Goal: Task Accomplishment & Management: Complete application form

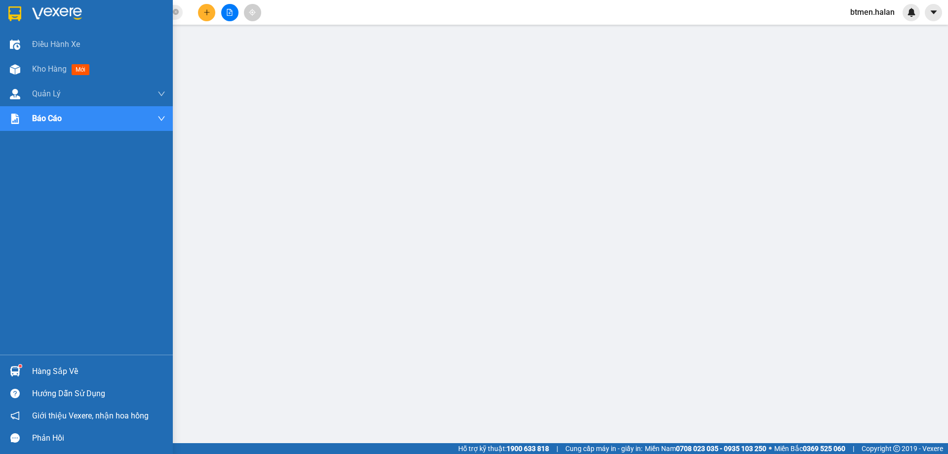
click at [35, 371] on div "Hàng sắp về" at bounding box center [98, 371] width 133 height 15
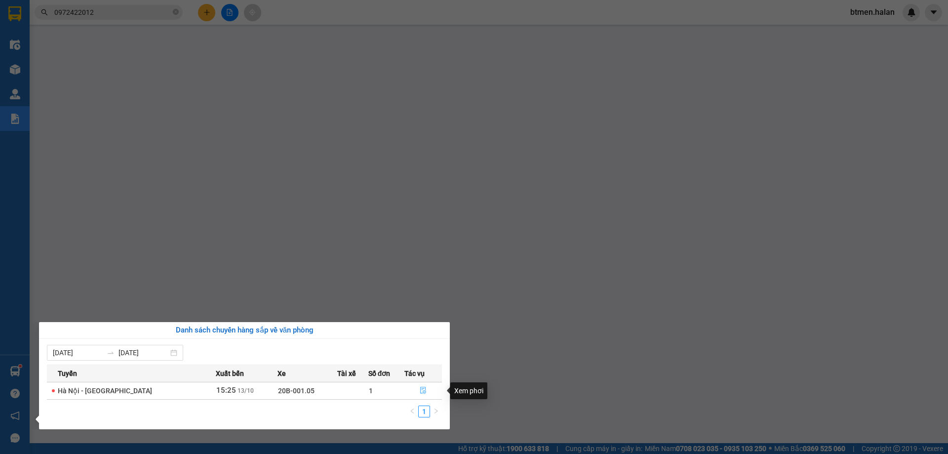
click at [421, 389] on icon "file-done" at bounding box center [423, 390] width 6 height 7
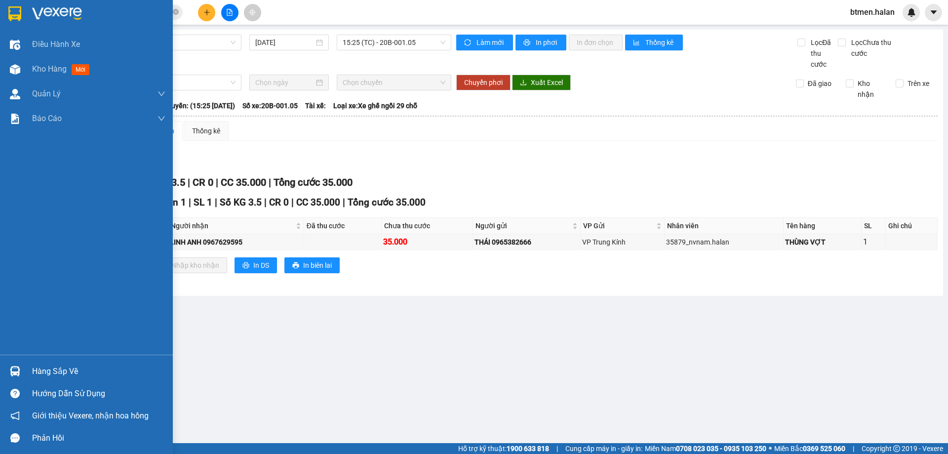
click at [62, 373] on div "Hàng sắp về" at bounding box center [98, 371] width 133 height 15
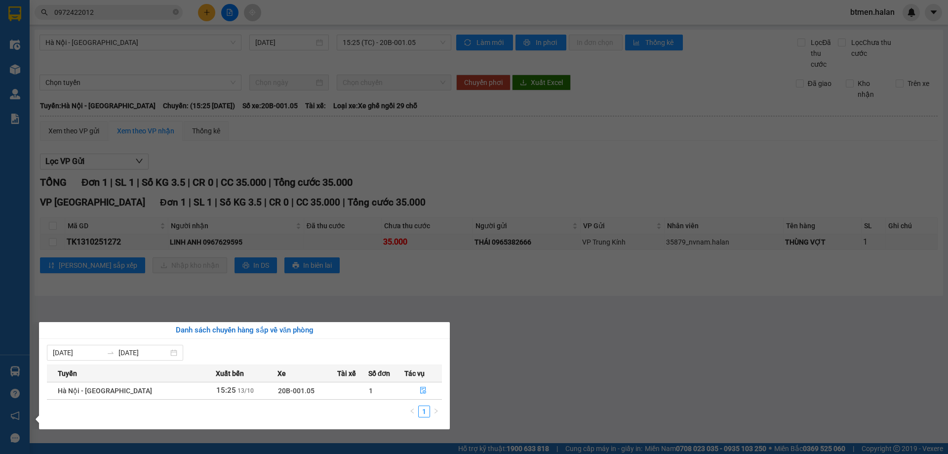
click at [497, 381] on section "Kết quả tìm kiếm ( 20 ) Bộ lọc Mã ĐH Trạng thái Món hàng Thu hộ Tổng cước Chưa …" at bounding box center [474, 227] width 948 height 454
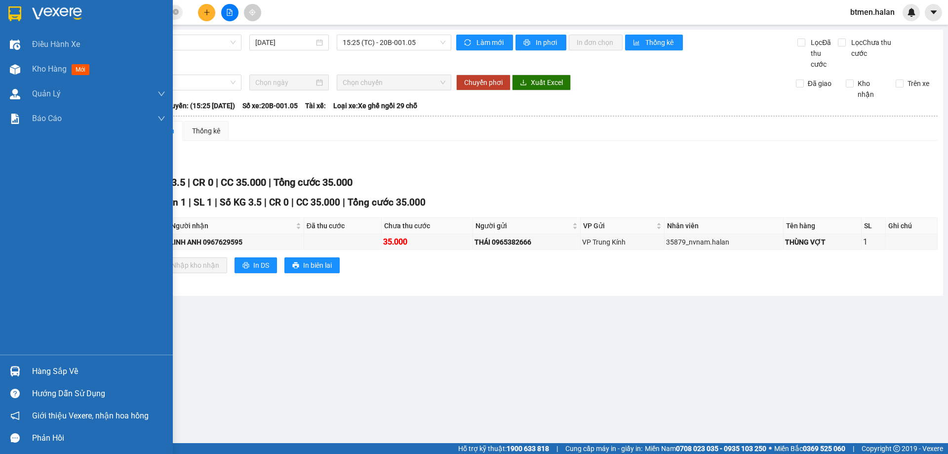
drag, startPoint x: 44, startPoint y: 368, endPoint x: 138, endPoint y: 368, distance: 93.9
click at [44, 368] on div "Hàng sắp về" at bounding box center [98, 371] width 133 height 15
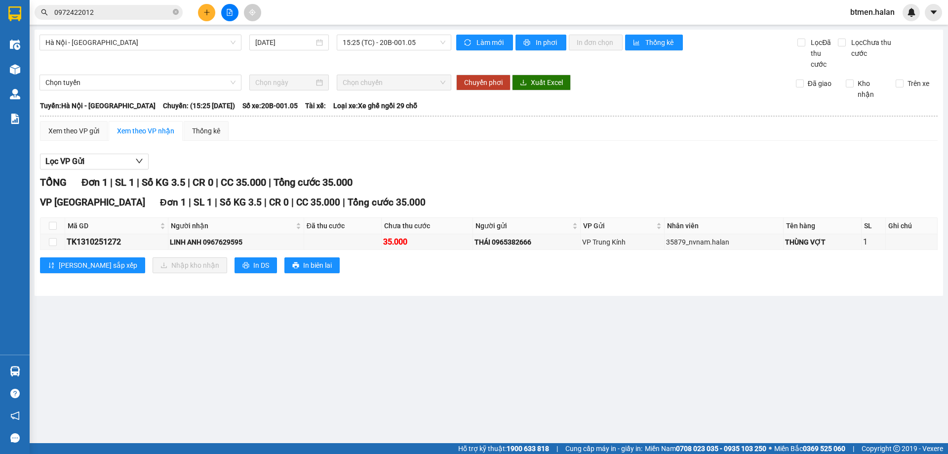
click at [513, 347] on section "Kết quả tìm kiếm ( 20 ) Bộ lọc Mã ĐH Trạng thái Món hàng Thu hộ Tổng cước Chưa …" at bounding box center [474, 227] width 948 height 454
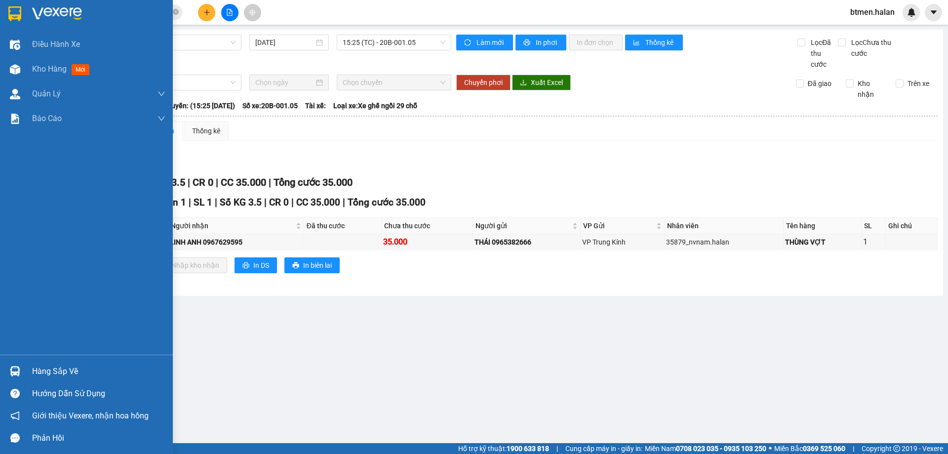
click at [45, 366] on div "Hàng sắp về" at bounding box center [98, 371] width 133 height 15
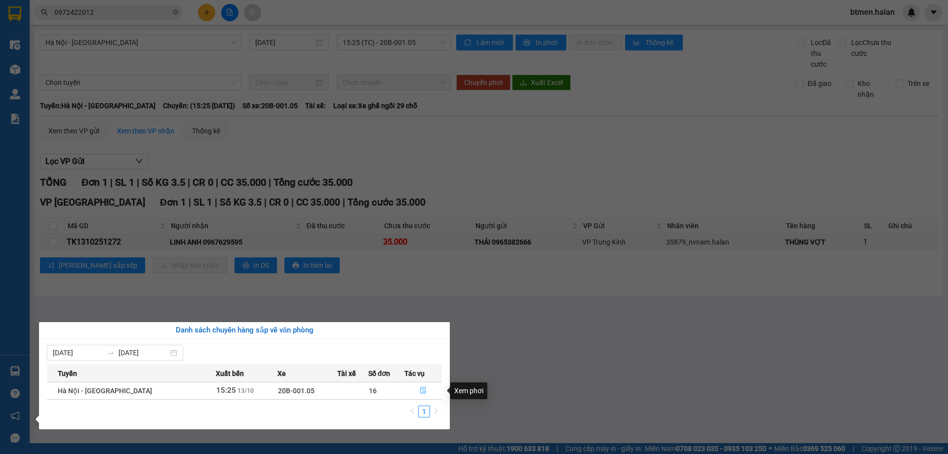
click at [426, 390] on button "button" at bounding box center [423, 391] width 37 height 16
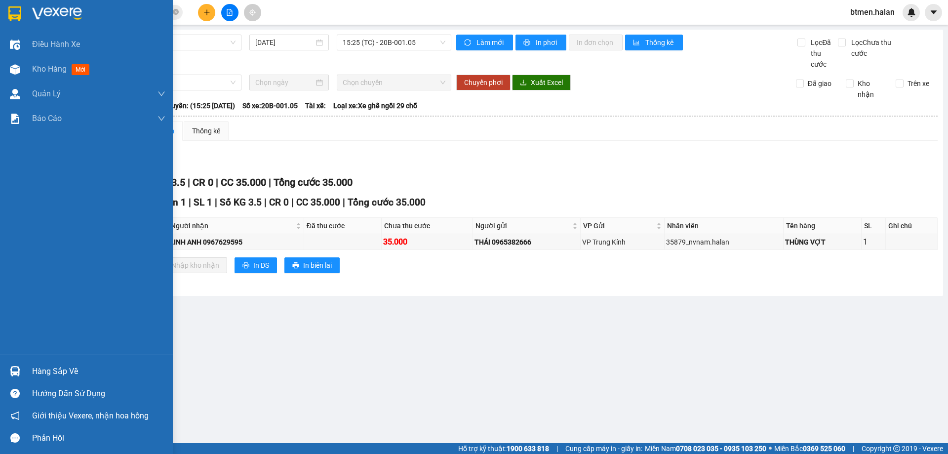
click at [20, 68] on div at bounding box center [14, 69] width 17 height 17
click at [59, 372] on div "Hàng sắp về" at bounding box center [98, 371] width 133 height 15
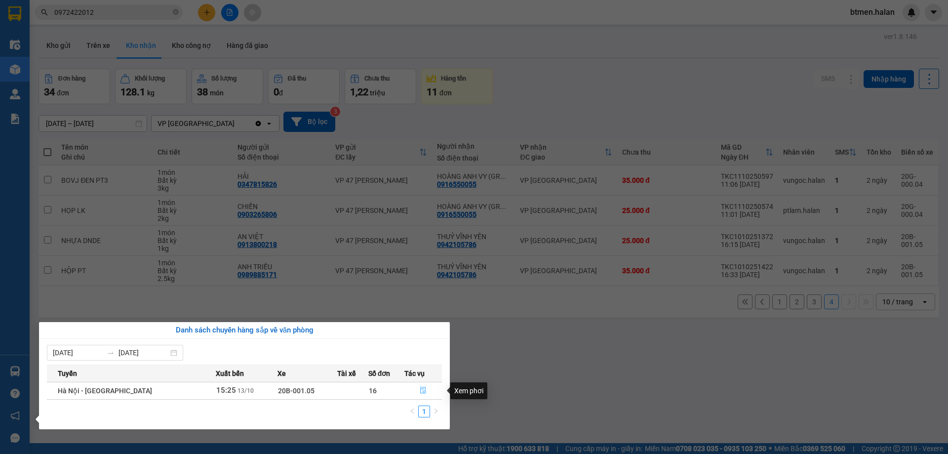
click at [424, 386] on button "button" at bounding box center [423, 391] width 37 height 16
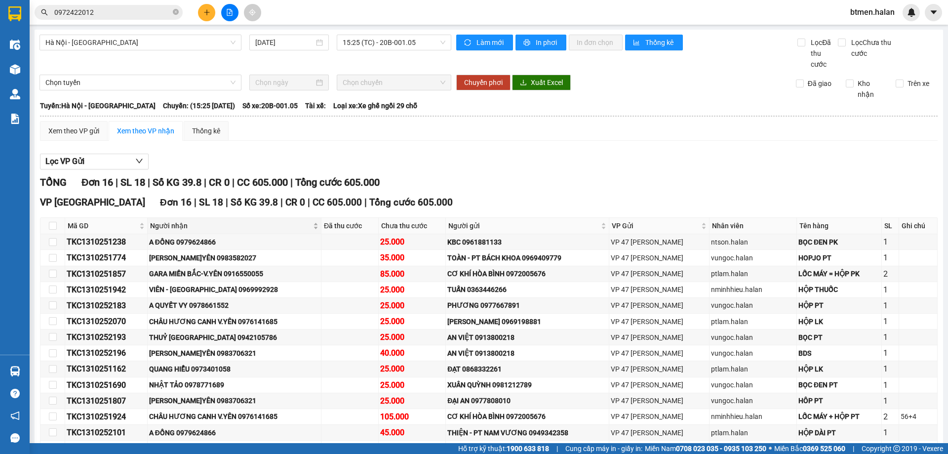
scroll to position [96, 0]
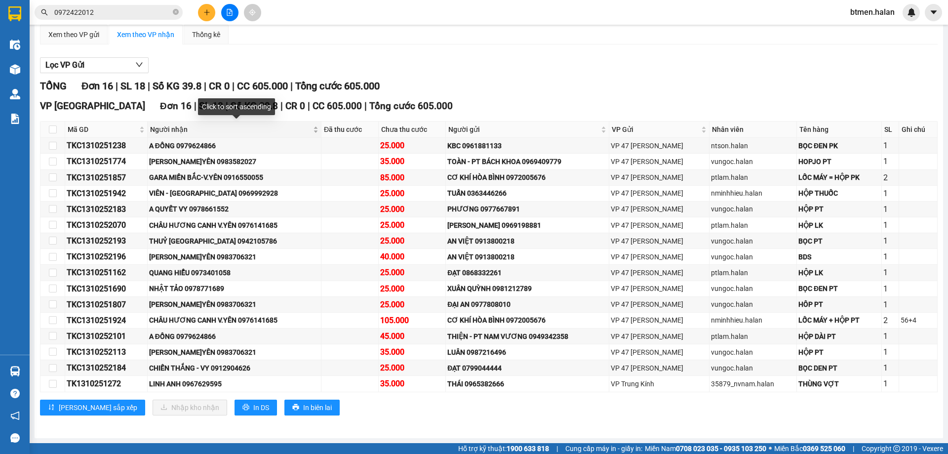
click at [165, 131] on span "Người nhận" at bounding box center [230, 129] width 161 height 11
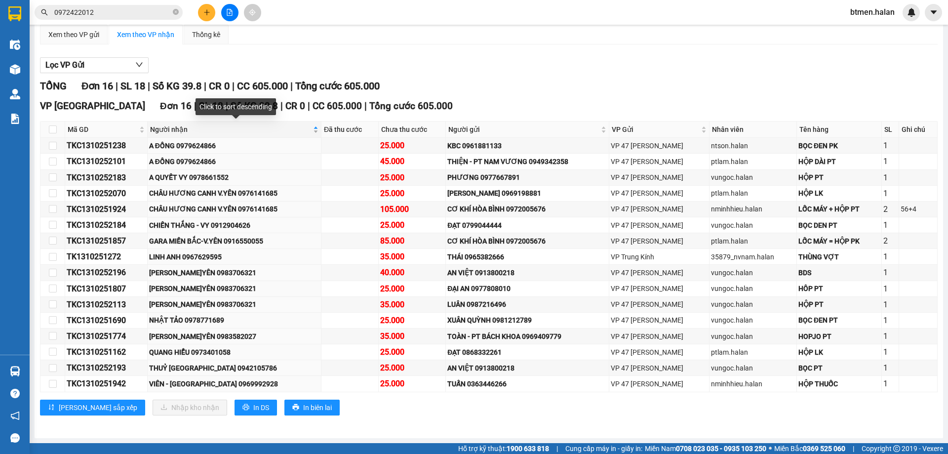
click at [165, 131] on span "Người nhận" at bounding box center [230, 129] width 161 height 11
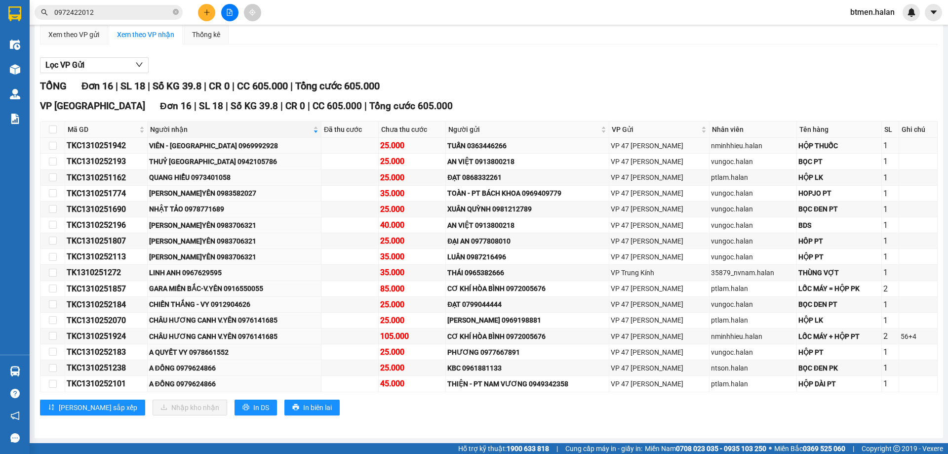
click at [226, 144] on div "VIÊN - [GEOGRAPHIC_DATA] 0969992928" at bounding box center [234, 145] width 170 height 11
copy div "0969992928"
click at [919, 55] on div "Lọc VP Gửi TỔNG Đơn 16 | SL 18 | Số KG 39.8 | CR 0 | CC 605.000 | Tổng cước 60…" at bounding box center [489, 239] width 898 height 375
click at [244, 193] on div "[PERSON_NAME]YÊN 0983582027" at bounding box center [234, 193] width 170 height 11
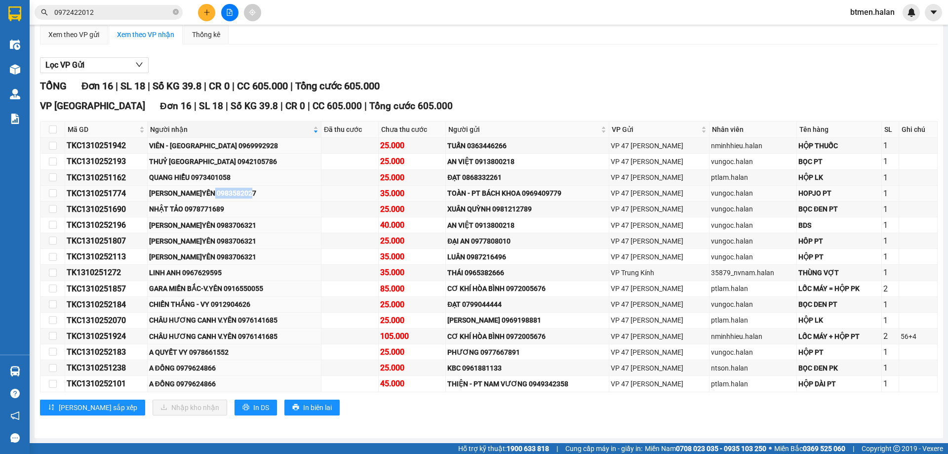
click at [244, 193] on div "[PERSON_NAME]YÊN 0983582027" at bounding box center [234, 193] width 170 height 11
click at [226, 318] on div "CHÂU HƯƠNG CANH V.YÊN 0976141685" at bounding box center [234, 320] width 170 height 11
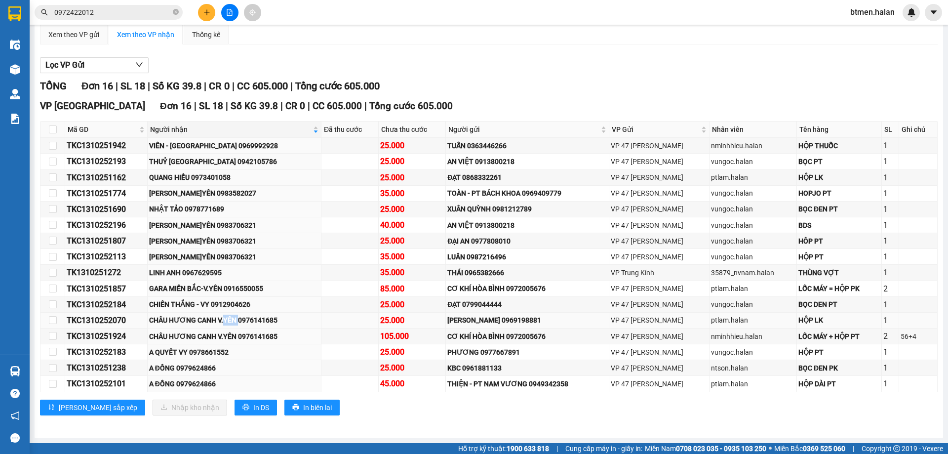
click at [226, 318] on div "CHÂU HƯƠNG CANH V.YÊN 0976141685" at bounding box center [234, 320] width 170 height 11
copy div "CHÂU HƯƠNG CANH V.YÊN 0976141685"
click at [208, 291] on div "GARA MIỀN BẮC-V.YÊN 0916550055" at bounding box center [234, 288] width 170 height 11
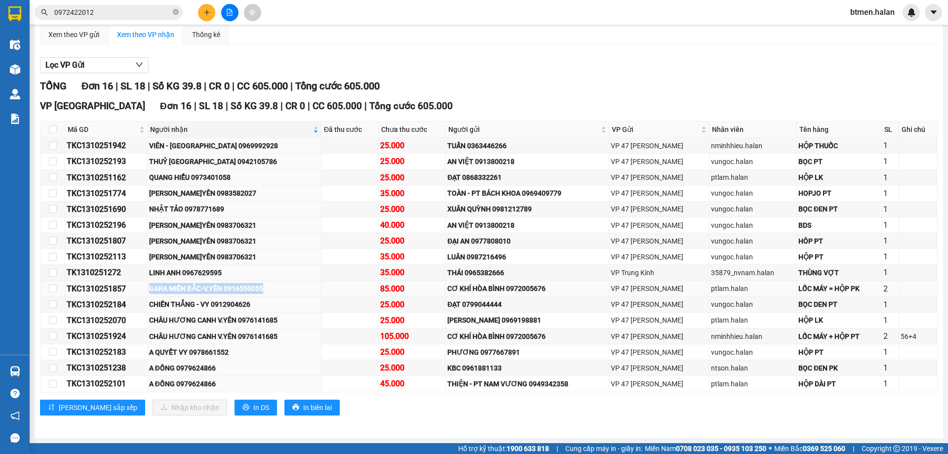
click at [208, 291] on div "GARA MIỀN BẮC-V.YÊN 0916550055" at bounding box center [234, 288] width 170 height 11
copy div "GARA MIỀN BẮC-V.YÊN 0916550055"
click at [450, 422] on div "VP [GEOGRAPHIC_DATA] 16 | SL 18 | Số KG 39.8 | CR 0 | CC 605.000 | Tổng cước 60…" at bounding box center [489, 261] width 898 height 324
click at [186, 378] on div "A ĐỒNG 0979624866" at bounding box center [234, 383] width 170 height 11
click at [192, 372] on div "A ĐỒNG 0979624866" at bounding box center [234, 368] width 170 height 11
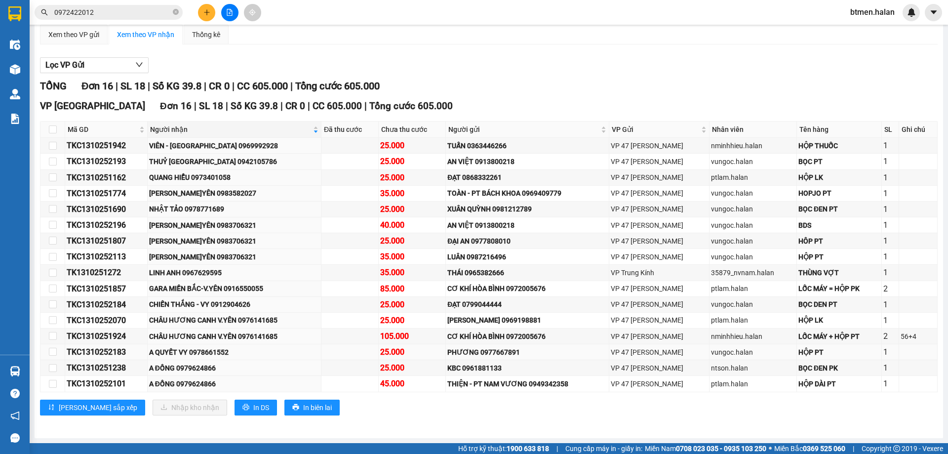
click at [202, 350] on div "A QUYẾT VY 0978661552" at bounding box center [234, 352] width 170 height 11
click at [232, 297] on td "CHIẾN THẮNG - VY 0912904626" at bounding box center [235, 305] width 174 height 16
click at [207, 276] on div "LINH ANH 0967629595" at bounding box center [234, 272] width 170 height 11
click at [210, 204] on div "NHẬT TẢO 0978771689" at bounding box center [234, 209] width 170 height 11
click at [216, 146] on div "VIÊN - [GEOGRAPHIC_DATA] 0969992928" at bounding box center [234, 145] width 170 height 11
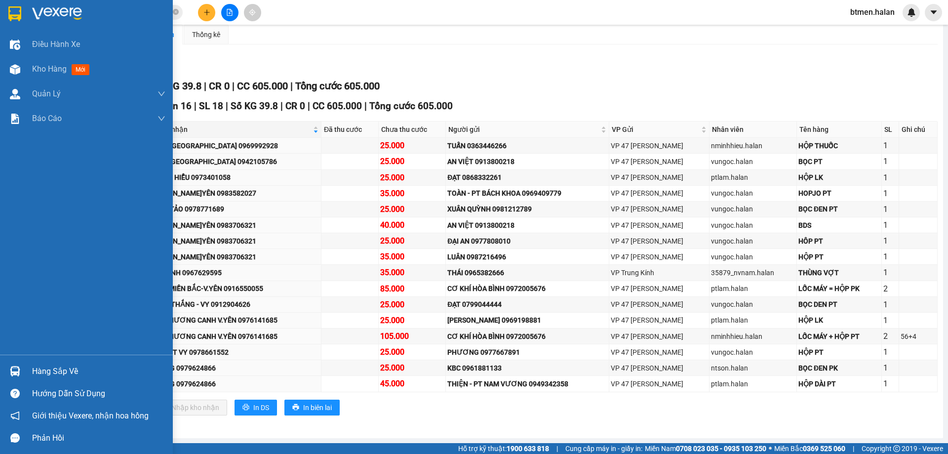
click at [49, 373] on div "Hàng sắp về" at bounding box center [98, 371] width 133 height 15
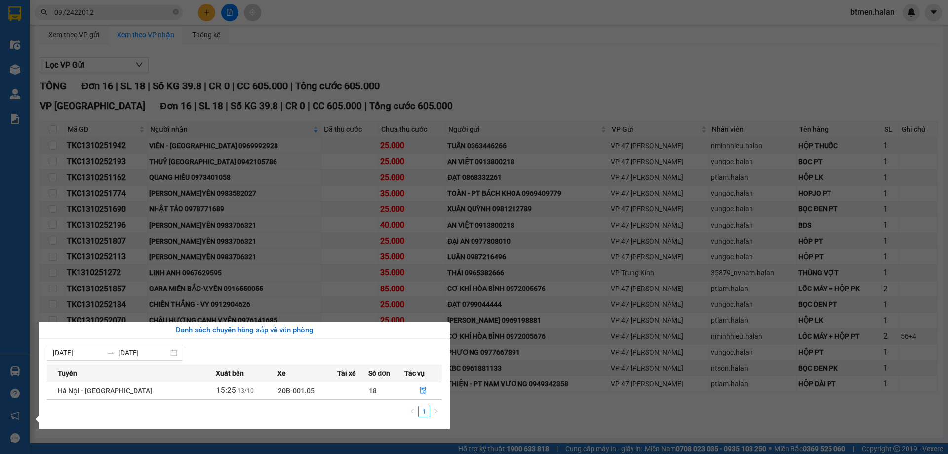
click at [567, 88] on section "Kết quả tìm kiếm ( 20 ) Bộ lọc Mã ĐH Trạng thái Món hàng Thu hộ Tổng cước Chưa …" at bounding box center [474, 227] width 948 height 454
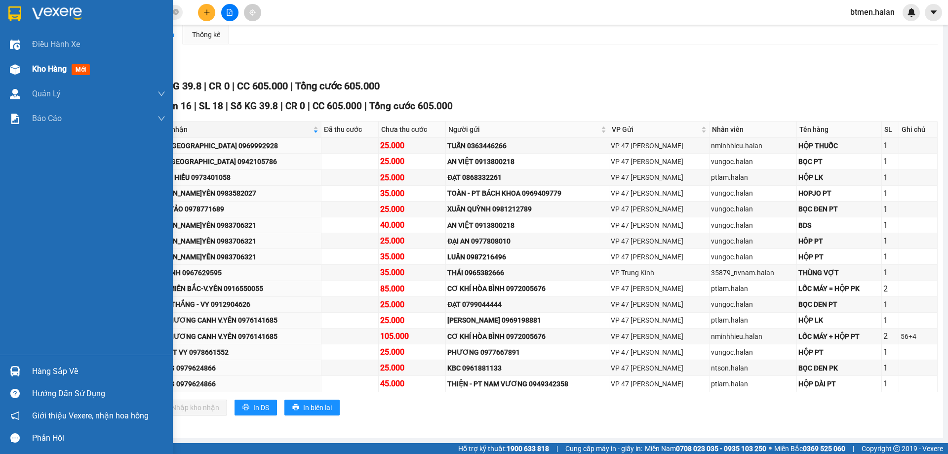
click at [43, 71] on span "Kho hàng" at bounding box center [49, 68] width 35 height 9
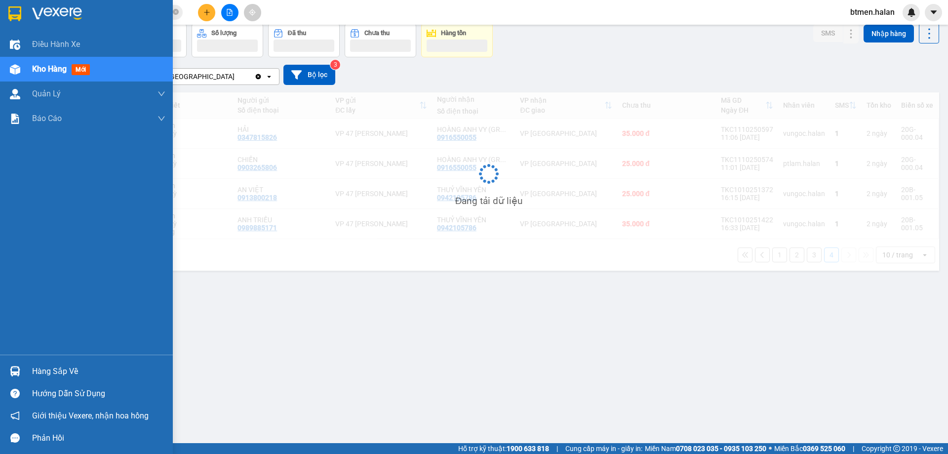
scroll to position [45, 0]
click at [62, 369] on div "Hàng sắp về" at bounding box center [98, 371] width 133 height 15
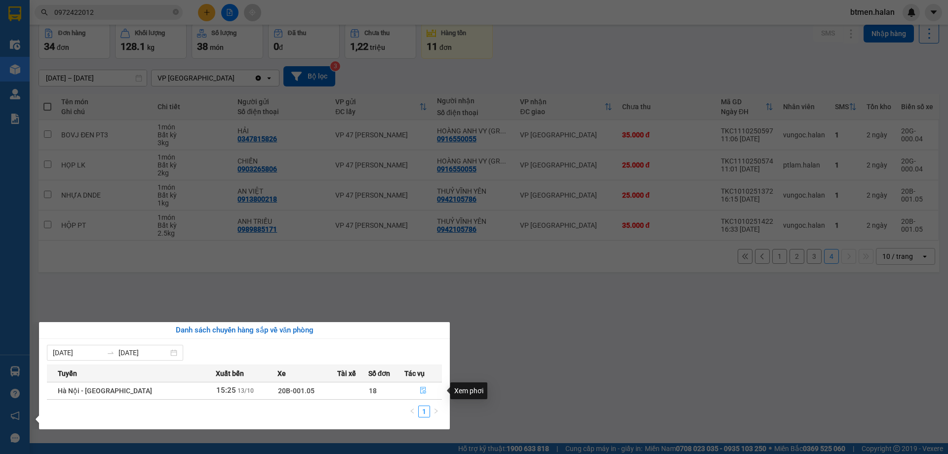
click at [415, 389] on button "button" at bounding box center [423, 391] width 37 height 16
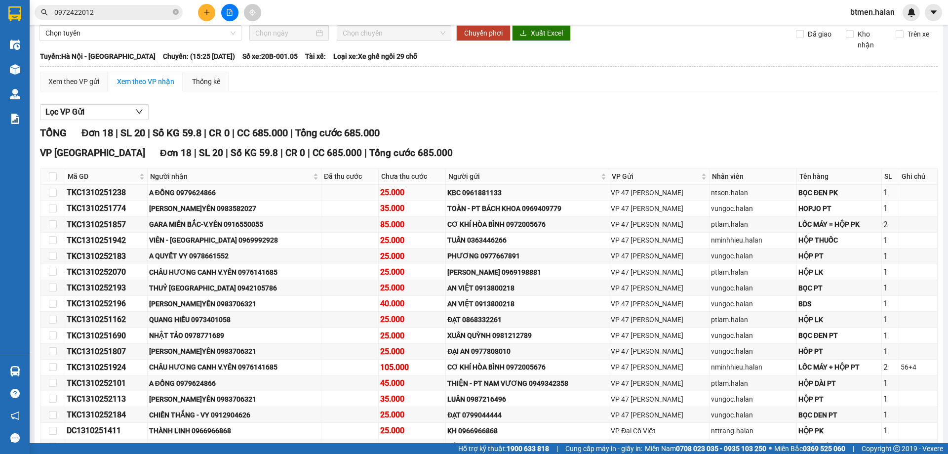
scroll to position [96, 0]
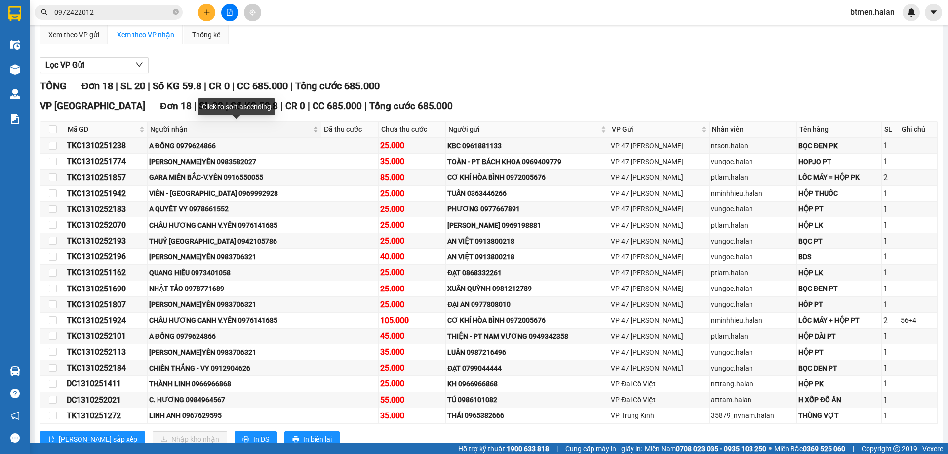
click at [180, 127] on span "Người nhận" at bounding box center [230, 129] width 161 height 11
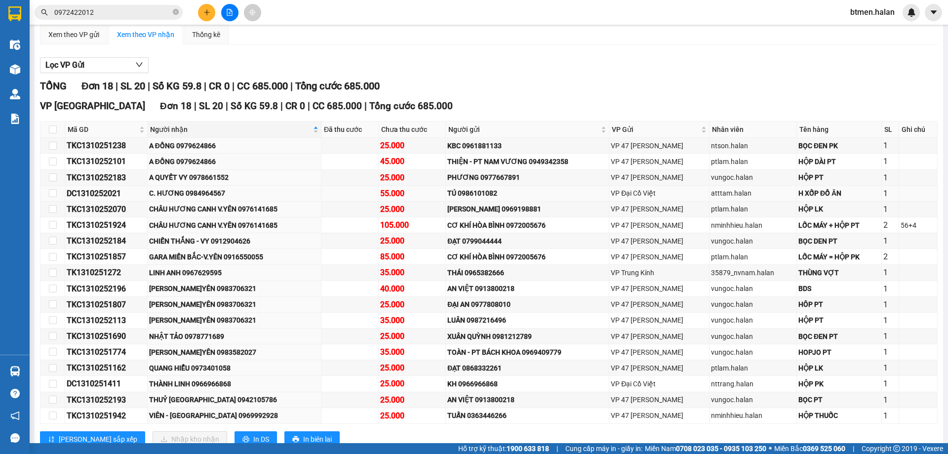
click at [106, 192] on div "DC1310252021" at bounding box center [106, 193] width 79 height 12
copy div "DC1310252021"
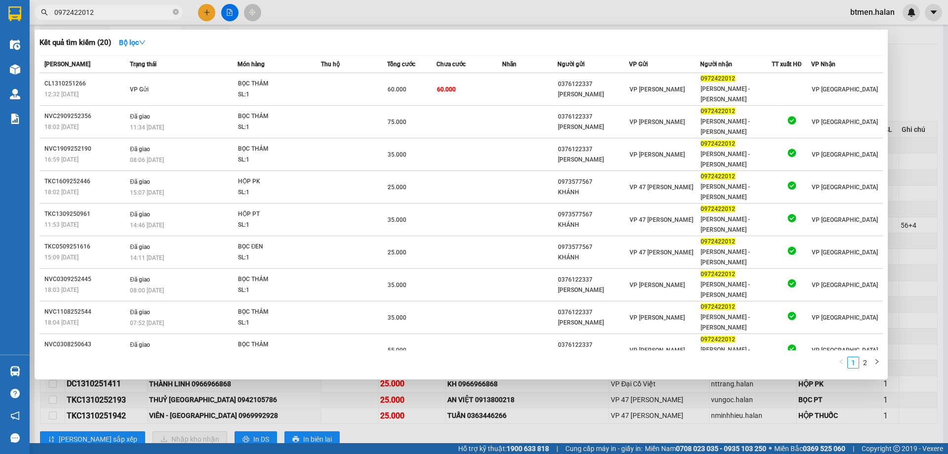
click at [84, 6] on span "0972422012" at bounding box center [109, 12] width 148 height 15
click at [88, 11] on input "0972422012" at bounding box center [112, 12] width 117 height 11
paste input "DC1310252021"
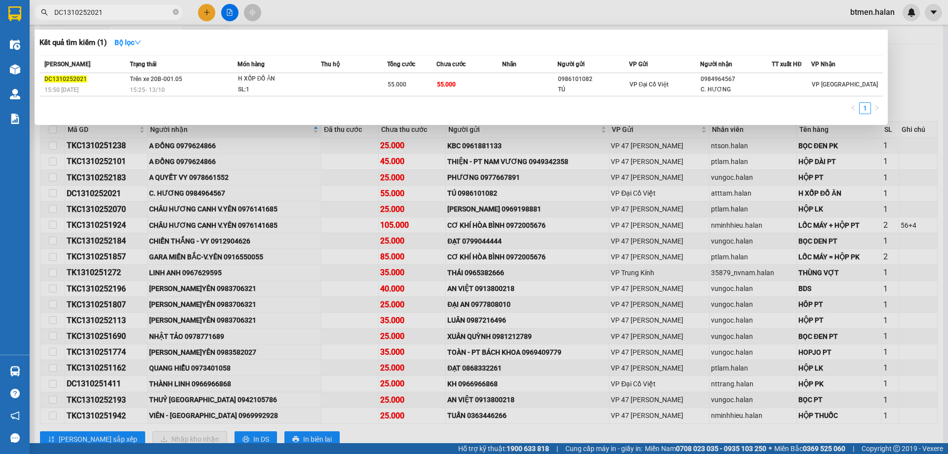
type input "DC1310252021"
click at [934, 66] on div at bounding box center [474, 227] width 948 height 454
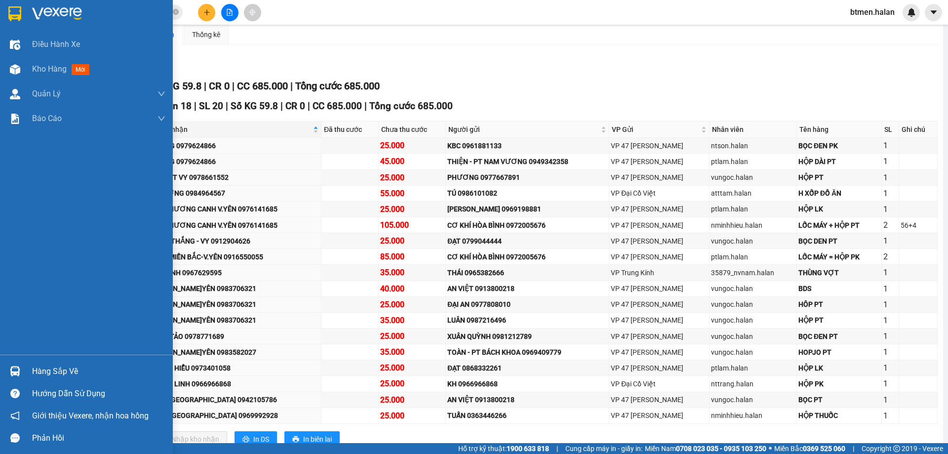
click at [51, 373] on div "Hàng sắp về" at bounding box center [98, 371] width 133 height 15
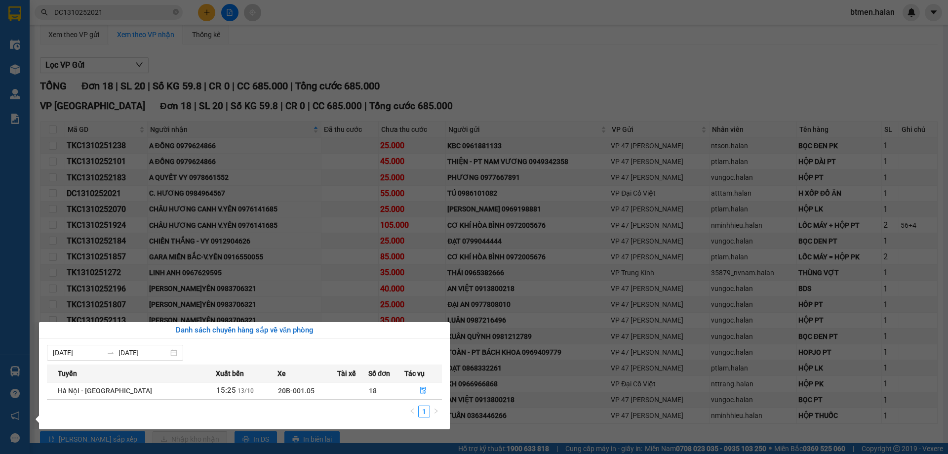
click at [649, 82] on section "Kết quả tìm kiếm ( 1 ) Bộ lọc Mã ĐH Trạng thái Món hàng Thu hộ Tổng cước Chưa c…" at bounding box center [474, 227] width 948 height 454
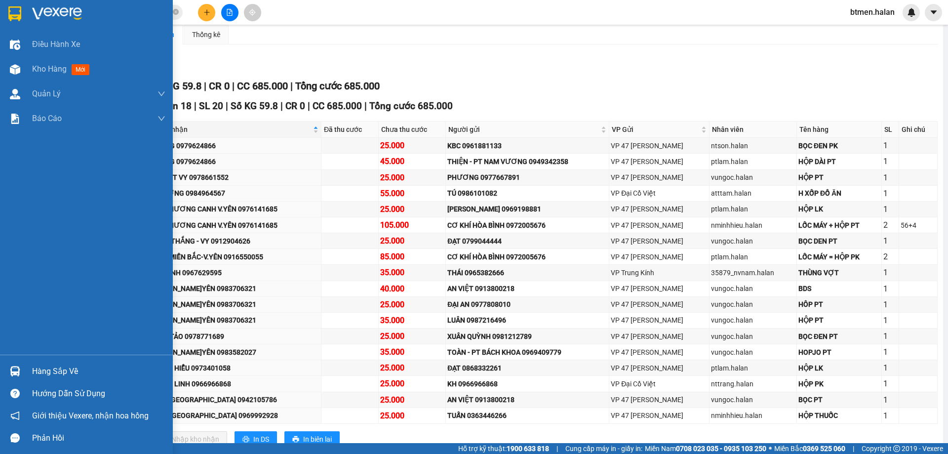
click at [25, 372] on div "Hàng sắp về" at bounding box center [86, 371] width 173 height 22
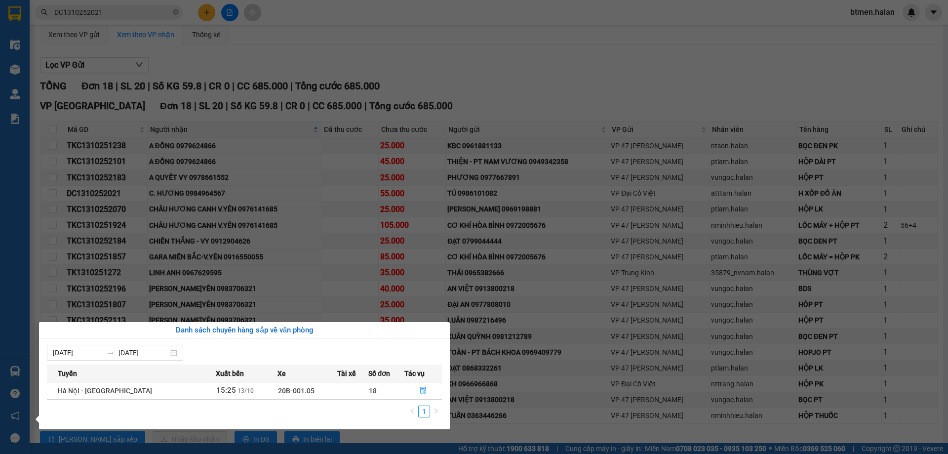
click at [562, 103] on section "Kết quả tìm kiếm ( 1 ) Bộ lọc Mã ĐH Trạng thái Món hàng Thu hộ Tổng cước Chưa c…" at bounding box center [474, 227] width 948 height 454
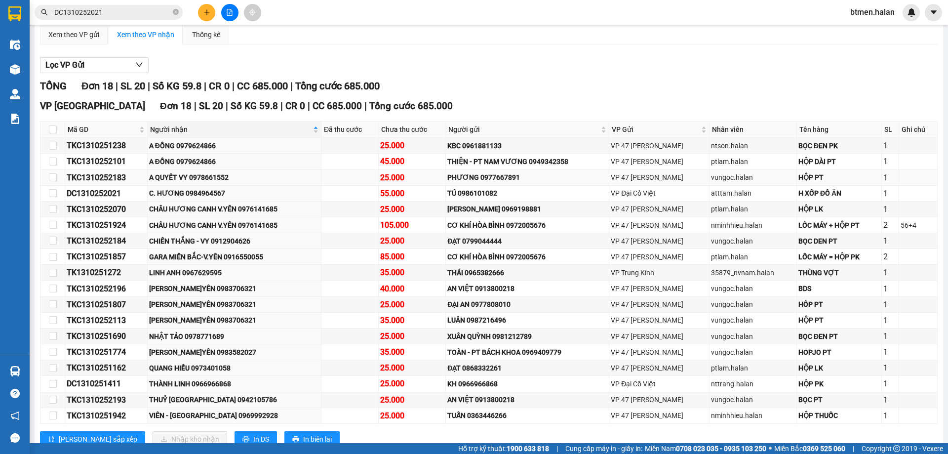
click at [253, 185] on td "A QUYẾT VY 0978661552" at bounding box center [235, 178] width 174 height 16
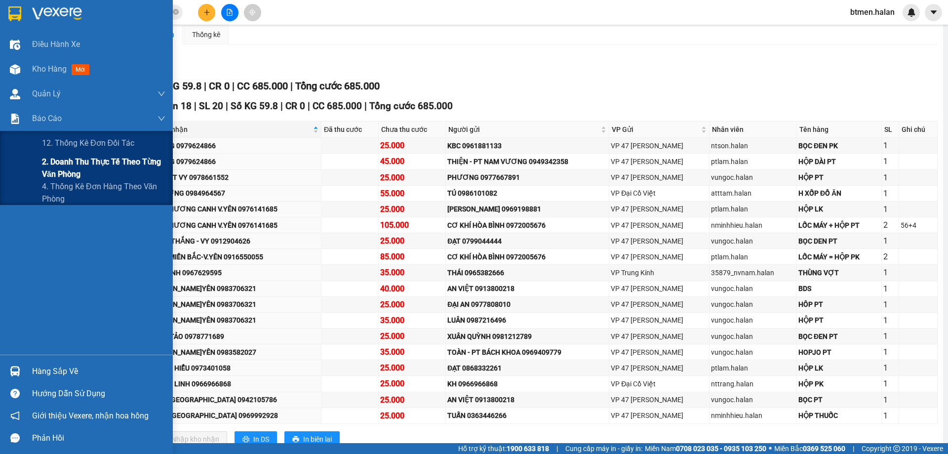
click at [85, 164] on span "2. Doanh thu thực tế theo từng văn phòng" at bounding box center [103, 168] width 123 height 25
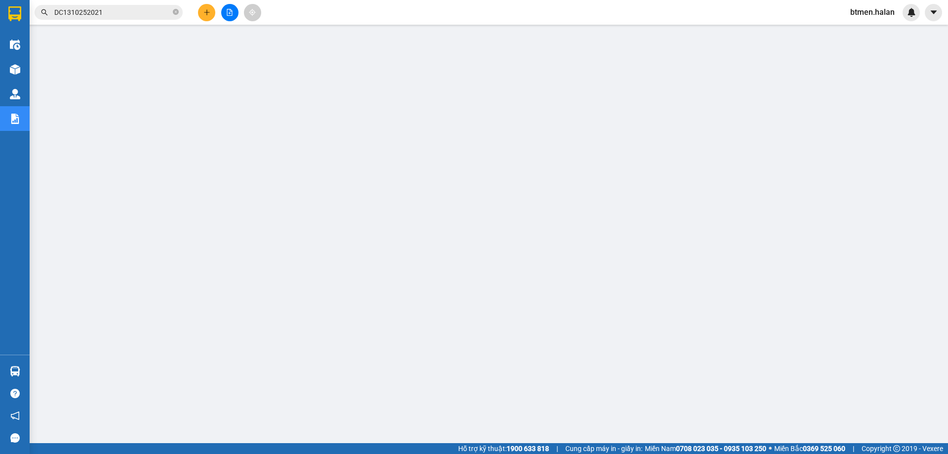
scroll to position [36, 0]
click at [208, 9] on icon "plus" at bounding box center [207, 12] width 7 height 7
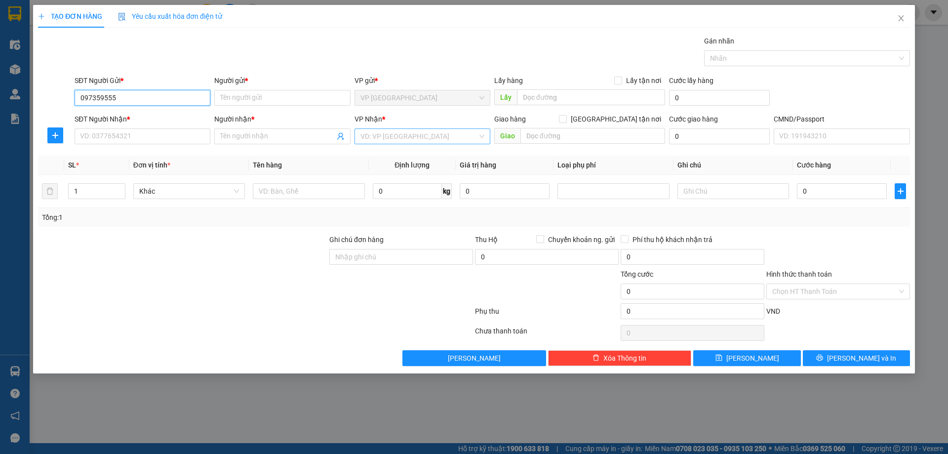
type input "0973595558"
click at [166, 120] on div "0973595558 - [PERSON_NAME]" at bounding box center [143, 117] width 124 height 11
type input "[PERSON_NAME]"
type input "0973595558"
click at [170, 136] on input "SĐT Người Nhận *" at bounding box center [143, 136] width 136 height 16
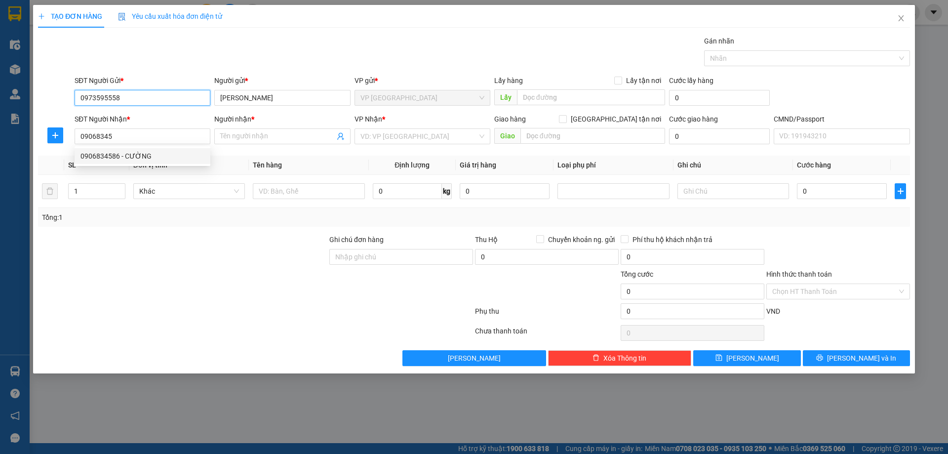
click at [152, 102] on input "0973595558" at bounding box center [143, 98] width 136 height 16
click at [150, 133] on input "09068345" at bounding box center [143, 136] width 136 height 16
click at [145, 149] on div "0906834586 - CƯỜNG" at bounding box center [143, 156] width 136 height 16
type input "0906834586"
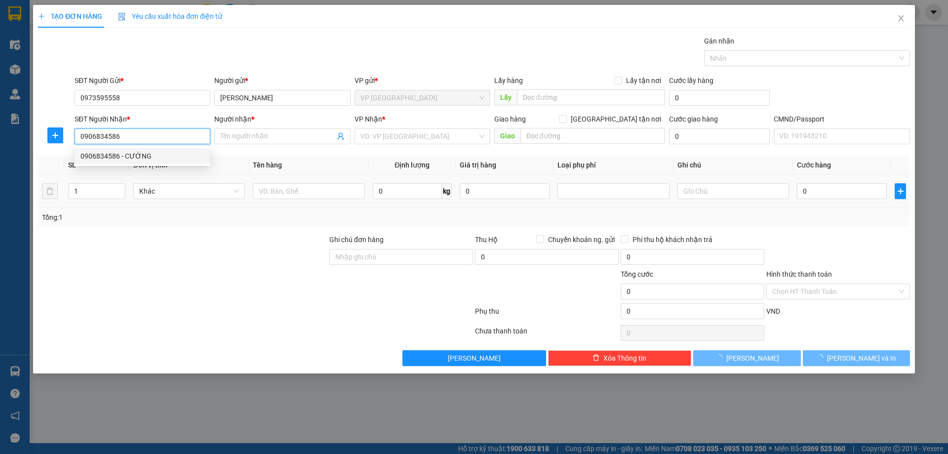
type input "CƯỜNG"
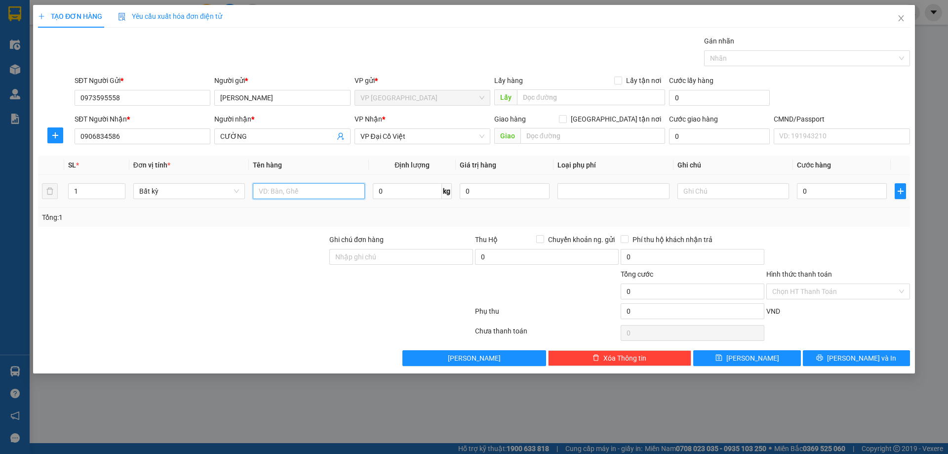
click at [322, 190] on input "text" at bounding box center [309, 191] width 112 height 16
type input "v"
drag, startPoint x: 326, startPoint y: 194, endPoint x: 248, endPoint y: 194, distance: 77.6
click at [248, 194] on tr "1 Bất kỳ bọc pk 0 kg 0 0" at bounding box center [474, 191] width 872 height 33
type input "BỌC PK"
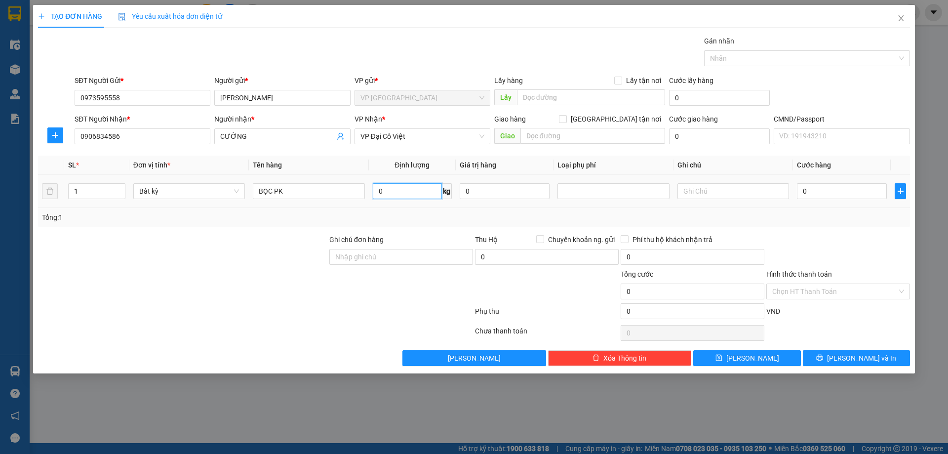
click at [426, 193] on input "0" at bounding box center [407, 191] width 69 height 16
type input "1"
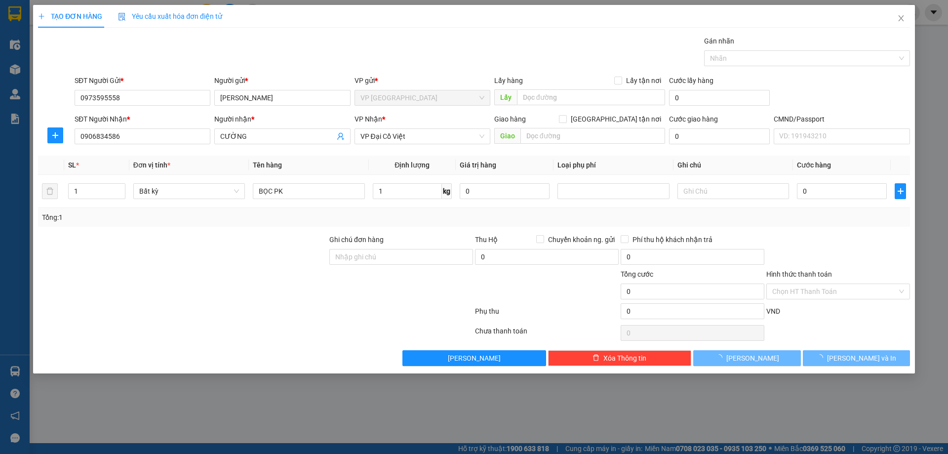
click at [547, 217] on div "Tổng: 1" at bounding box center [474, 217] width 864 height 11
type input "25.000"
click at [852, 356] on span "[PERSON_NAME] và In" at bounding box center [861, 358] width 69 height 11
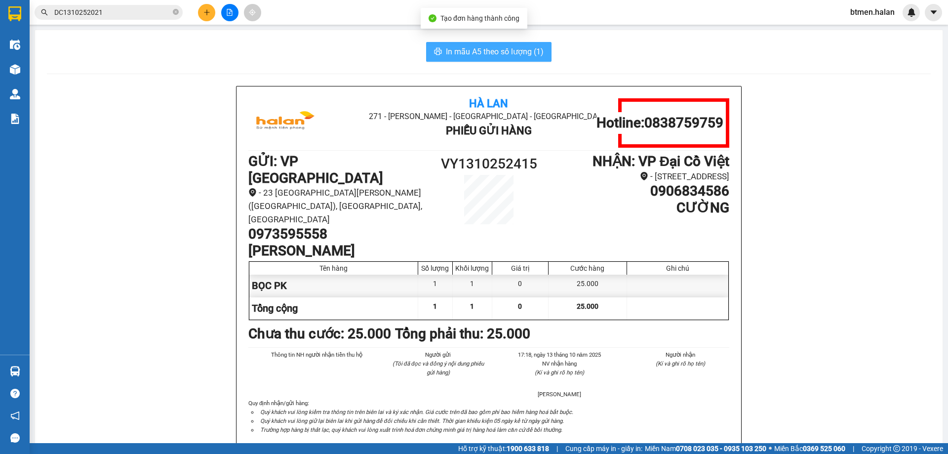
click at [493, 53] on span "In mẫu A5 theo số lượng (1)" at bounding box center [495, 51] width 98 height 12
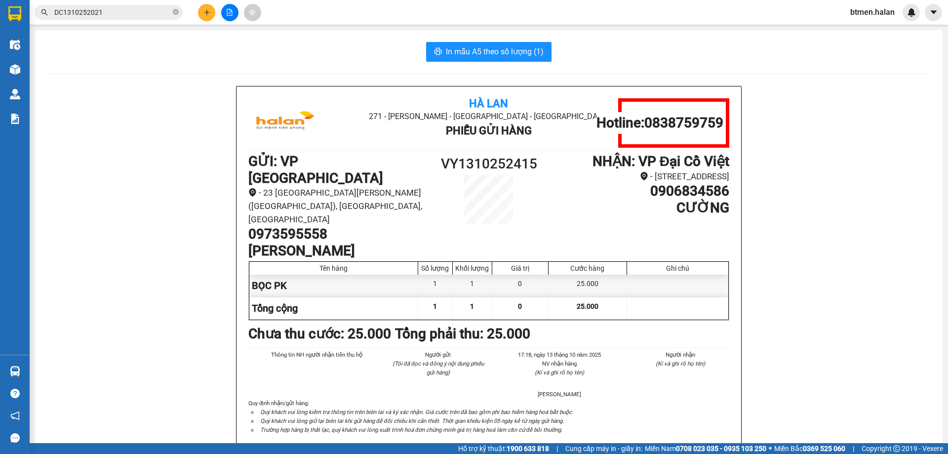
click at [265, 226] on h1 "0973595558" at bounding box center [338, 234] width 180 height 17
copy h1 "0973595558"
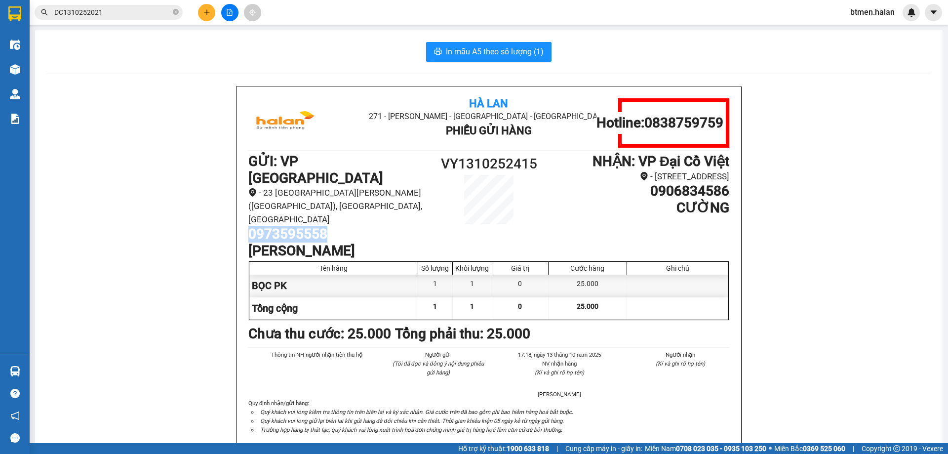
click at [211, 15] on button at bounding box center [206, 12] width 17 height 17
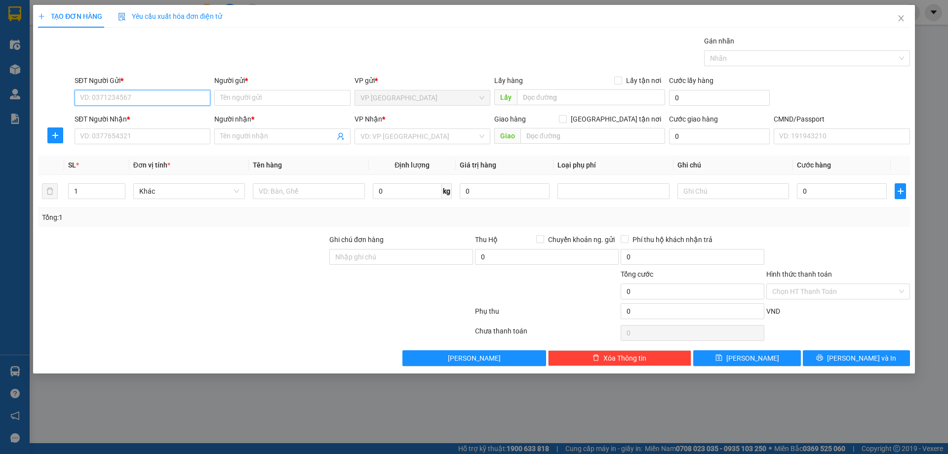
paste input "0973595558"
type input "0973595558"
click at [188, 112] on div "0973595558 - [PERSON_NAME]" at bounding box center [143, 117] width 124 height 11
type input "[PERSON_NAME]"
type input "0973595558"
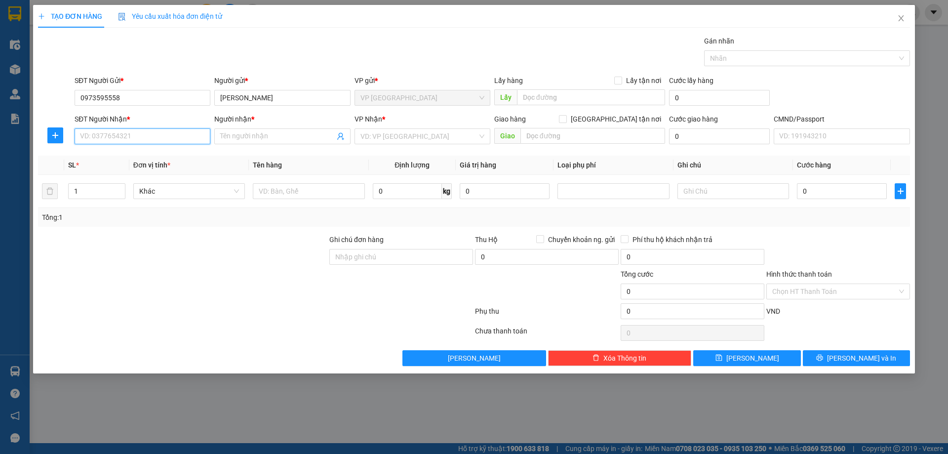
click at [163, 141] on input "SĐT Người Nhận *" at bounding box center [143, 136] width 136 height 16
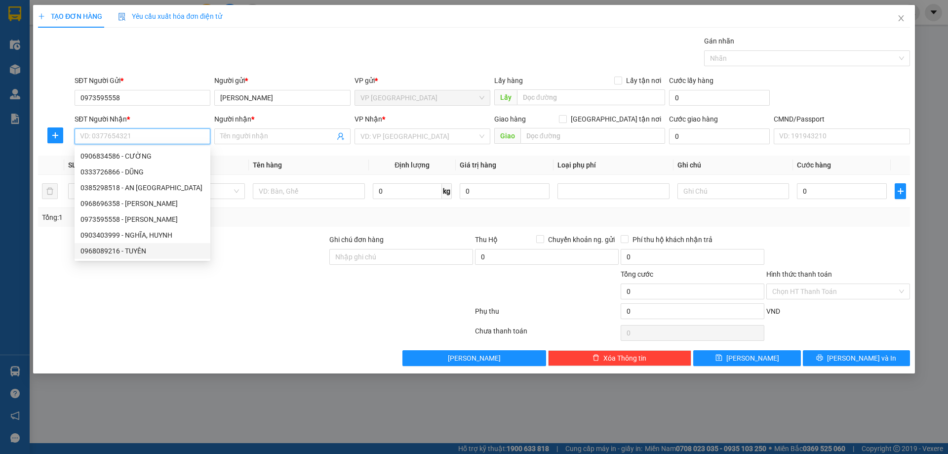
click at [129, 251] on div "0968089216 - TUYÊN" at bounding box center [143, 250] width 124 height 11
type input "0968089216"
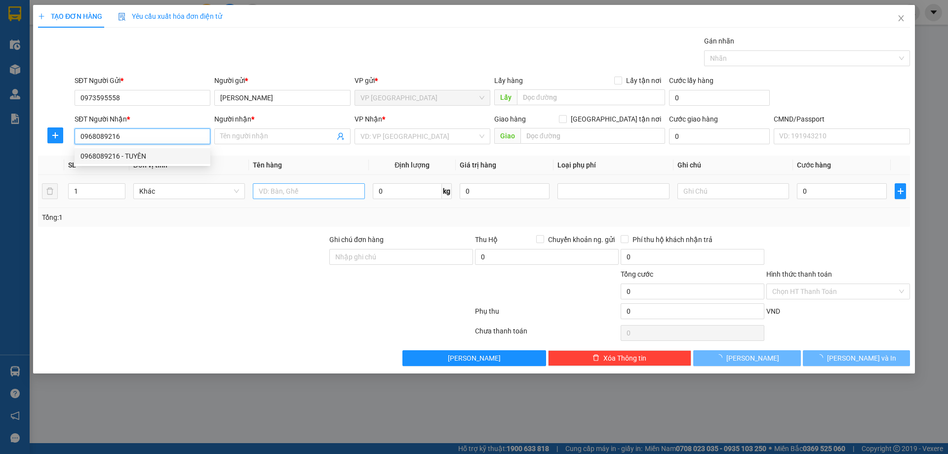
type input "TUYÊN"
click at [295, 192] on input "text" at bounding box center [309, 191] width 112 height 16
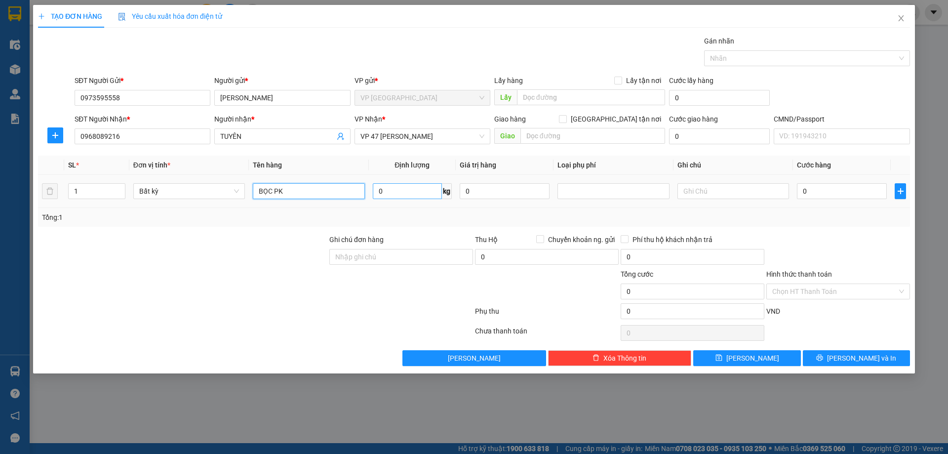
type input "BỌC PK"
click at [408, 186] on input "0" at bounding box center [407, 191] width 69 height 16
type input "2"
click at [852, 240] on div at bounding box center [839, 251] width 146 height 35
type input "25.000"
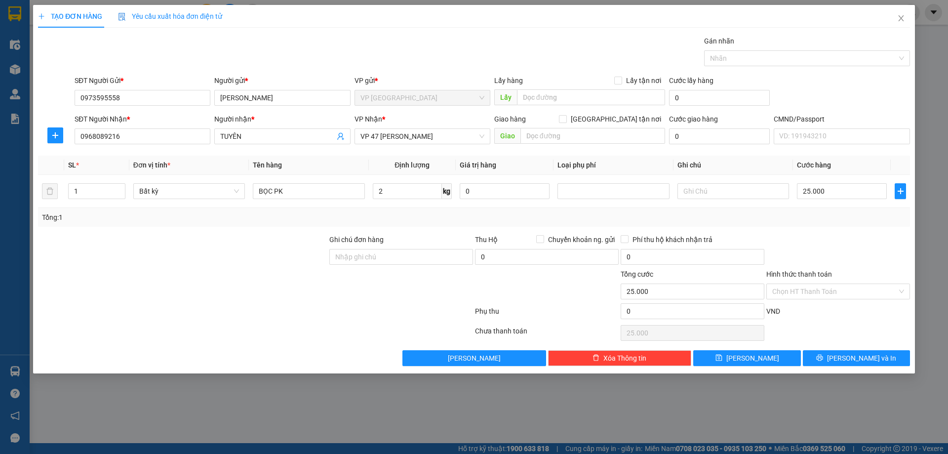
type input "25.000"
click at [836, 359] on button "[PERSON_NAME] và In" at bounding box center [856, 358] width 107 height 16
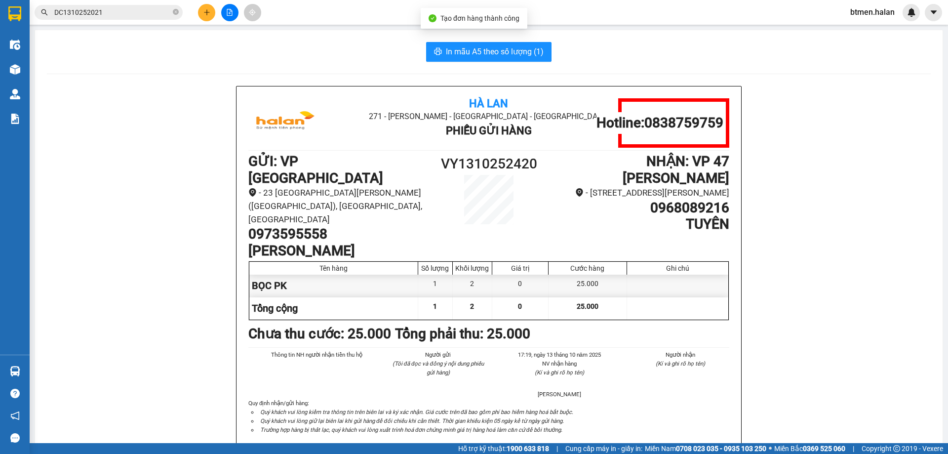
click at [457, 63] on div "In mẫu A5 theo số lượng (1) Hà Lan 271 - [PERSON_NAME] - [GEOGRAPHIC_DATA] Long…" at bounding box center [489, 454] width 908 height 849
click at [460, 60] on button "In mẫu A5 theo số lượng (1)" at bounding box center [488, 52] width 125 height 20
click at [260, 243] on h1 "[PERSON_NAME]" at bounding box center [338, 251] width 180 height 17
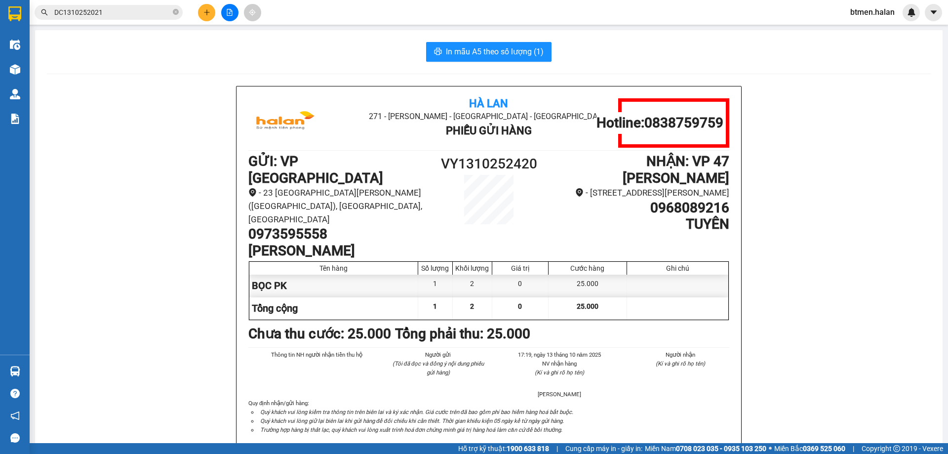
click at [267, 226] on h1 "0973595558" at bounding box center [338, 234] width 180 height 17
copy h1 "0973595558"
click at [204, 13] on icon "plus" at bounding box center [207, 12] width 7 height 7
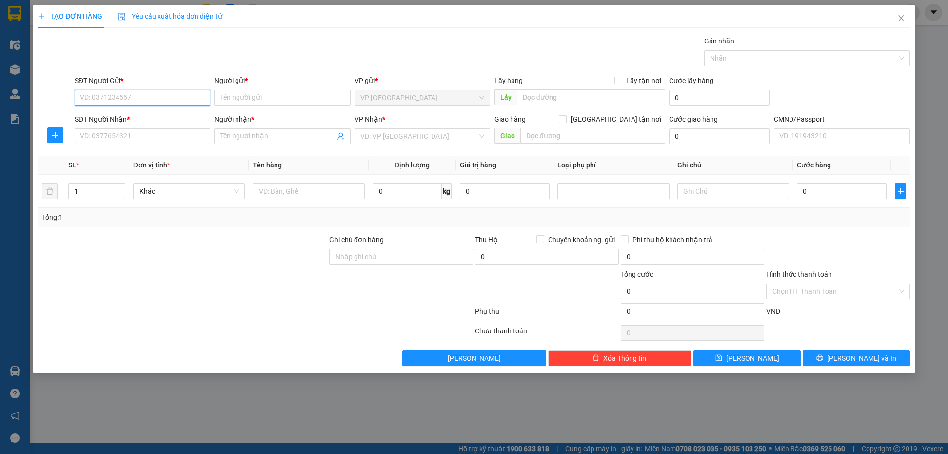
paste input "0973595558"
type input "0973595558"
click at [151, 119] on div "0973595558 - [PERSON_NAME]" at bounding box center [143, 117] width 124 height 11
type input "[PERSON_NAME]"
type input "0973595558"
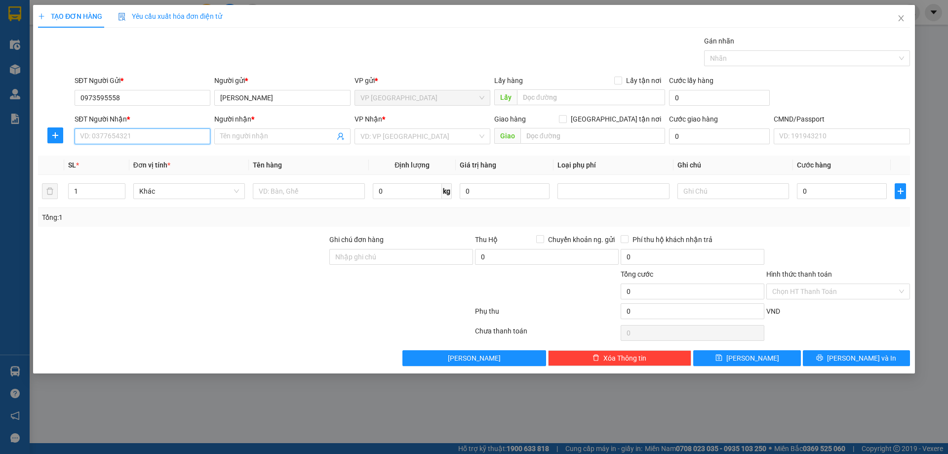
click at [141, 140] on input "SĐT Người Nhận *" at bounding box center [143, 136] width 136 height 16
click at [165, 157] on div "0339507669 - THÀNH ĐẠT" at bounding box center [143, 156] width 124 height 11
type input "0339507669"
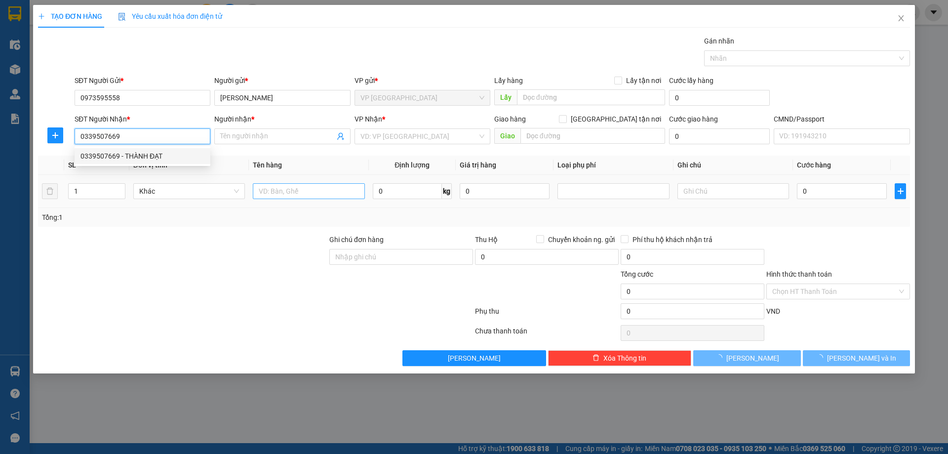
type input "THÀNH ĐẠT"
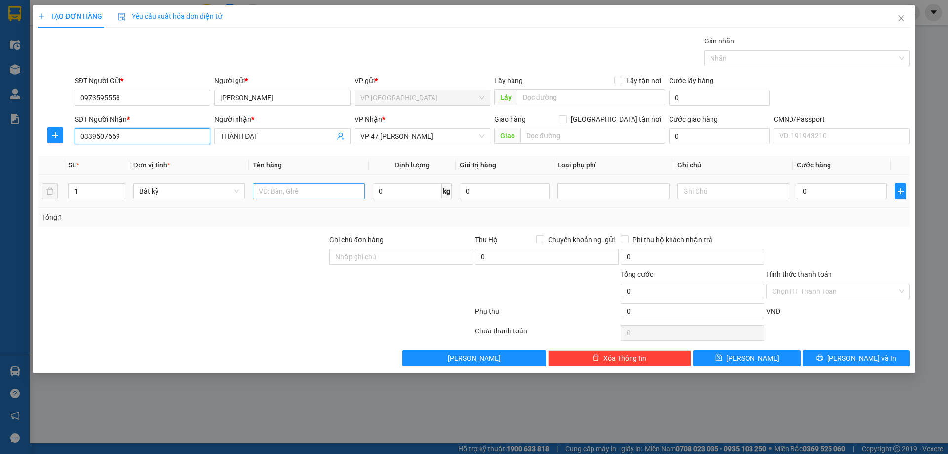
type input "0339507669"
click at [304, 189] on input "text" at bounding box center [309, 191] width 112 height 16
type input "BỌC PK"
click at [420, 194] on input "0" at bounding box center [407, 191] width 69 height 16
type input "0.3"
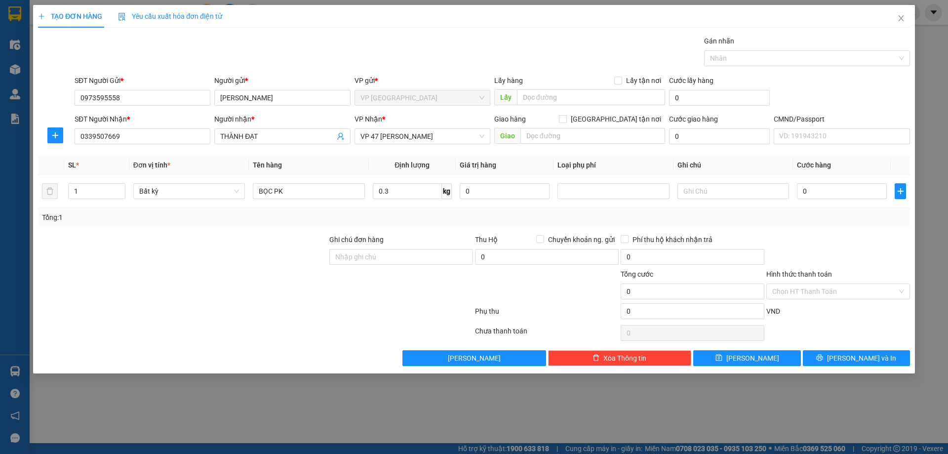
click at [700, 216] on div "Tổng: 1" at bounding box center [474, 217] width 864 height 11
type input "25.000"
click at [400, 189] on input "0.3" at bounding box center [407, 191] width 69 height 16
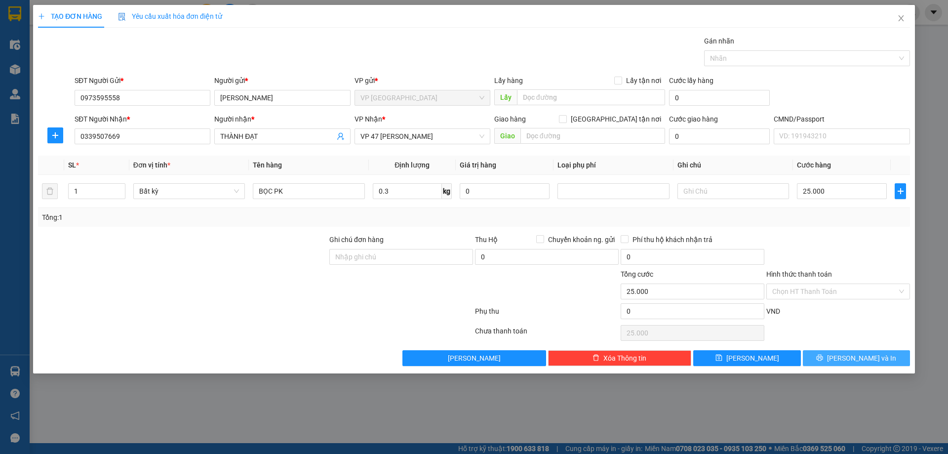
click at [852, 354] on span "[PERSON_NAME] và In" at bounding box center [861, 358] width 69 height 11
click at [868, 364] on button "[PERSON_NAME] và In" at bounding box center [856, 358] width 107 height 16
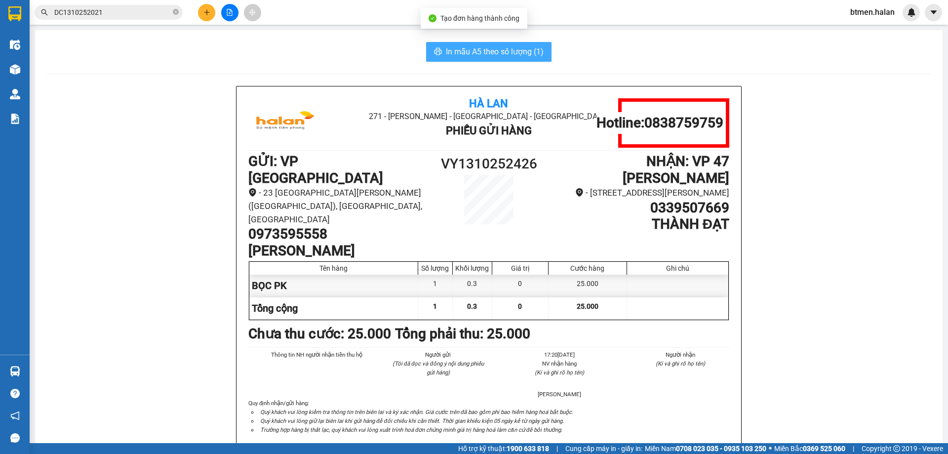
click at [529, 51] on span "In mẫu A5 theo số lượng (1)" at bounding box center [495, 51] width 98 height 12
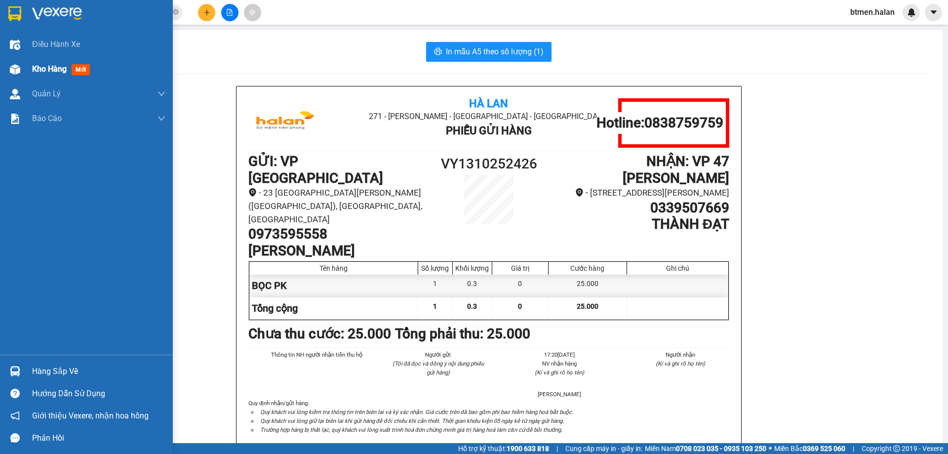
click at [42, 65] on span "Kho hàng" at bounding box center [49, 68] width 35 height 9
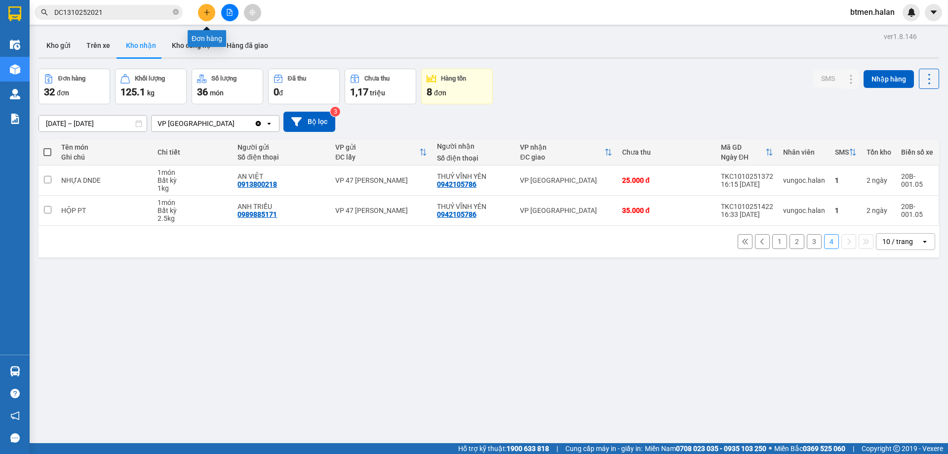
click at [202, 15] on button at bounding box center [206, 12] width 17 height 17
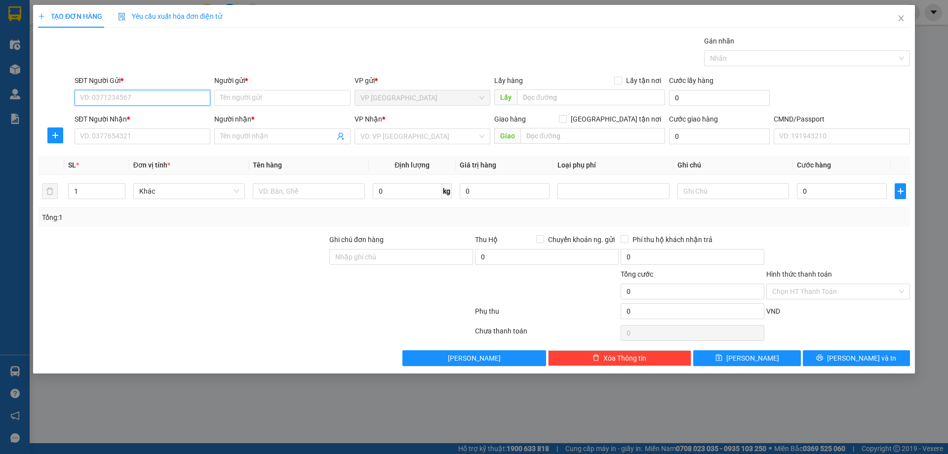
paste input "0973595558"
type input "0973595558"
click at [177, 116] on div "0973595558 - [PERSON_NAME]" at bounding box center [143, 117] width 124 height 11
type input "[PERSON_NAME]"
type input "0973595558"
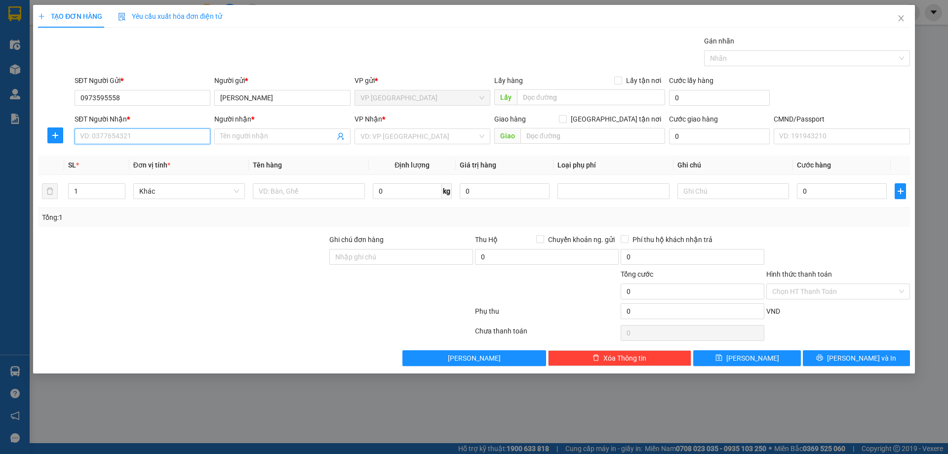
click at [161, 140] on input "SĐT Người Nhận *" at bounding box center [143, 136] width 136 height 16
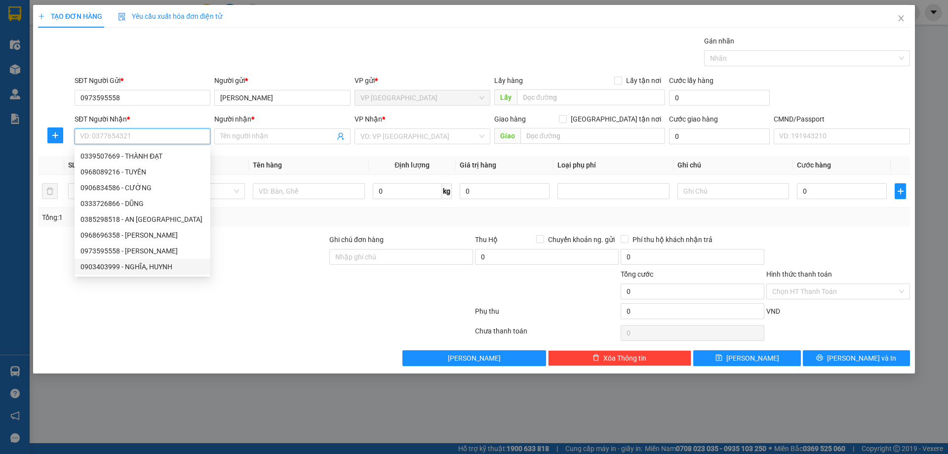
click at [179, 265] on div "0903403999 - NGHĨA, HUYNH" at bounding box center [143, 266] width 124 height 11
type input "0903403999"
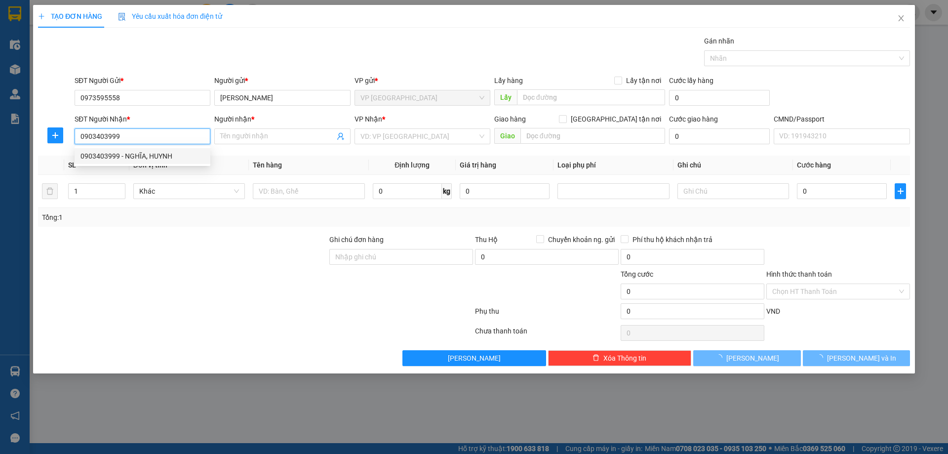
type input "NGHĨA, HUYNH"
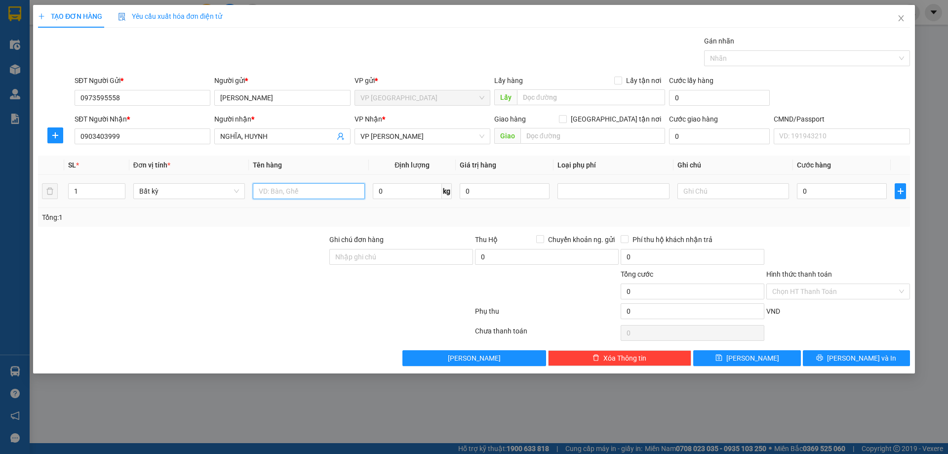
click at [299, 193] on input "text" at bounding box center [309, 191] width 112 height 16
type input "HỘP PK"
click at [411, 187] on input "0" at bounding box center [407, 191] width 69 height 16
type input "2"
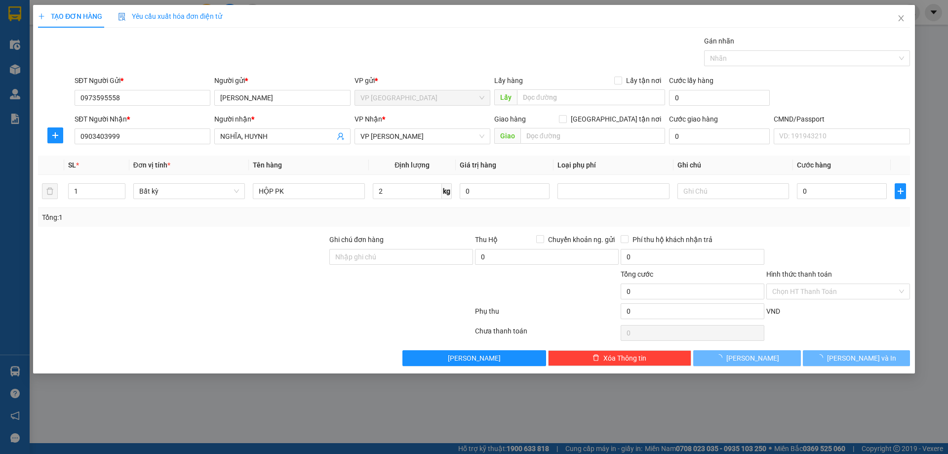
click at [832, 222] on div "Tổng: 1" at bounding box center [474, 217] width 864 height 11
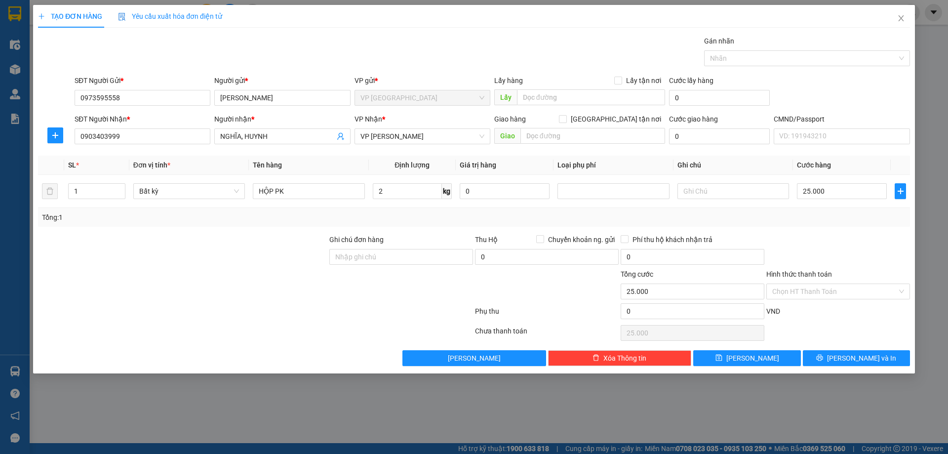
type input "25.000"
click at [848, 363] on span "[PERSON_NAME] và In" at bounding box center [861, 358] width 69 height 11
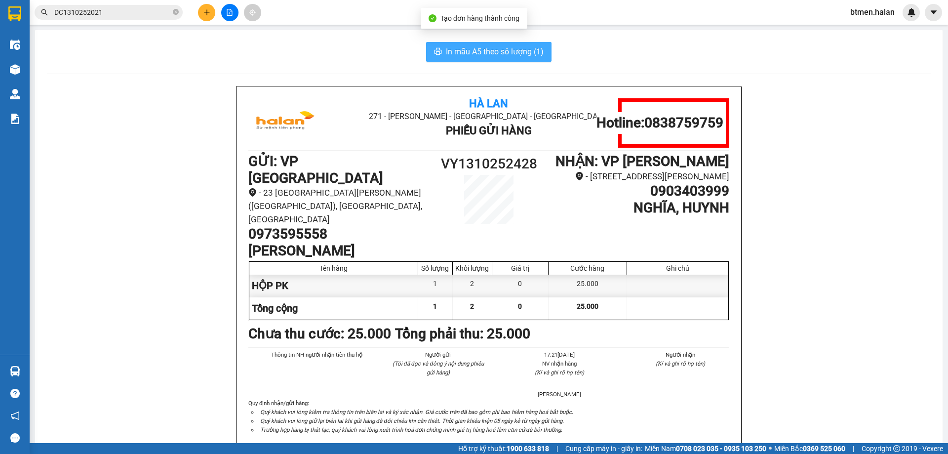
click at [494, 55] on span "In mẫu A5 theo số lượng (1)" at bounding box center [495, 51] width 98 height 12
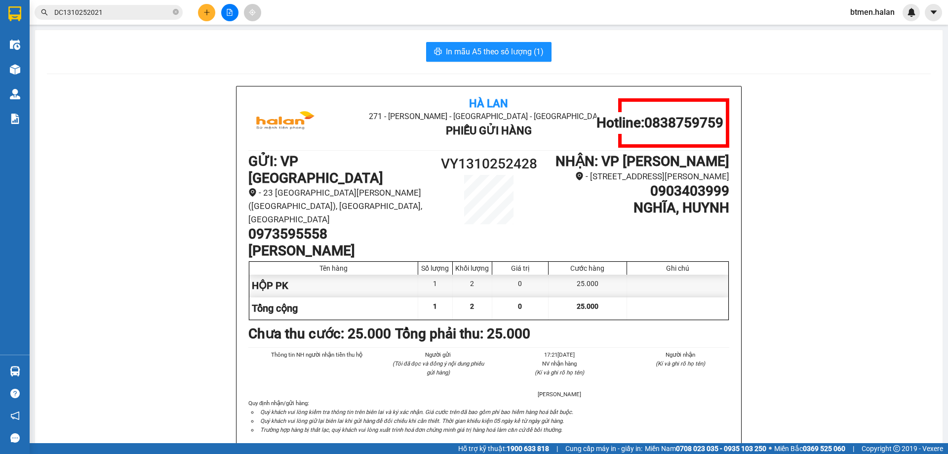
click at [256, 226] on h1 "0973595558" at bounding box center [338, 234] width 180 height 17
copy h1 "0973595558"
click at [212, 13] on button at bounding box center [206, 12] width 17 height 17
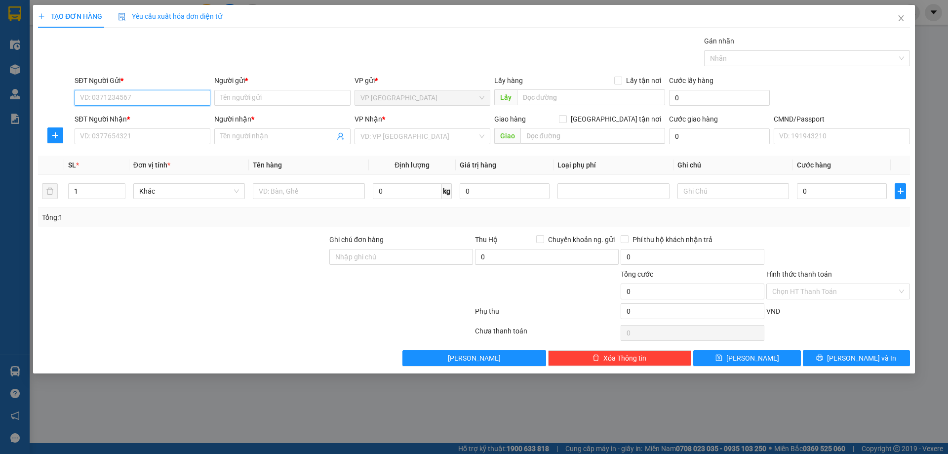
paste input "0973595558"
type input "0973595558"
click at [181, 117] on div "0973595558 - [PERSON_NAME]" at bounding box center [143, 117] width 124 height 11
type input "[PERSON_NAME]"
type input "0973595558"
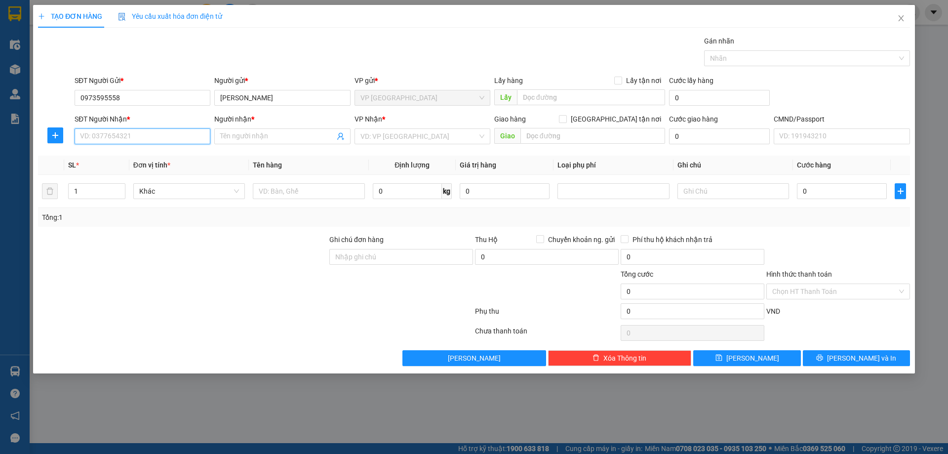
click at [179, 135] on input "SĐT Người Nhận *" at bounding box center [143, 136] width 136 height 16
click at [183, 142] on input "0919611234" at bounding box center [143, 136] width 136 height 16
click at [94, 136] on input "0919611234" at bounding box center [143, 136] width 136 height 16
type input "0914611234"
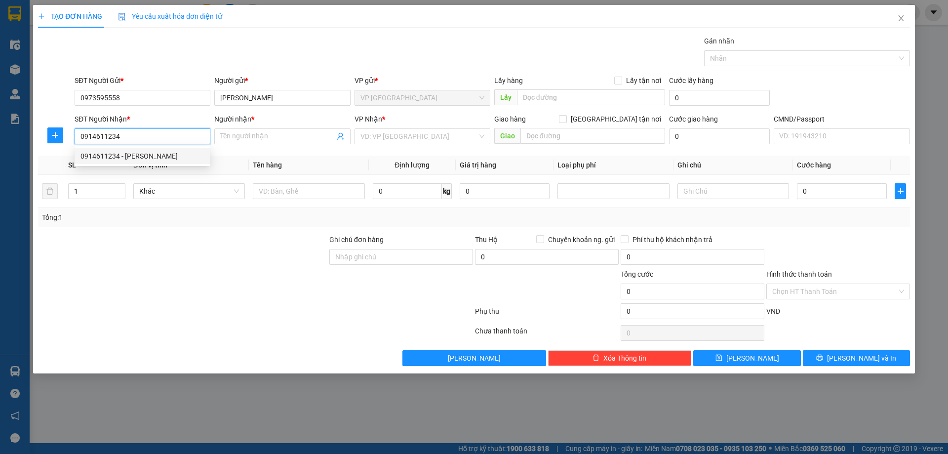
click at [176, 160] on div "0914611234 - [PERSON_NAME]" at bounding box center [143, 156] width 124 height 11
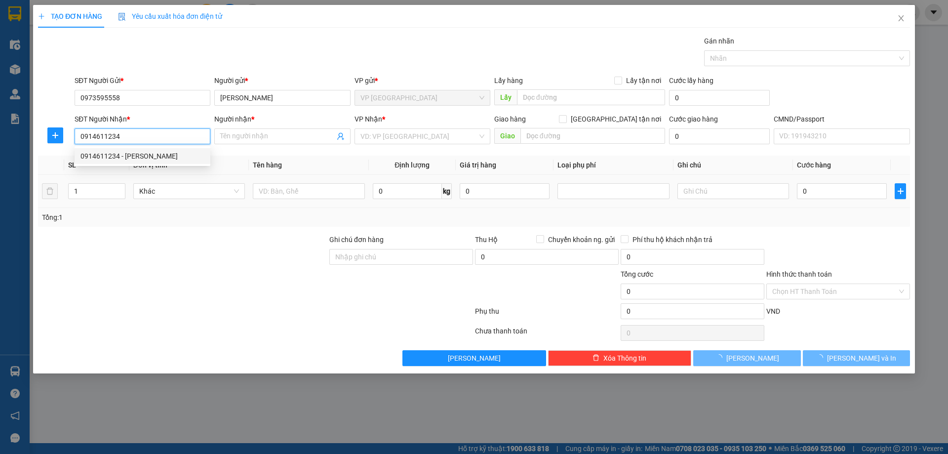
type input "THỊNH PHÁT"
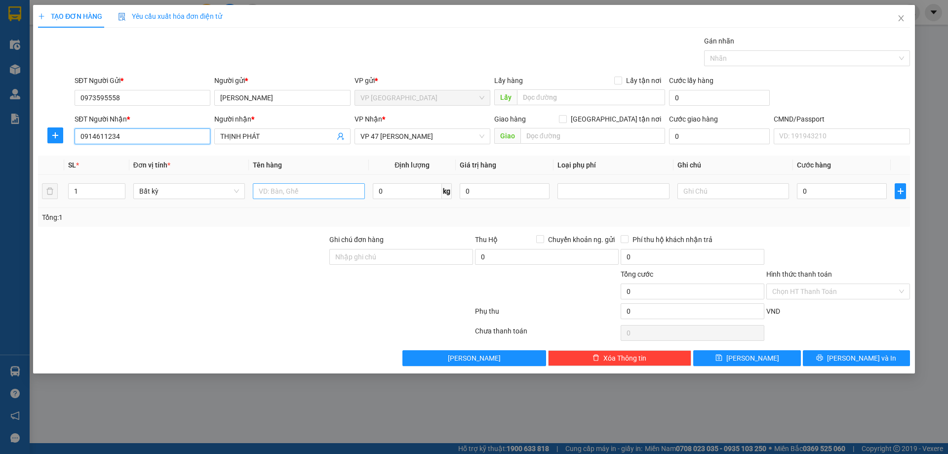
type input "0914611234"
click at [313, 196] on input "text" at bounding box center [309, 191] width 112 height 16
type input "O"
type input "Ô"
type input "ỐNG XẢ ( CŨ )"
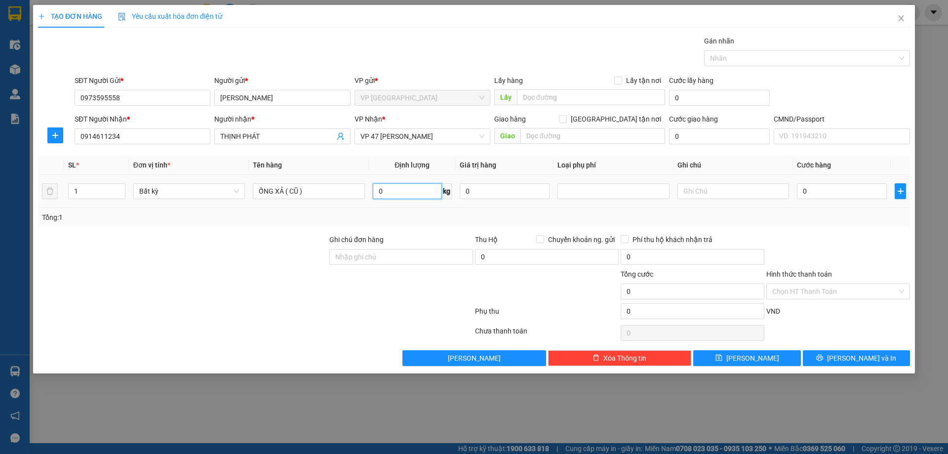
click at [402, 186] on input "0" at bounding box center [407, 191] width 69 height 16
type input "11"
click at [782, 233] on div "Transit Pickup Surcharge Ids Transit Deliver Surcharge Ids Transit Deliver Surc…" at bounding box center [474, 201] width 872 height 330
type input "45.000"
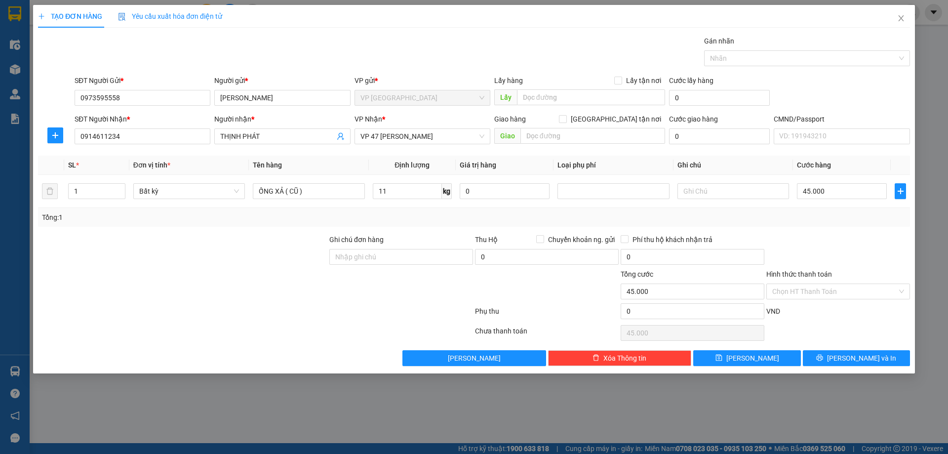
type input "45.000"
click at [825, 353] on button "[PERSON_NAME] và In" at bounding box center [856, 358] width 107 height 16
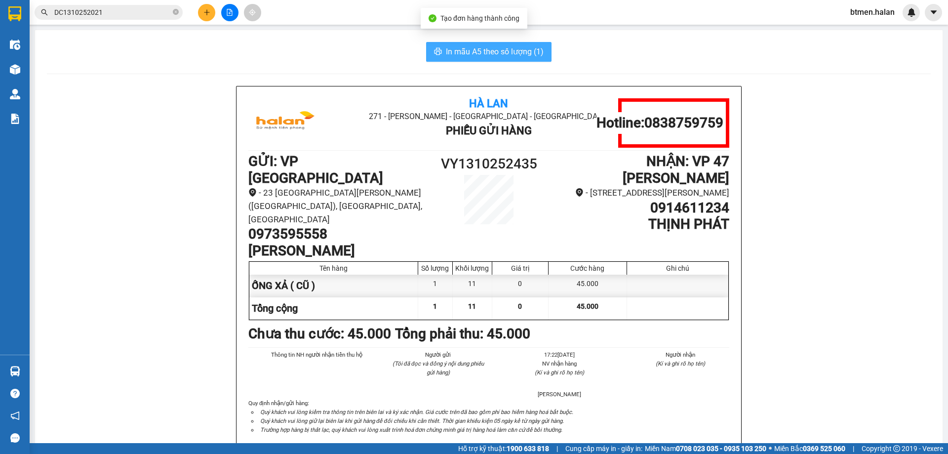
click at [478, 53] on span "In mẫu A5 theo số lượng (1)" at bounding box center [495, 51] width 98 height 12
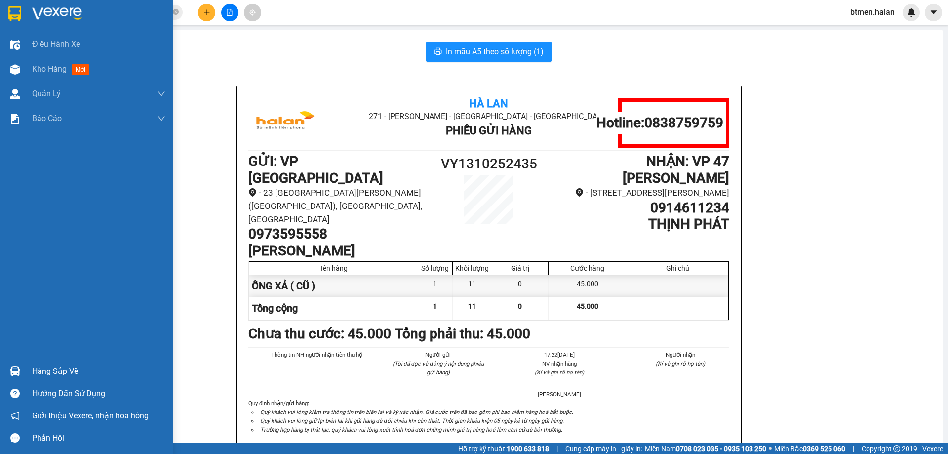
click at [37, 366] on div "Hàng sắp về" at bounding box center [98, 371] width 133 height 15
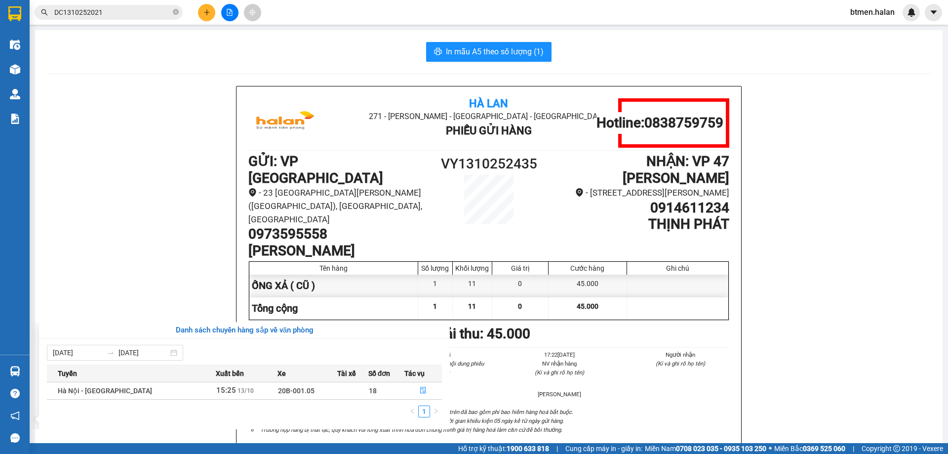
click at [88, 181] on section "Kết quả tìm kiếm ( 1 ) Bộ lọc Mã ĐH Trạng thái Món hàng Thu hộ Tổng cước Chưa c…" at bounding box center [474, 227] width 948 height 454
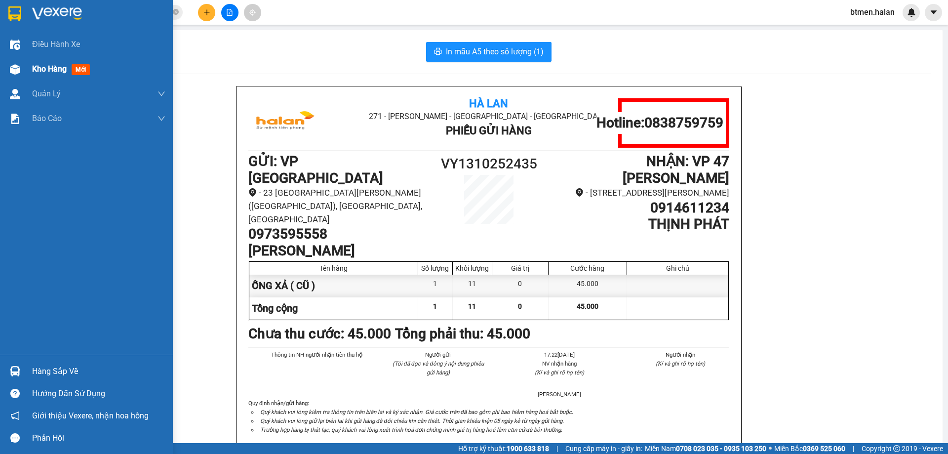
click at [32, 71] on span "Kho hàng" at bounding box center [49, 68] width 35 height 9
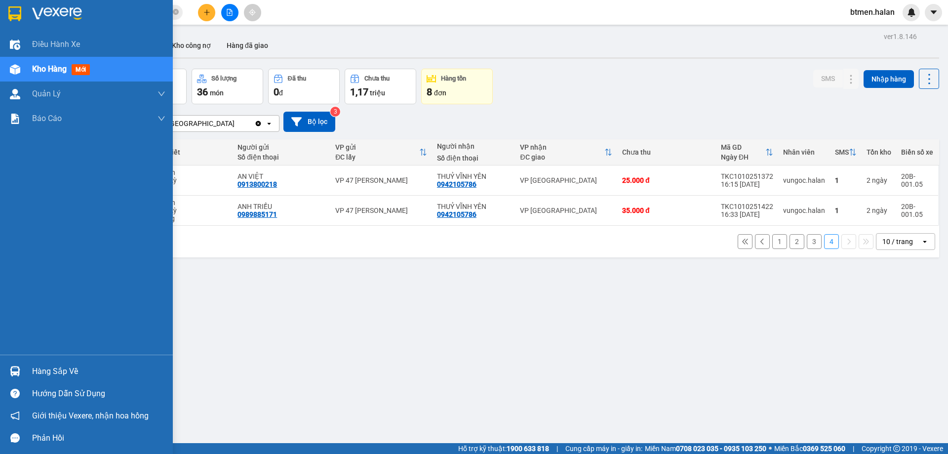
click at [33, 360] on div "Hàng sắp về" at bounding box center [86, 371] width 173 height 22
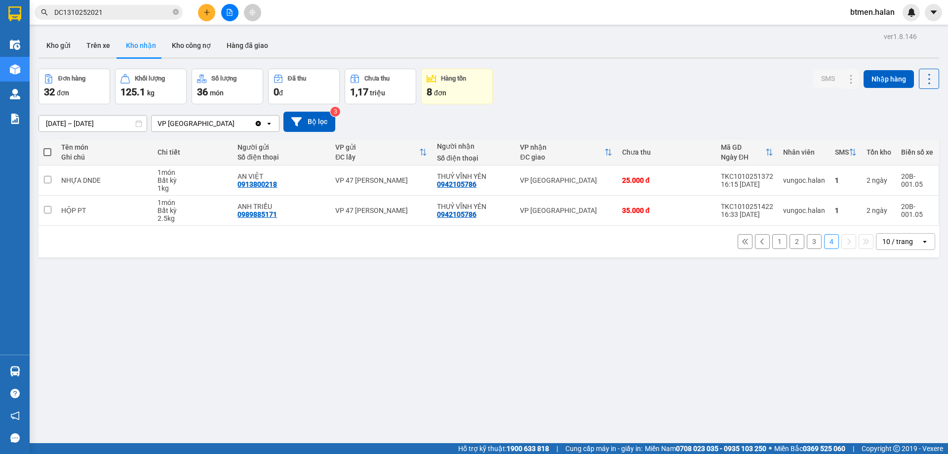
drag, startPoint x: 204, startPoint y: 308, endPoint x: 82, endPoint y: 331, distance: 125.1
click at [205, 309] on section "Kết quả tìm kiếm ( 1 ) Bộ lọc Mã ĐH Trạng thái Món hàng Thu hộ Tổng cước Chưa c…" at bounding box center [474, 227] width 948 height 454
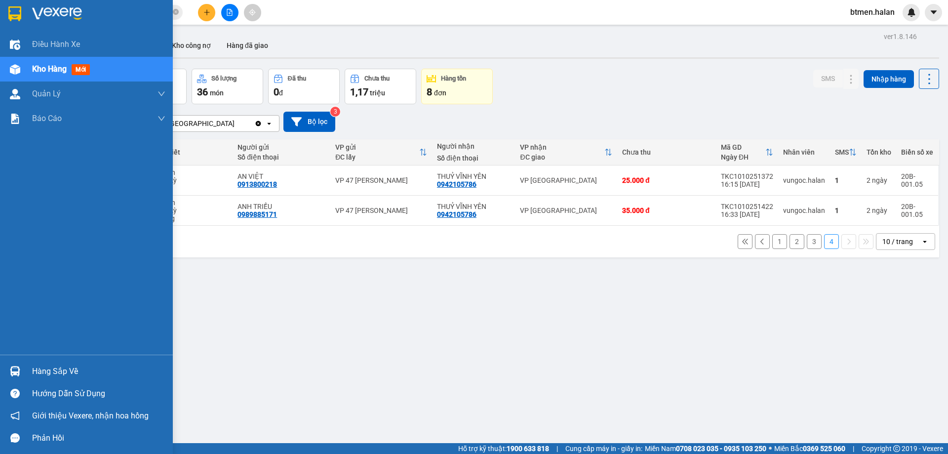
click at [28, 366] on div "Hàng sắp về" at bounding box center [86, 371] width 173 height 22
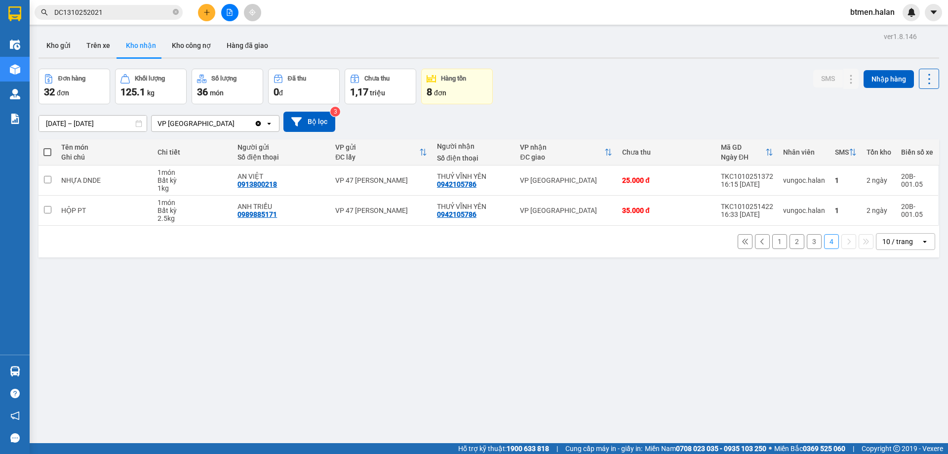
click at [186, 258] on section "Kết quả tìm kiếm ( 1 ) Bộ lọc Mã ĐH Trạng thái Món hàng Thu hộ Tổng cước Chưa c…" at bounding box center [474, 227] width 948 height 454
click at [64, 47] on button "Kho gửi" at bounding box center [59, 46] width 40 height 24
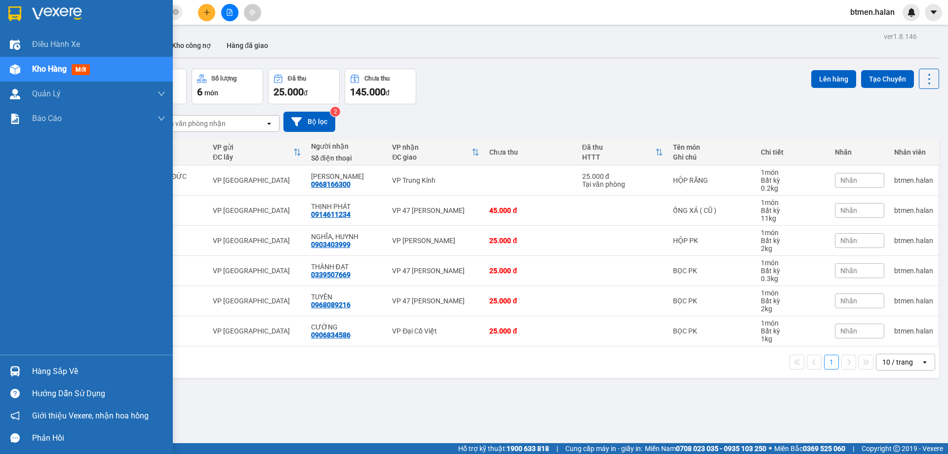
click at [27, 372] on div "Hàng sắp về" at bounding box center [86, 371] width 173 height 22
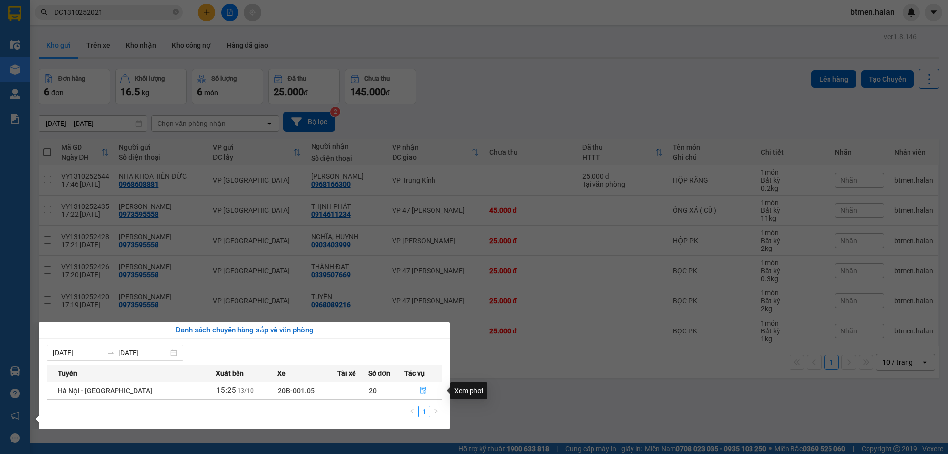
click at [421, 391] on icon "file-done" at bounding box center [423, 390] width 6 height 7
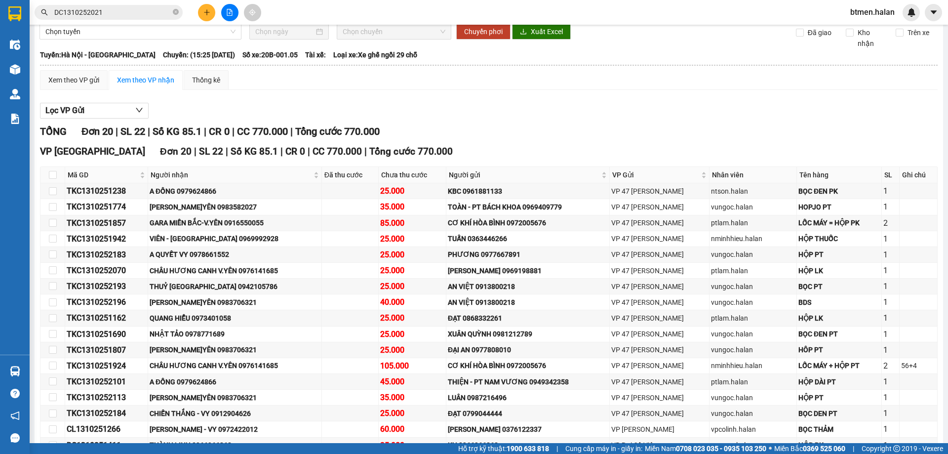
scroll to position [99, 0]
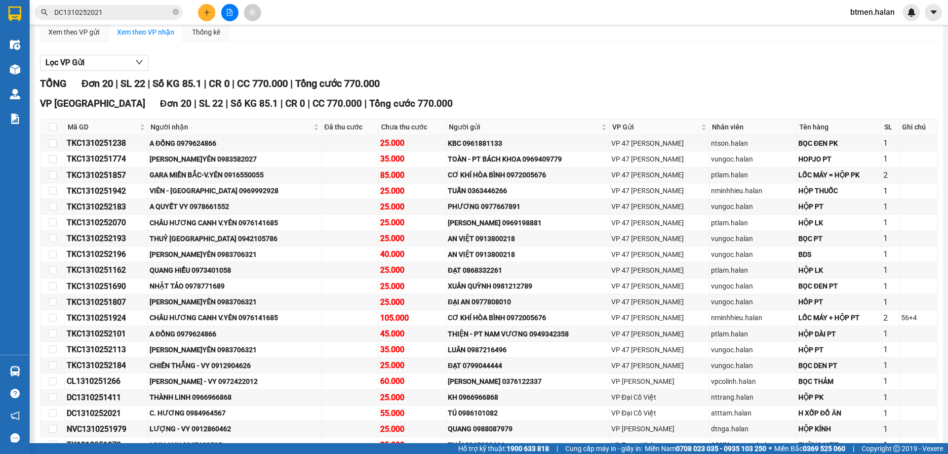
drag, startPoint x: 844, startPoint y: 123, endPoint x: 826, endPoint y: 132, distance: 19.7
click at [844, 123] on th "Tên hàng" at bounding box center [839, 127] width 85 height 16
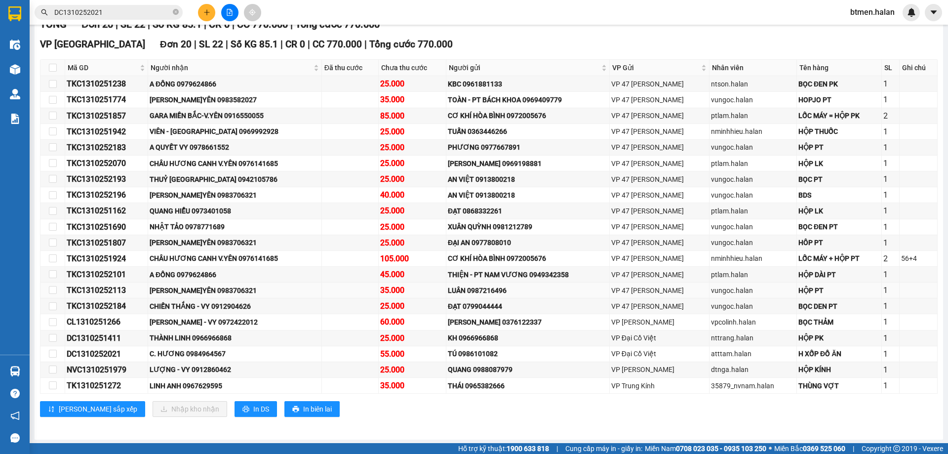
scroll to position [160, 0]
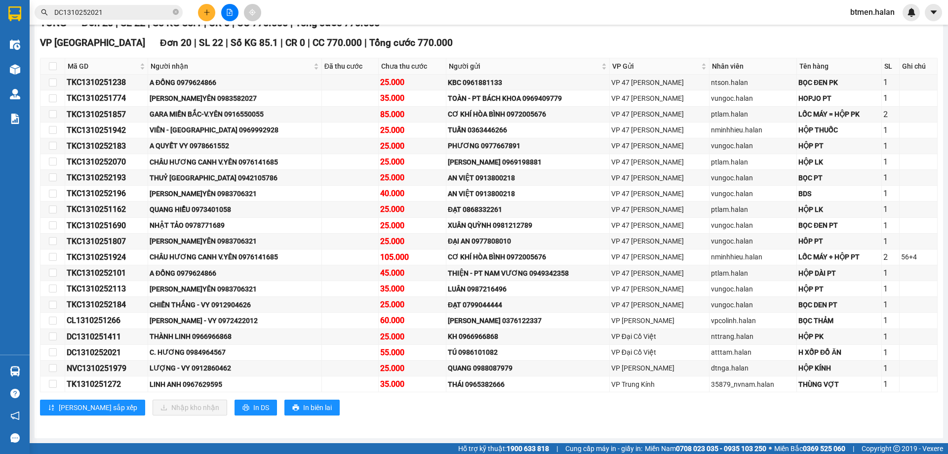
click at [120, 13] on input "DC1310252021" at bounding box center [112, 12] width 117 height 11
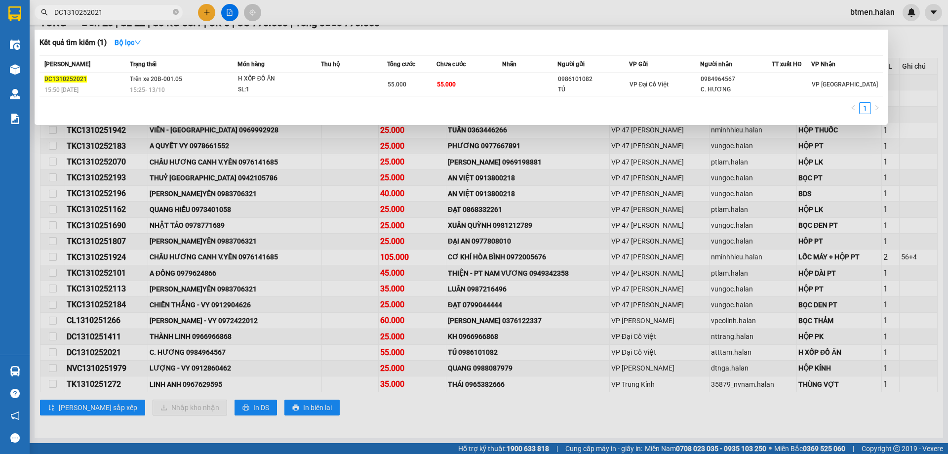
click at [890, 79] on div at bounding box center [474, 227] width 948 height 454
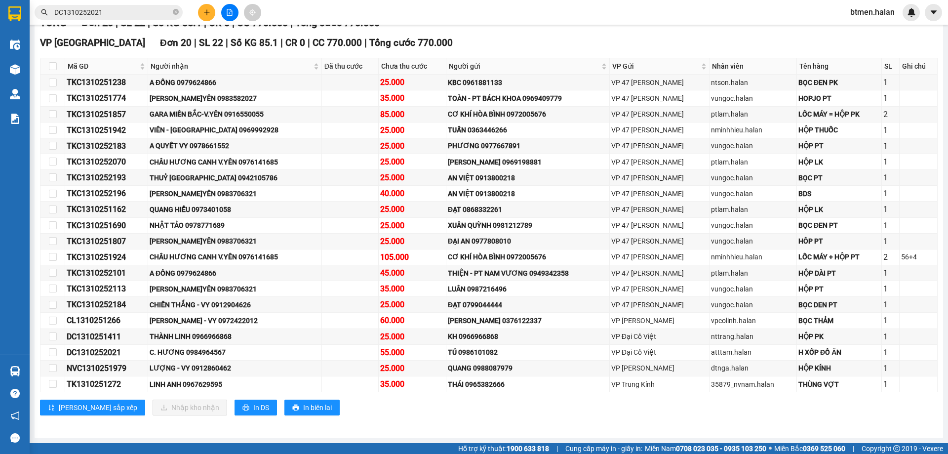
click at [112, 17] on input "DC1310252021" at bounding box center [112, 12] width 117 height 11
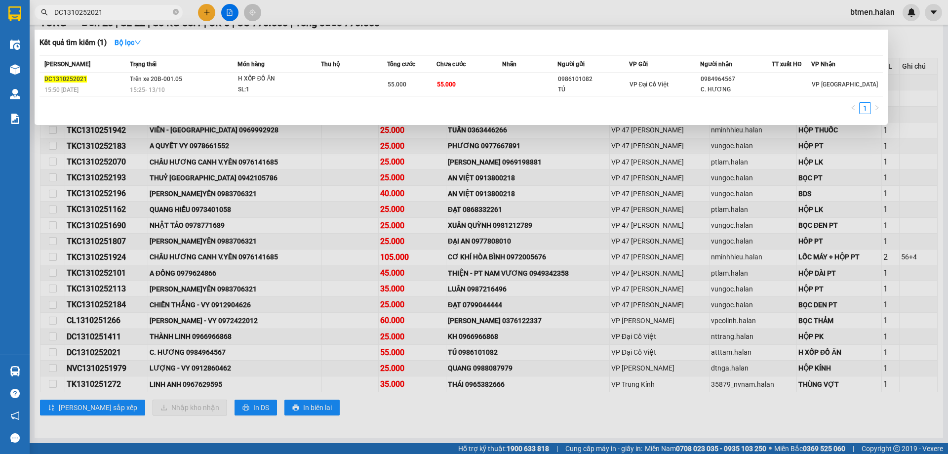
click at [148, 369] on div at bounding box center [474, 227] width 948 height 454
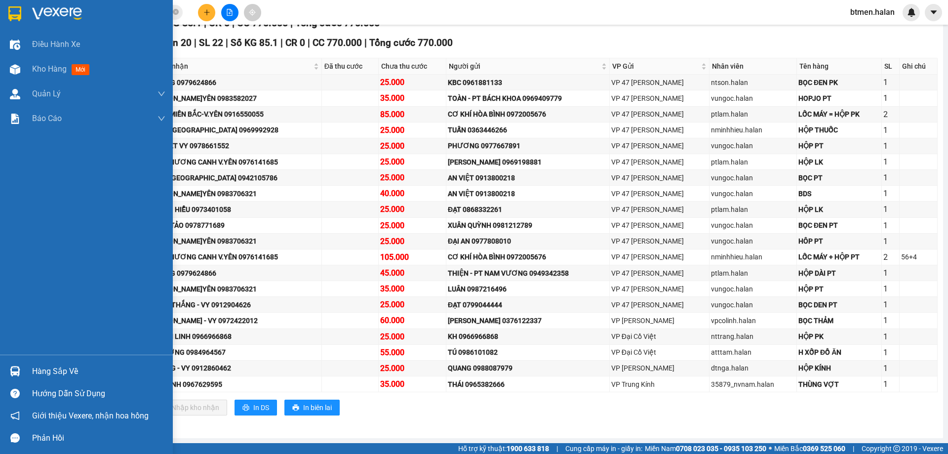
click at [73, 365] on div "Hàng sắp về" at bounding box center [98, 371] width 133 height 15
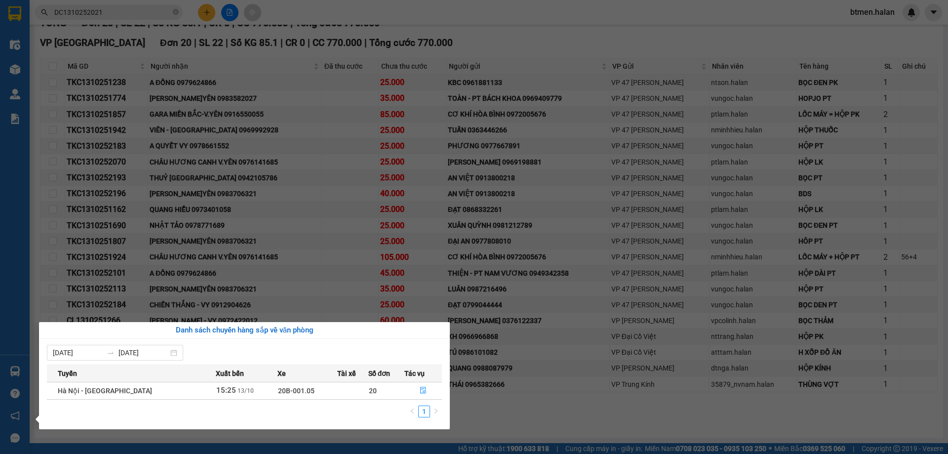
click at [379, 172] on section "Kết quả tìm kiếm ( 1 ) Bộ lọc Mã ĐH Trạng thái Món hàng Thu hộ Tổng cước Chưa c…" at bounding box center [474, 227] width 948 height 454
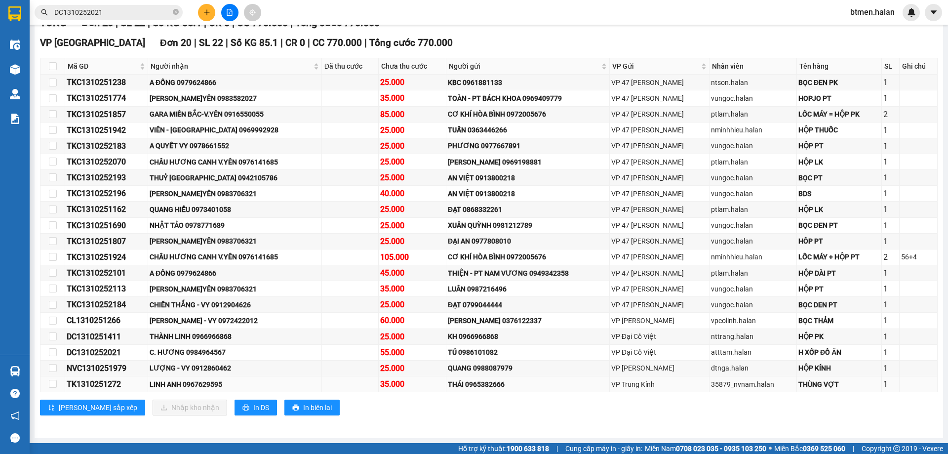
click at [176, 383] on div "LINH ANH 0967629595" at bounding box center [235, 384] width 170 height 11
click at [216, 353] on div "C. HƯƠNG 0984964567" at bounding box center [235, 352] width 170 height 11
click at [201, 319] on div "[PERSON_NAME] - VY 0972422012" at bounding box center [235, 320] width 170 height 11
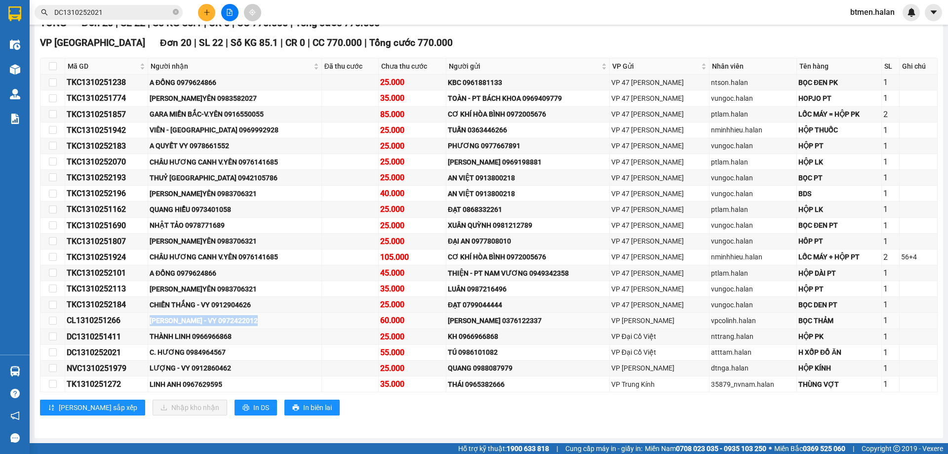
copy div "[PERSON_NAME] - VY 0972422012"
click at [282, 356] on div "C. HƯƠNG 0984964567" at bounding box center [235, 352] width 170 height 11
click at [104, 96] on div "TKC1310251774" at bounding box center [107, 98] width 80 height 12
copy div "TKC1310251774"
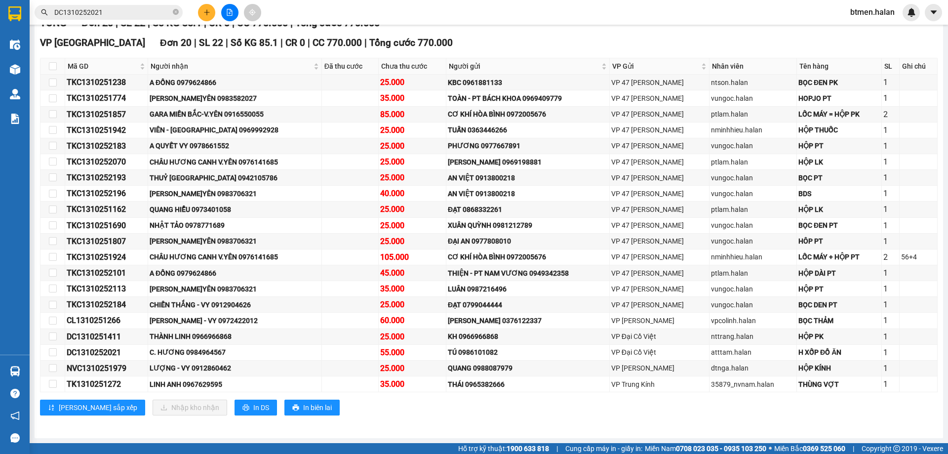
click at [115, 17] on input "DC1310252021" at bounding box center [112, 12] width 117 height 11
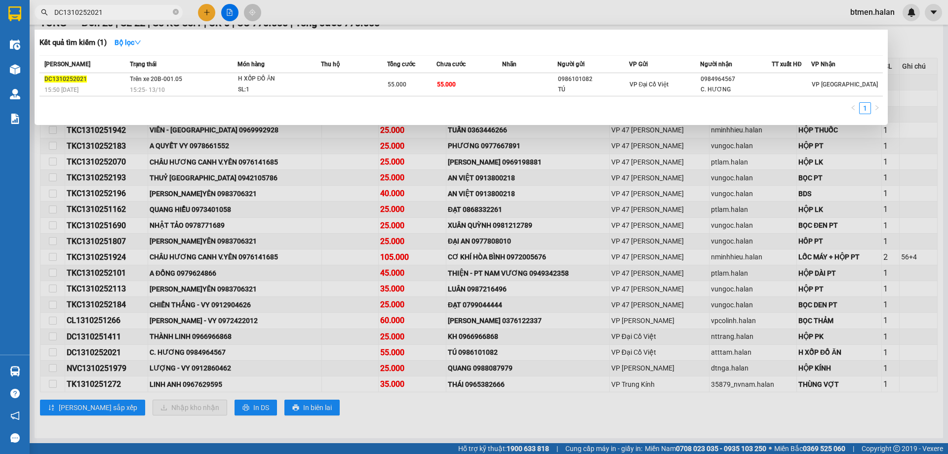
click at [115, 17] on input "DC1310252021" at bounding box center [112, 12] width 117 height 11
click at [429, 209] on div at bounding box center [474, 227] width 948 height 454
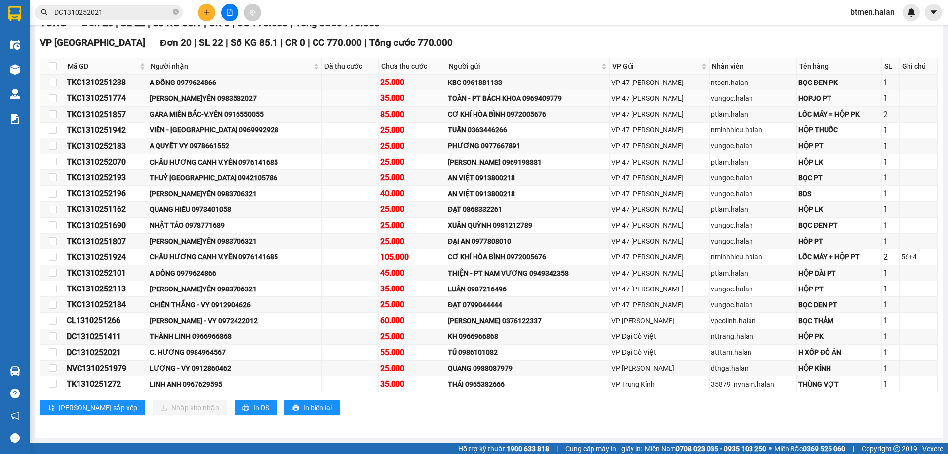
click at [243, 98] on div "[PERSON_NAME]YÊN 0983582027" at bounding box center [235, 98] width 170 height 11
copy div "0983582027"
click at [100, 12] on input "DC1310252021" at bounding box center [112, 12] width 117 height 11
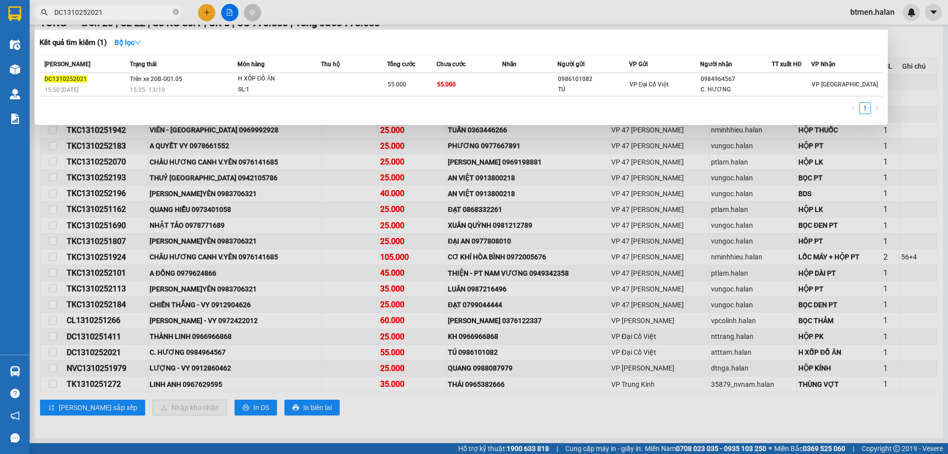
click at [100, 12] on input "DC1310252021" at bounding box center [112, 12] width 117 height 11
paste input "0983582027"
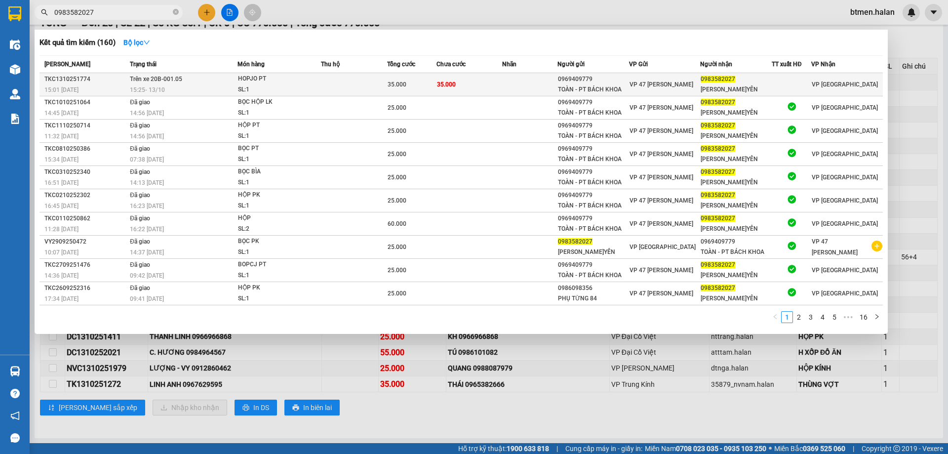
type input "0983582027"
click at [410, 84] on div "35.000" at bounding box center [412, 84] width 48 height 11
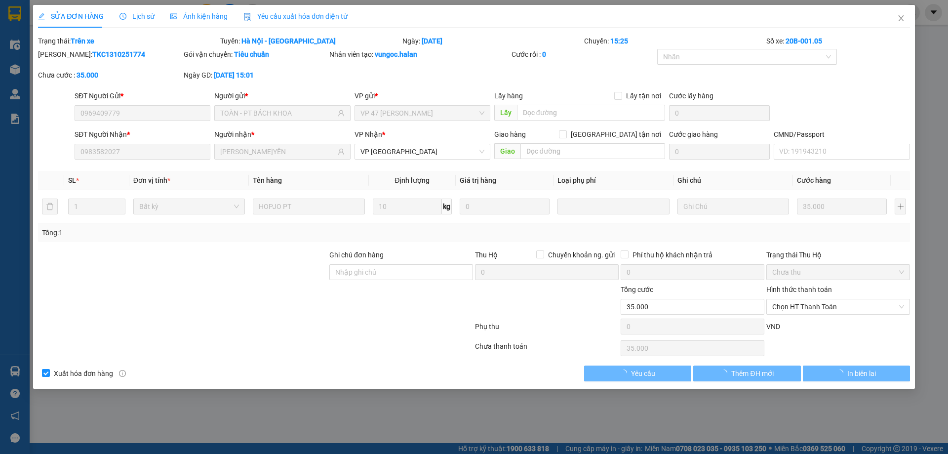
type input "0969409779"
type input "TOÀN - PT BÁCH KHOA"
type input "0983582027"
type input "[PERSON_NAME]YÊN"
type input "0"
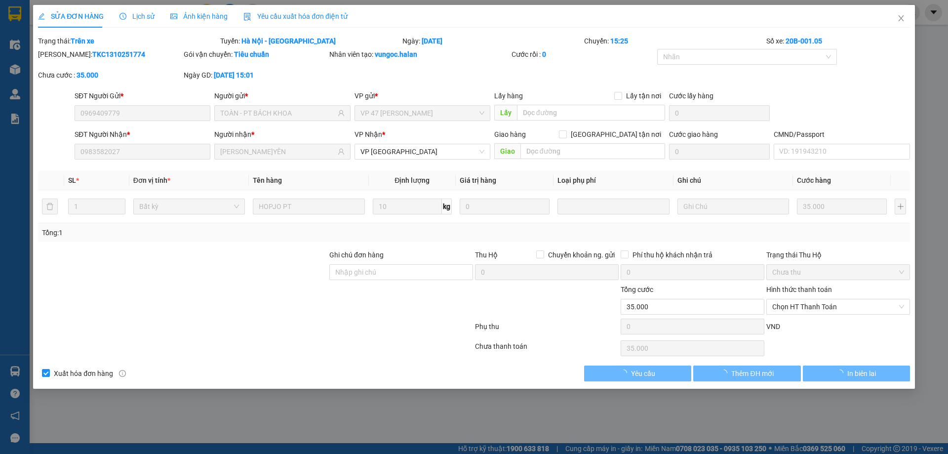
type input "35.000"
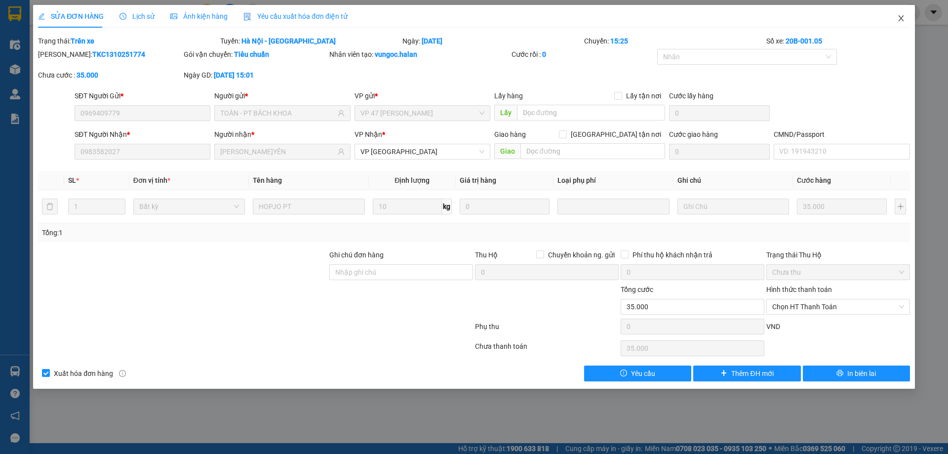
click at [905, 20] on icon "close" at bounding box center [902, 18] width 8 height 8
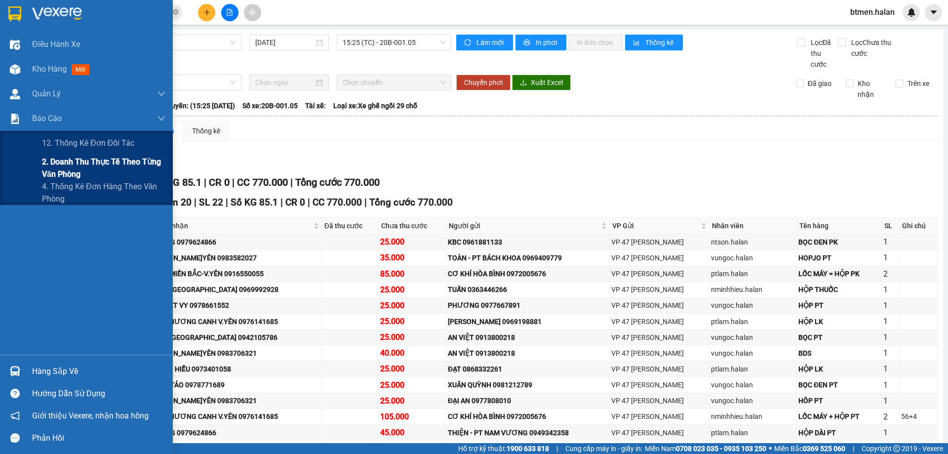
click at [47, 160] on span "2. Doanh thu thực tế theo từng văn phòng" at bounding box center [103, 168] width 123 height 25
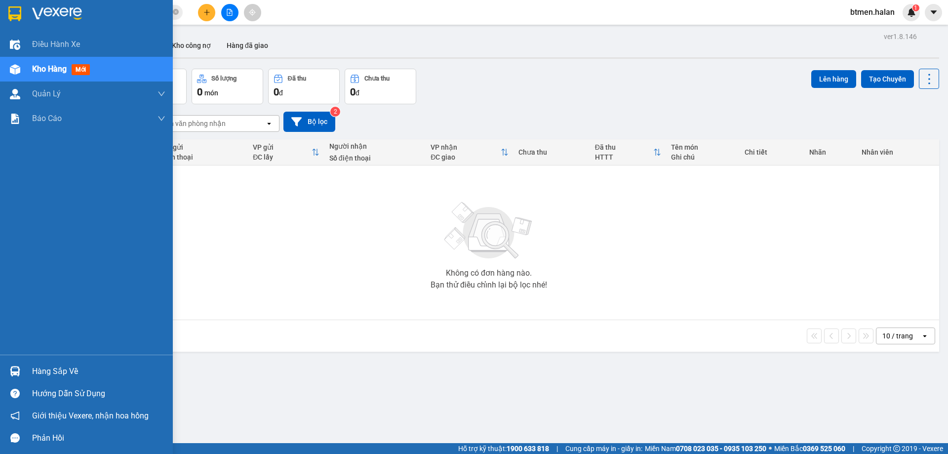
click at [69, 370] on div "Hàng sắp về" at bounding box center [98, 371] width 133 height 15
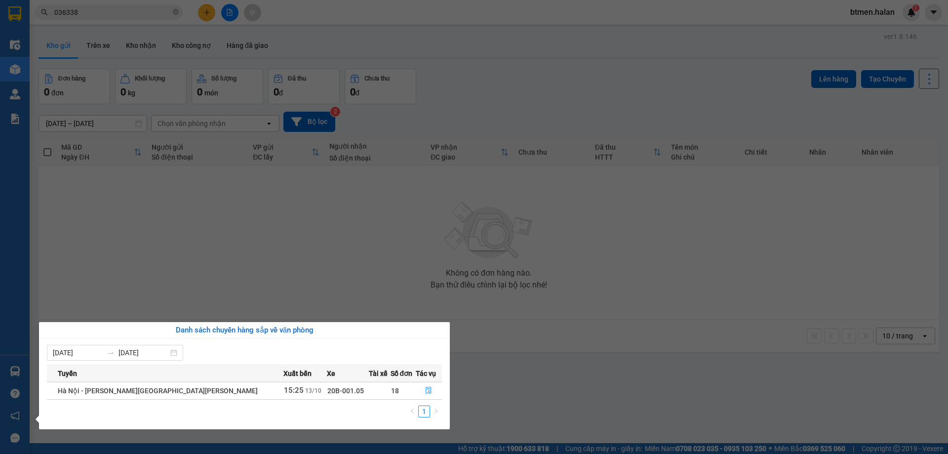
click at [653, 316] on section "Kết quả tìm kiếm ( 148 ) Bộ lọc Mã ĐH Trạng thái Món hàng Thu hộ Tổng cước Chưa…" at bounding box center [474, 227] width 948 height 454
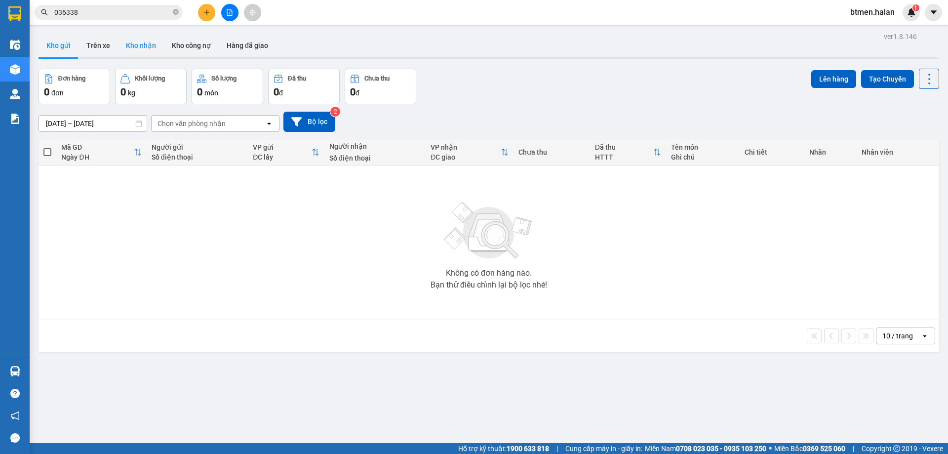
click at [139, 50] on button "Kho nhận" at bounding box center [141, 46] width 46 height 24
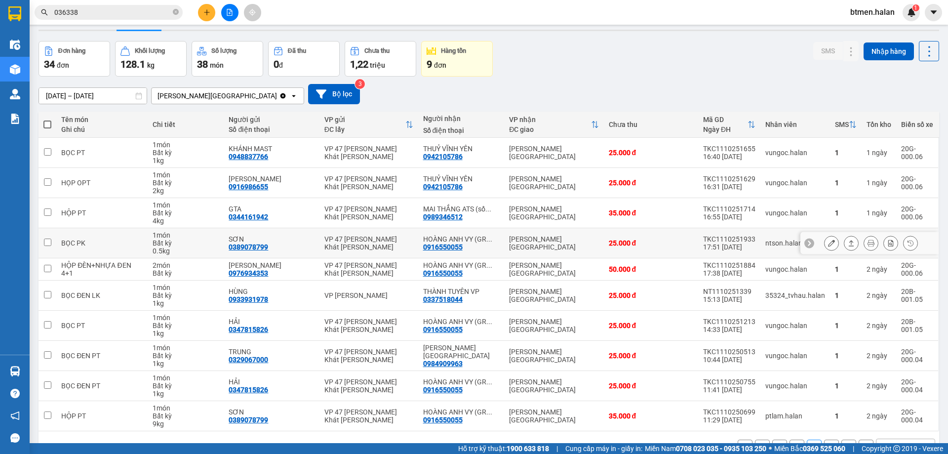
scroll to position [56, 0]
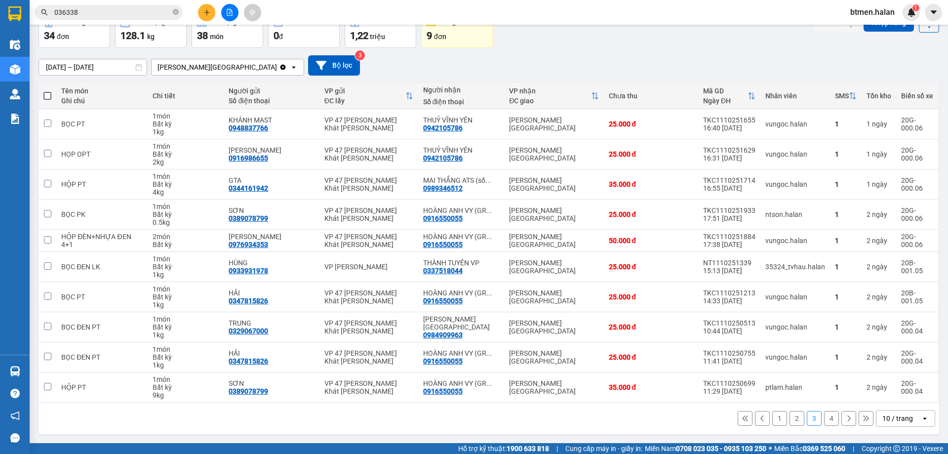
click at [773, 420] on button "1" at bounding box center [780, 418] width 15 height 15
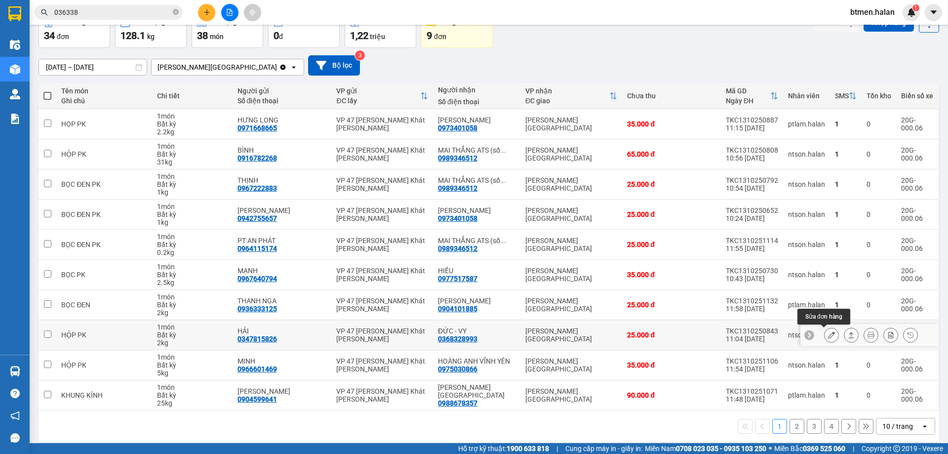
click at [828, 336] on icon at bounding box center [831, 334] width 7 height 7
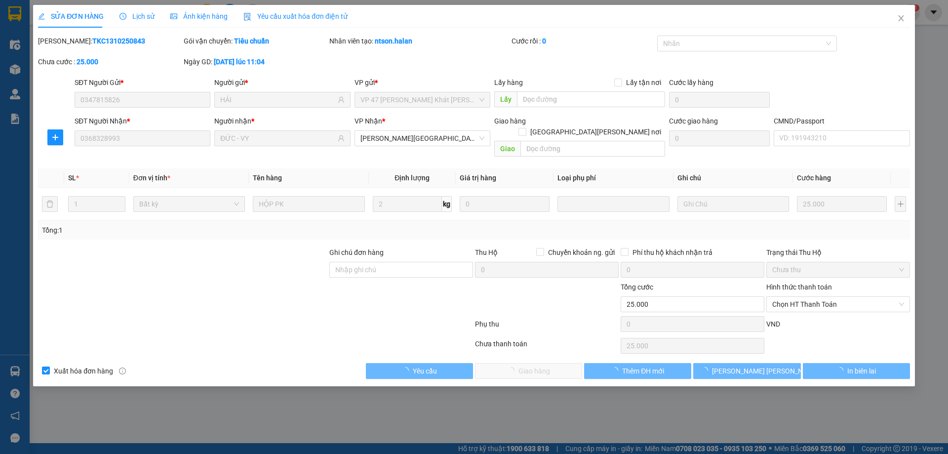
type input "0347815826"
type input "HẢI"
type input "0368328993"
type input "ĐỨC - VY"
type input "0"
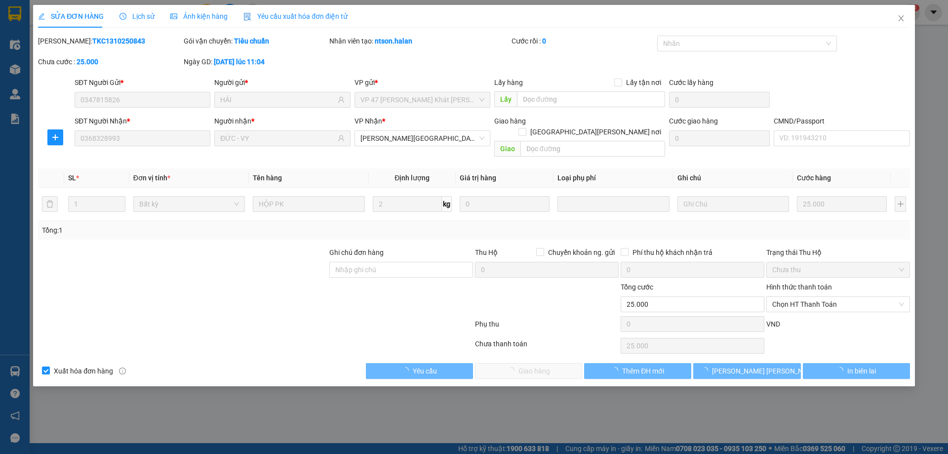
type input "25.000"
click at [804, 297] on span "Chọn HT Thanh Toán" at bounding box center [839, 304] width 132 height 15
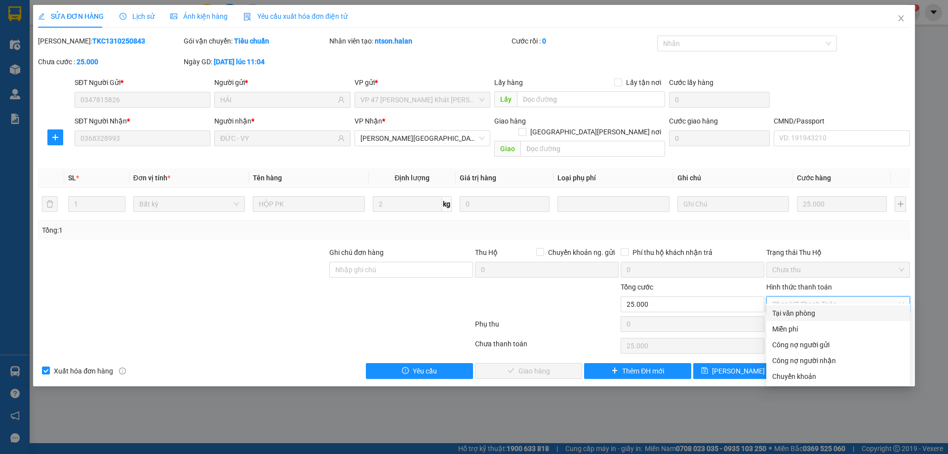
click at [784, 318] on div "Tại văn phòng" at bounding box center [839, 313] width 132 height 11
type input "0"
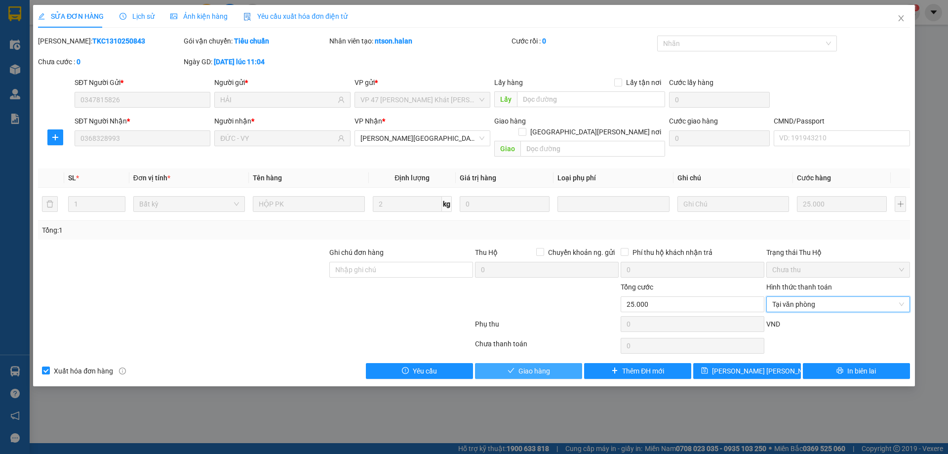
click at [558, 363] on button "Giao hàng" at bounding box center [528, 371] width 107 height 16
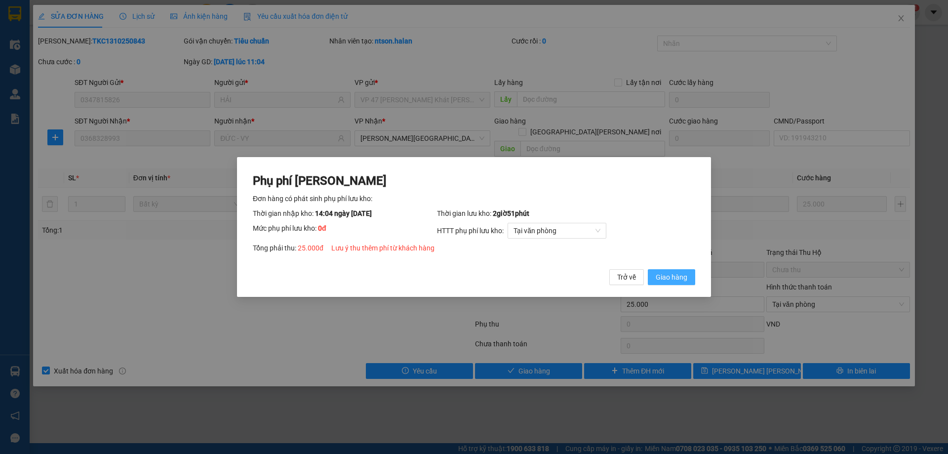
drag, startPoint x: 666, startPoint y: 283, endPoint x: 881, endPoint y: 49, distance: 317.1
click at [666, 281] on span "Giao hàng" at bounding box center [672, 277] width 32 height 11
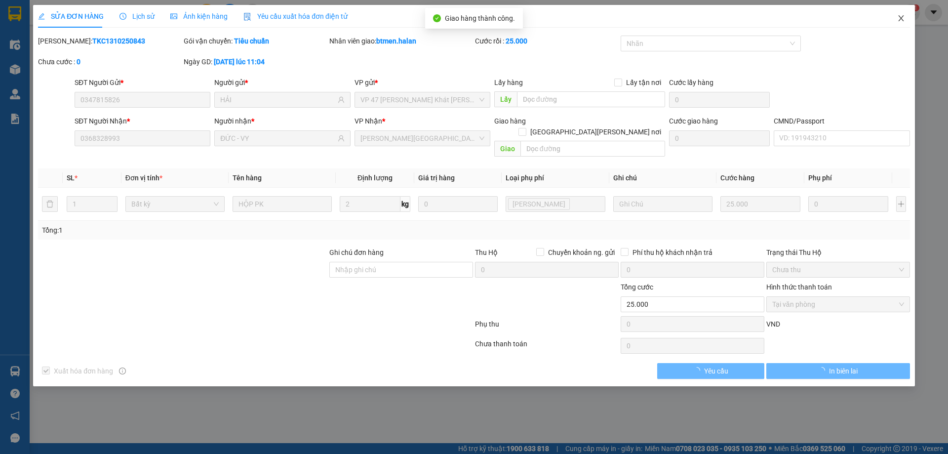
click at [898, 20] on icon "close" at bounding box center [902, 18] width 8 height 8
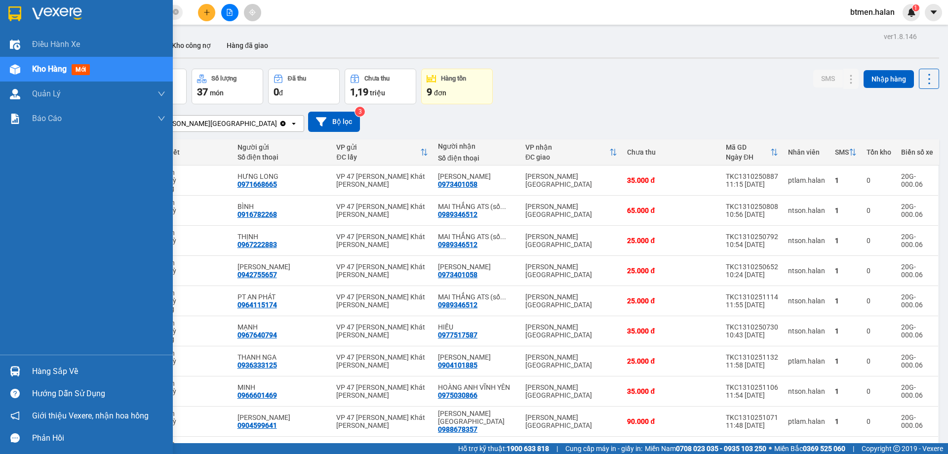
click at [42, 382] on div "Hướng dẫn sử dụng" at bounding box center [86, 393] width 173 height 22
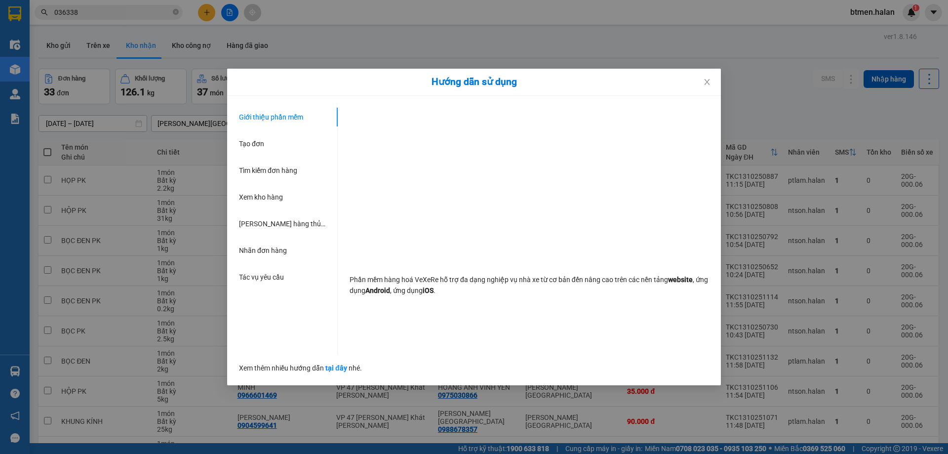
click at [778, 88] on div "Hướng dẫn sử dụng Giới thiệu phần mềm Tạo đơn Tìm kiếm đơn hàng Xem kho hàng Lê…" at bounding box center [474, 227] width 948 height 454
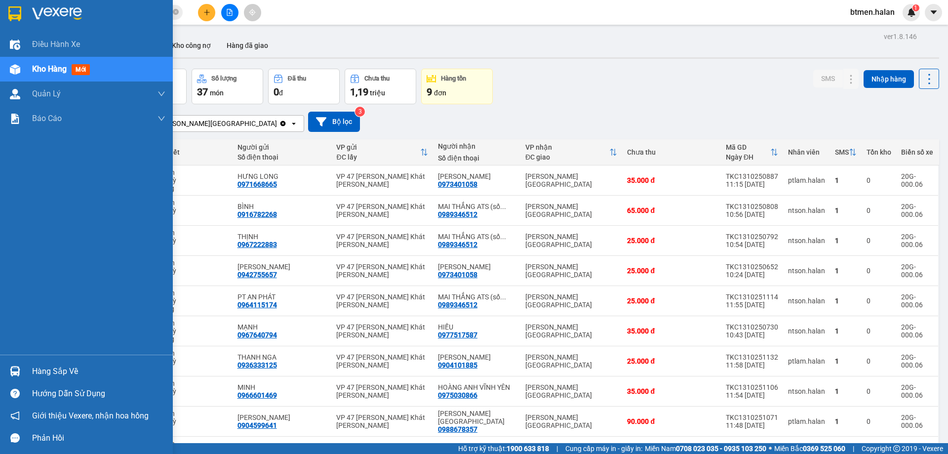
click at [43, 369] on div "Hàng sắp về" at bounding box center [98, 371] width 133 height 15
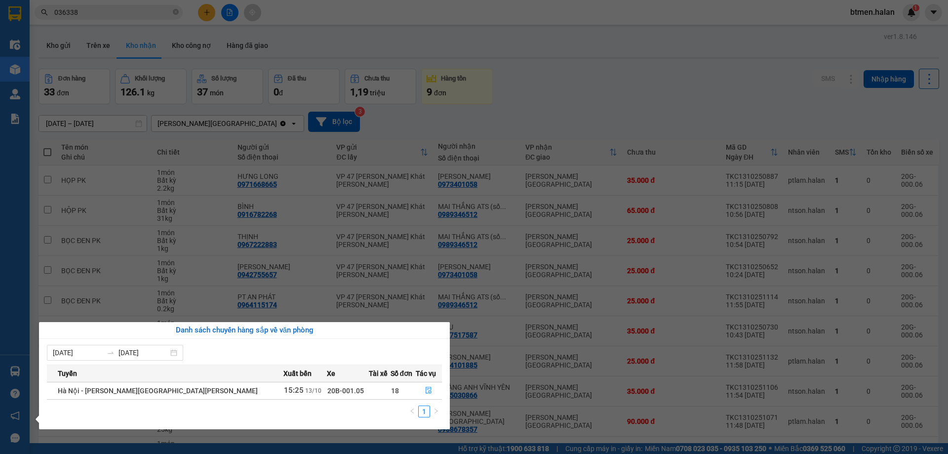
click at [555, 87] on section "Kết quả tìm kiếm ( 148 ) Bộ lọc Mã ĐH Trạng thái Món hàng Thu hộ Tổng cước Chưa…" at bounding box center [474, 227] width 948 height 454
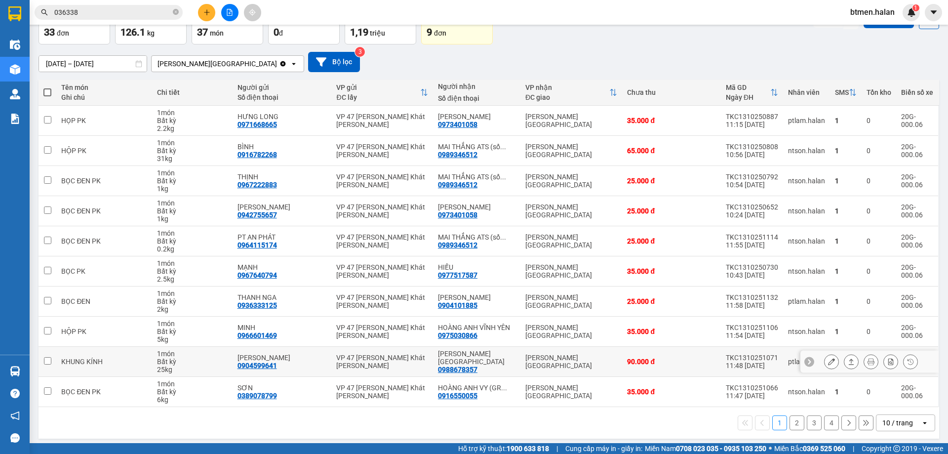
scroll to position [64, 0]
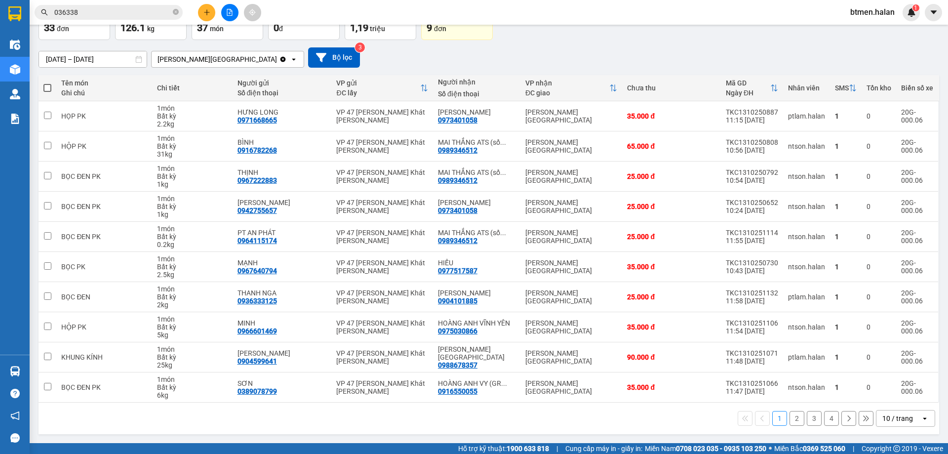
click at [829, 418] on button "4" at bounding box center [831, 418] width 15 height 15
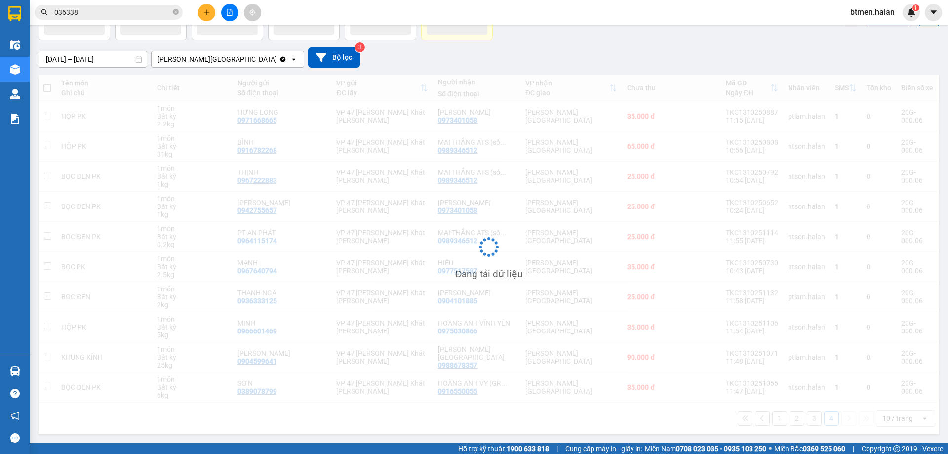
scroll to position [45, 0]
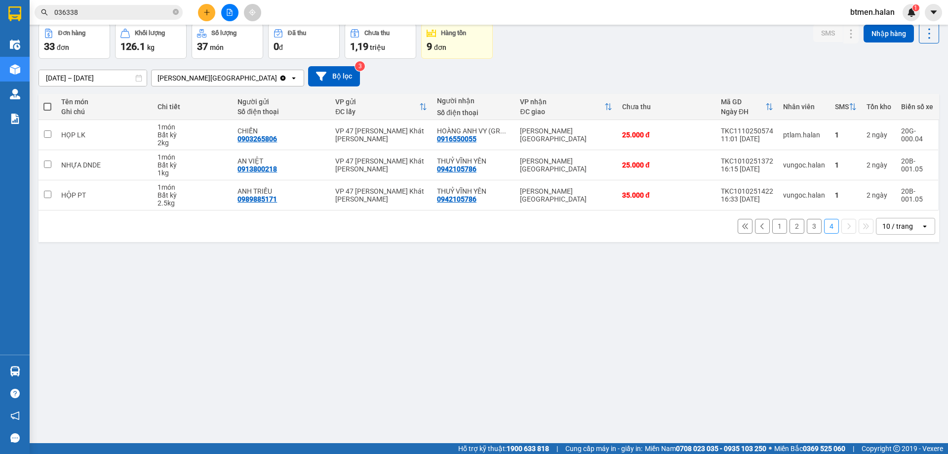
click at [809, 227] on button "3" at bounding box center [814, 226] width 15 height 15
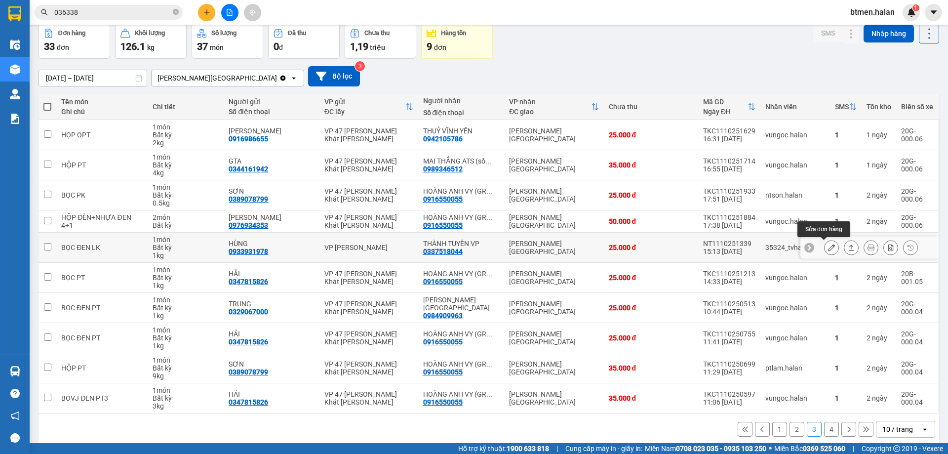
click at [828, 248] on icon at bounding box center [831, 247] width 7 height 7
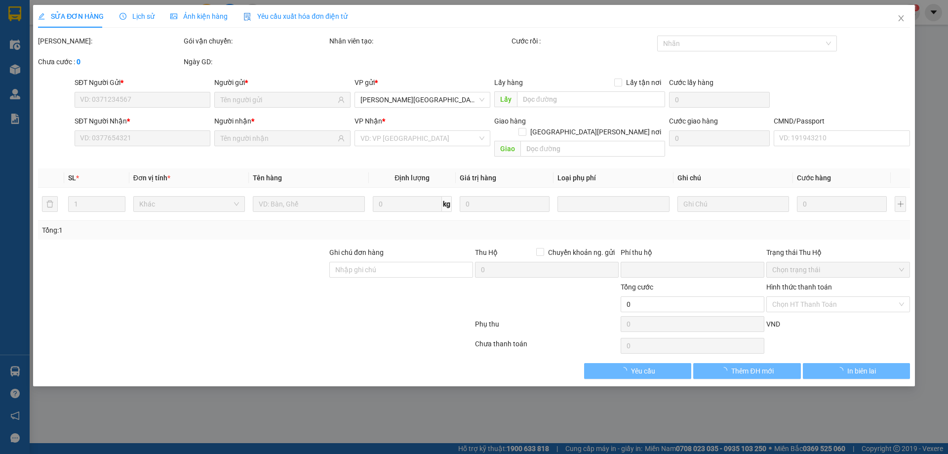
type input "0933931978"
type input "HÙNG"
type input "0337518044"
type input "THÀNH TUYÊN VP"
type input "0"
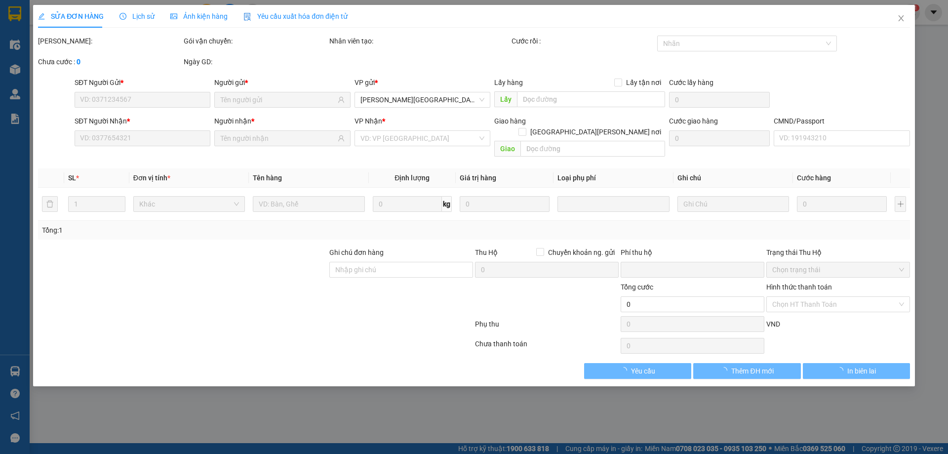
type input "25.000"
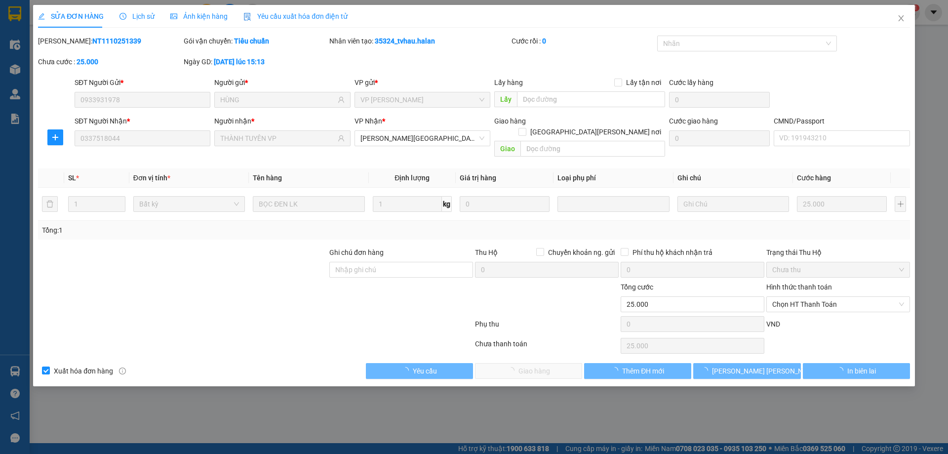
click at [825, 297] on span "Chọn HT Thanh Toán" at bounding box center [839, 304] width 132 height 15
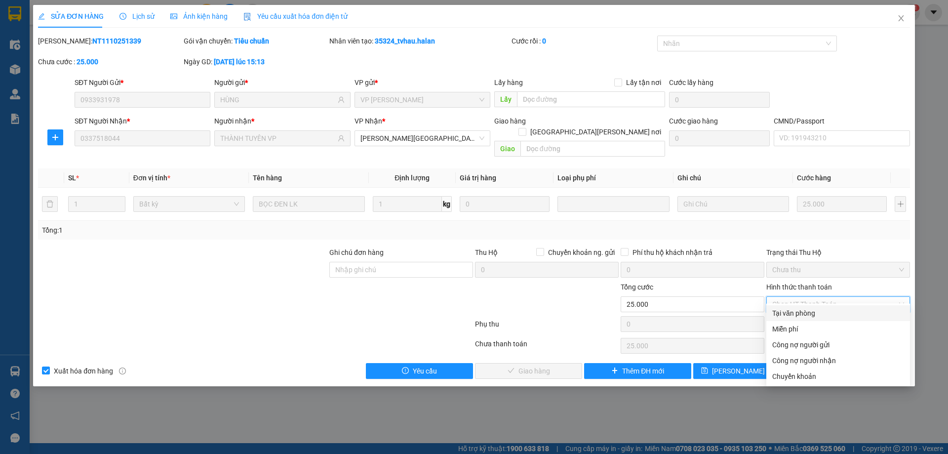
drag, startPoint x: 810, startPoint y: 305, endPoint x: 704, endPoint y: 353, distance: 116.3
click at [810, 306] on div "Tại văn phòng" at bounding box center [839, 313] width 144 height 16
type input "0"
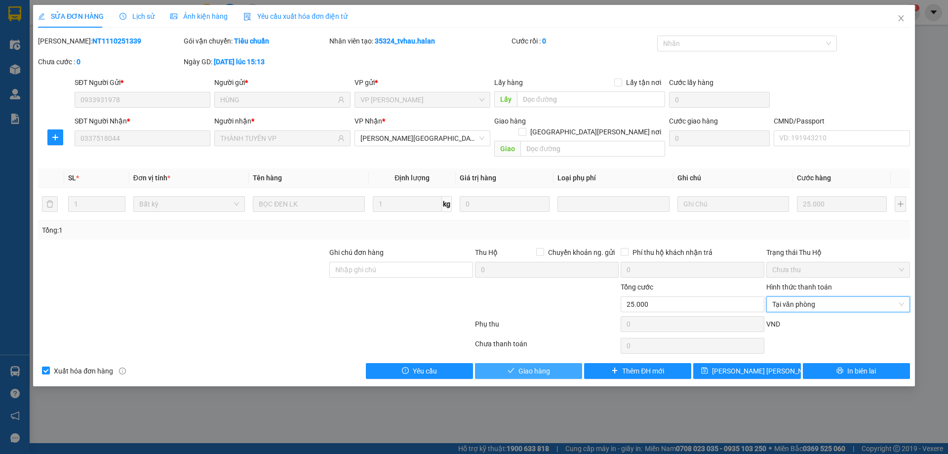
click at [557, 364] on button "Giao hàng" at bounding box center [528, 371] width 107 height 16
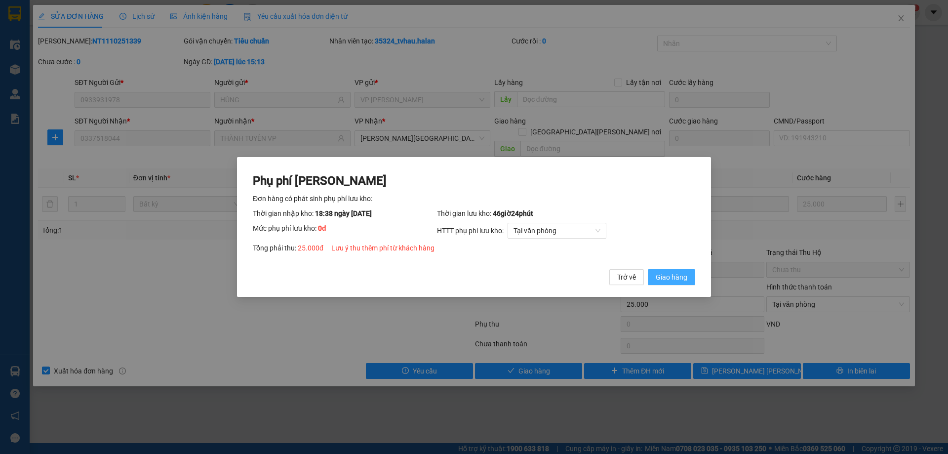
click at [670, 281] on span "Giao hàng" at bounding box center [672, 277] width 32 height 11
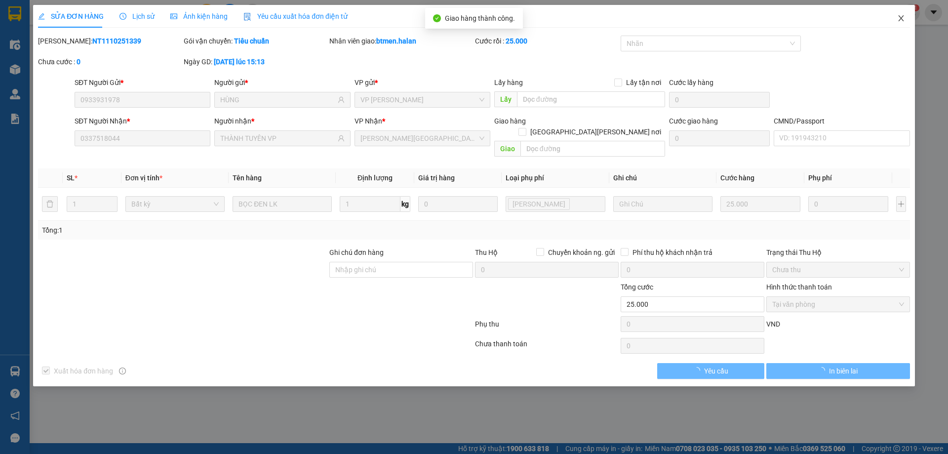
click at [901, 16] on icon "close" at bounding box center [902, 18] width 8 height 8
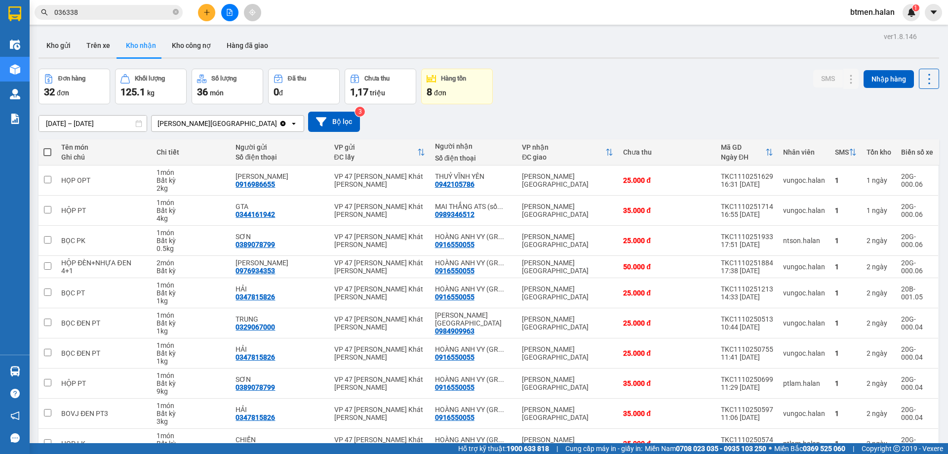
click at [820, 104] on div "SMS Nhập hàng" at bounding box center [877, 87] width 126 height 36
click at [110, 44] on button "Trên xe" at bounding box center [99, 46] width 40 height 24
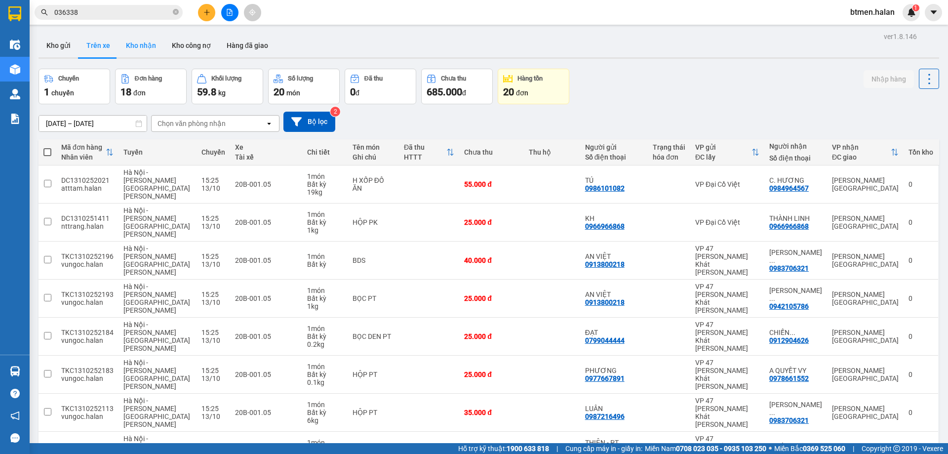
click at [157, 40] on button "Kho nhận" at bounding box center [141, 46] width 46 height 24
type input "[DATE] – [DATE]"
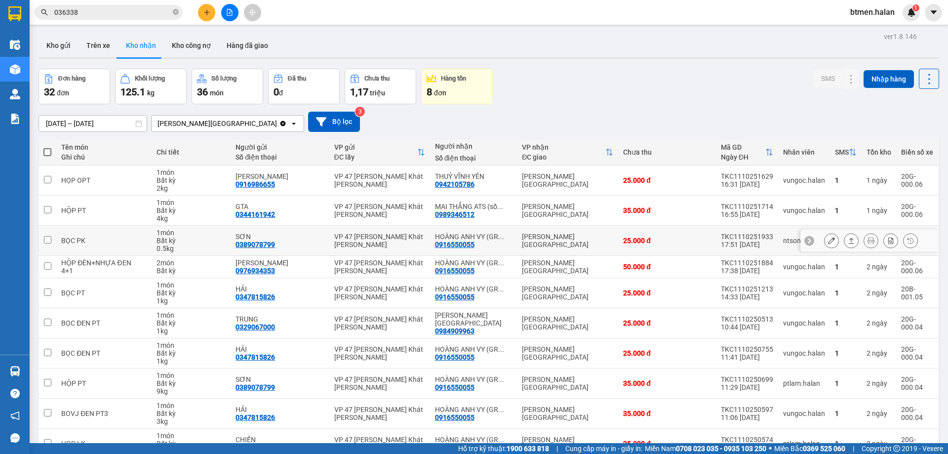
click at [461, 247] on div "0916550055" at bounding box center [455, 245] width 40 height 8
copy div "0916550055"
click at [155, 12] on input "036338" at bounding box center [112, 12] width 117 height 11
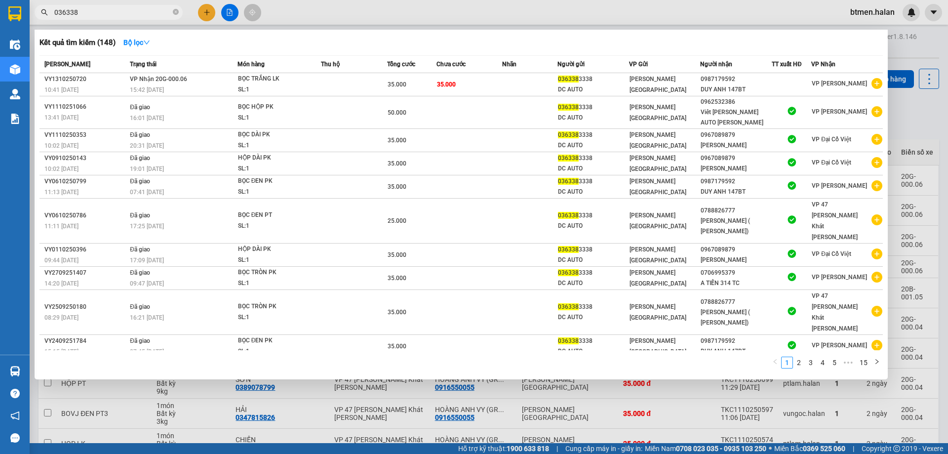
click at [155, 12] on input "036338" at bounding box center [112, 12] width 117 height 11
paste input "916550055"
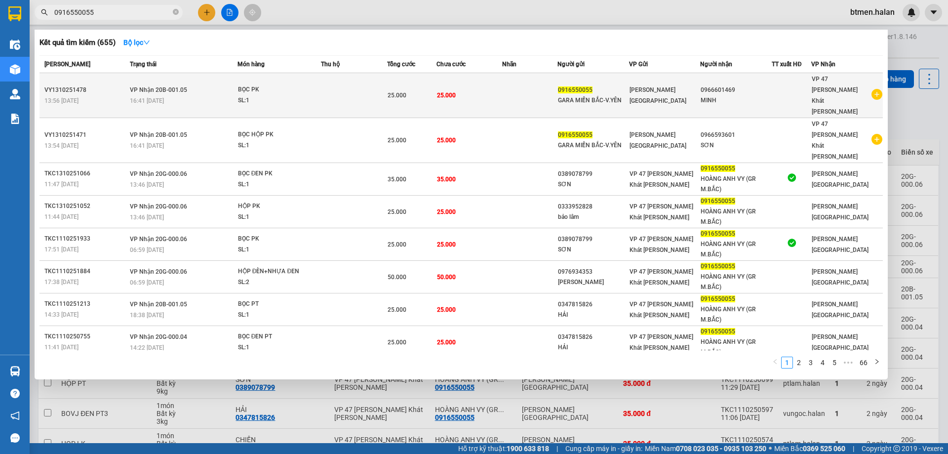
type input "0916550055"
click at [587, 86] on span "0916550055" at bounding box center [575, 89] width 35 height 7
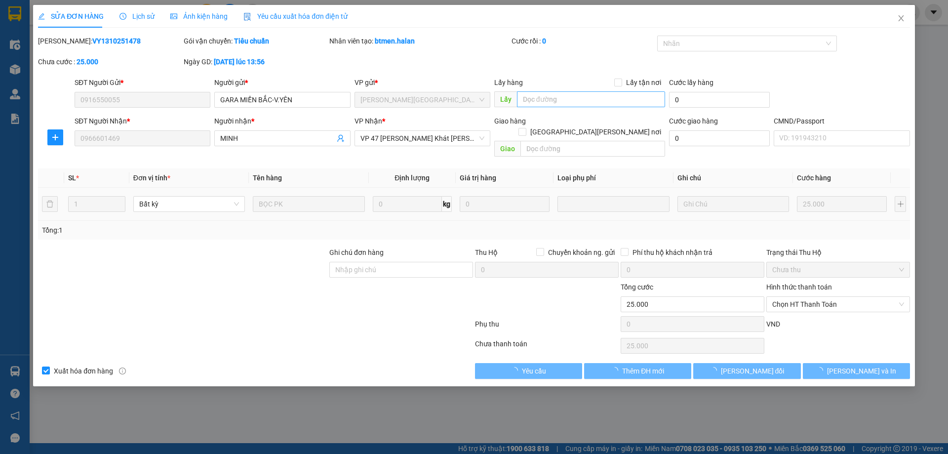
type input "0916550055"
type input "0966601469"
type input "0"
type input "25.000"
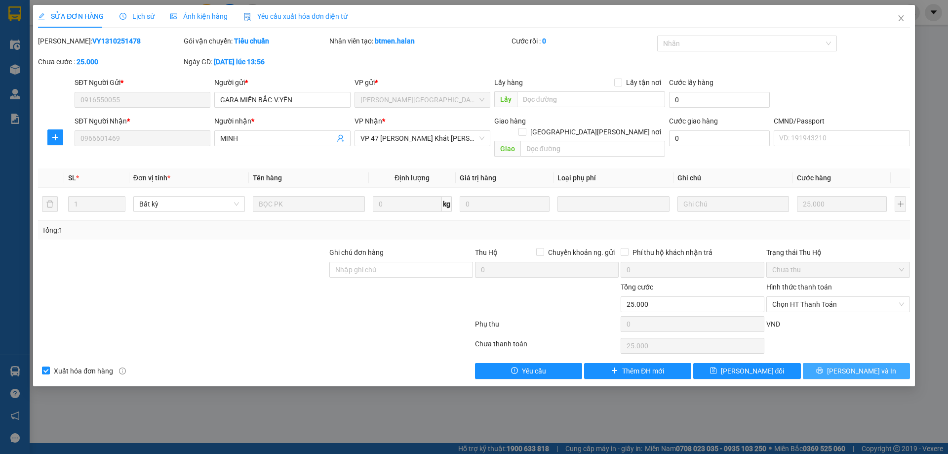
click at [824, 363] on button "[PERSON_NAME] và In" at bounding box center [856, 371] width 107 height 16
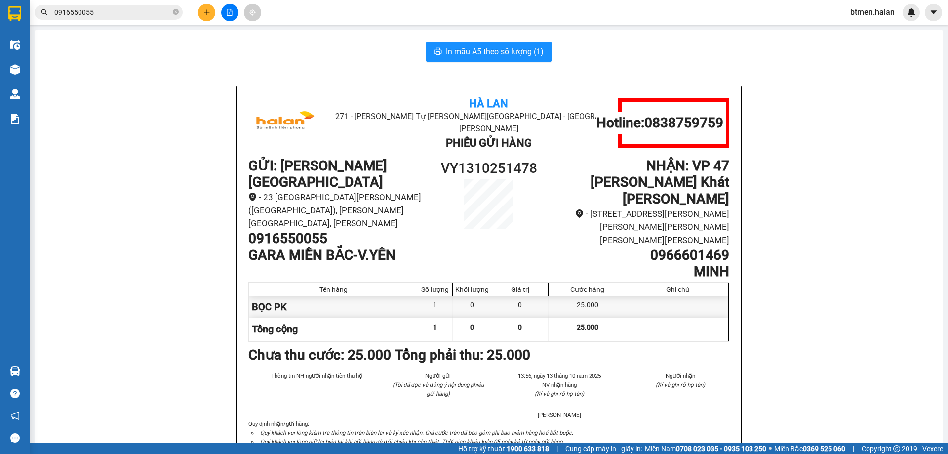
click at [152, 8] on input "0916550055" at bounding box center [112, 12] width 117 height 11
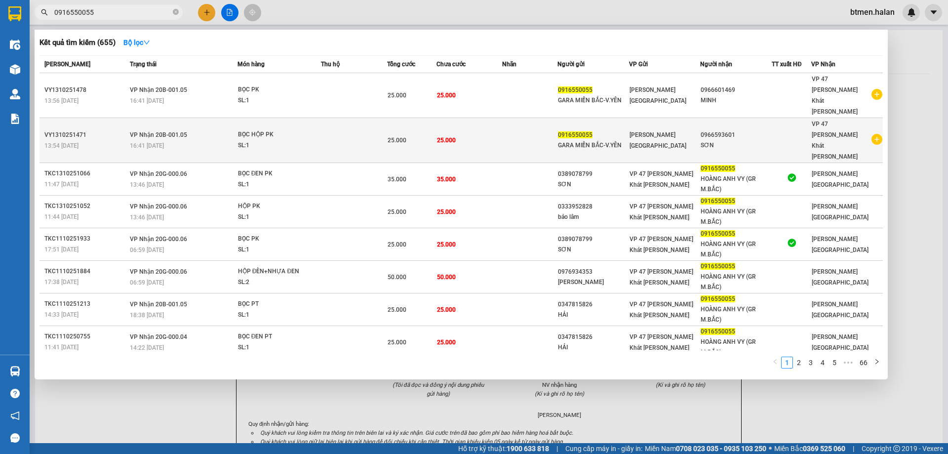
click at [660, 129] on div "VP [GEOGRAPHIC_DATA]" at bounding box center [665, 140] width 71 height 22
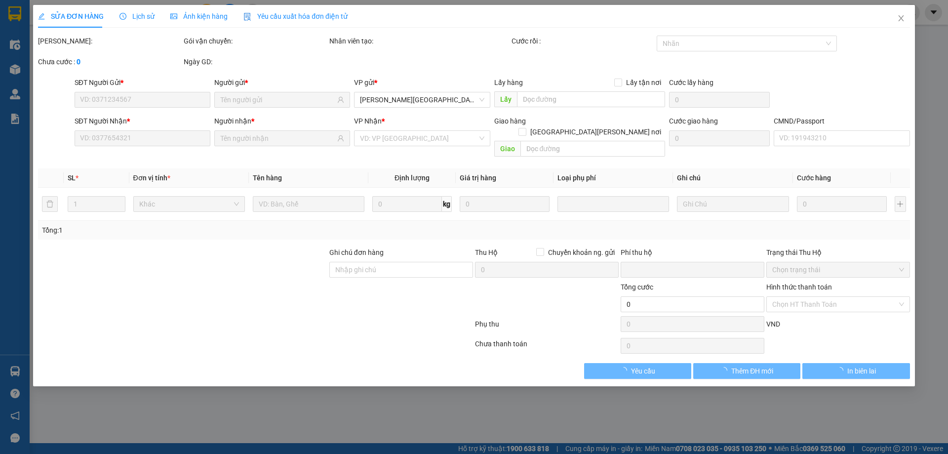
type input "0916550055"
type input "0966593601"
type input "0"
type input "25.000"
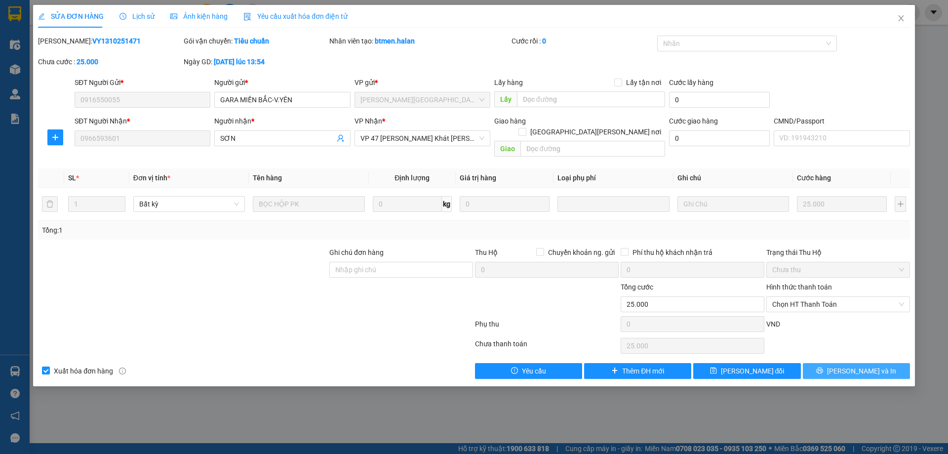
click at [864, 366] on button "[PERSON_NAME] và In" at bounding box center [856, 371] width 107 height 16
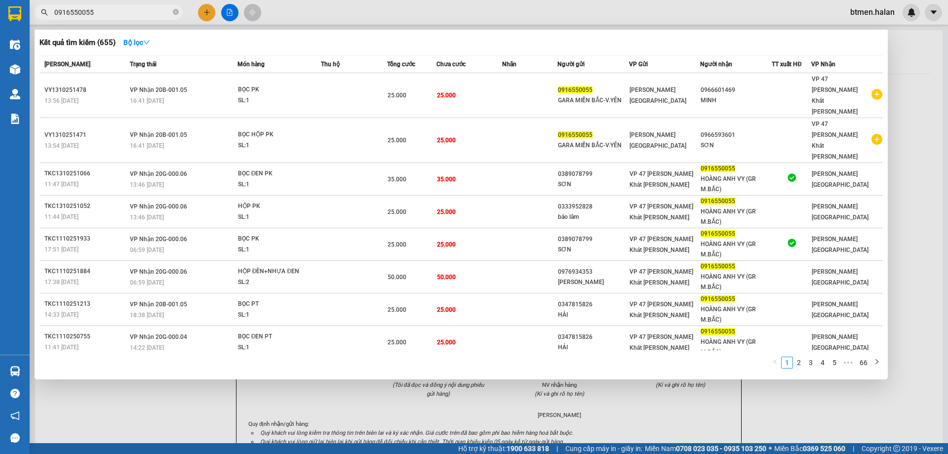
click at [143, 15] on input "0916550055" at bounding box center [112, 12] width 117 height 11
paste input "73595558"
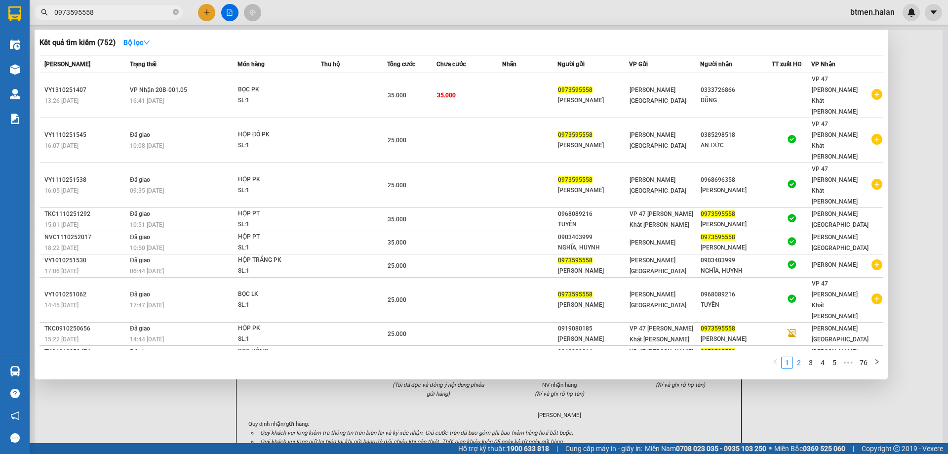
type input "0973595558"
click at [800, 357] on link "2" at bounding box center [799, 362] width 11 height 11
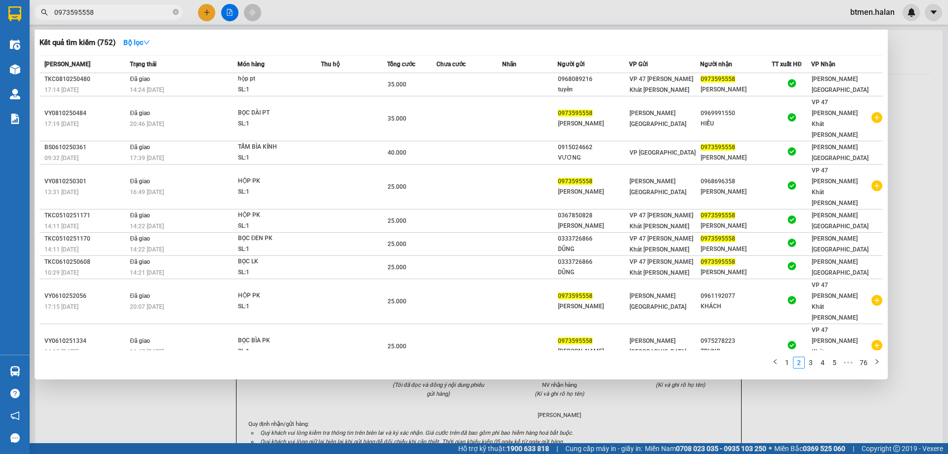
click at [713, 370] on div "0906834586" at bounding box center [736, 375] width 71 height 10
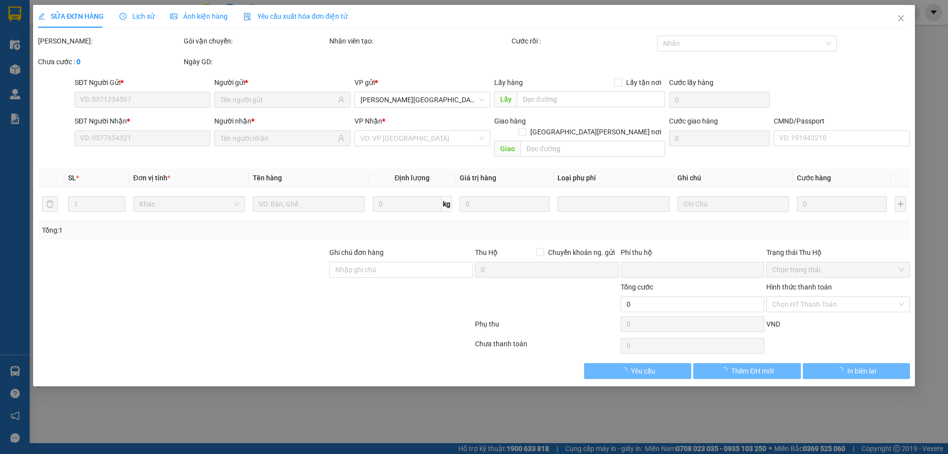
type input "0973595558"
type input "0906834586"
type input "0"
type input "35.000"
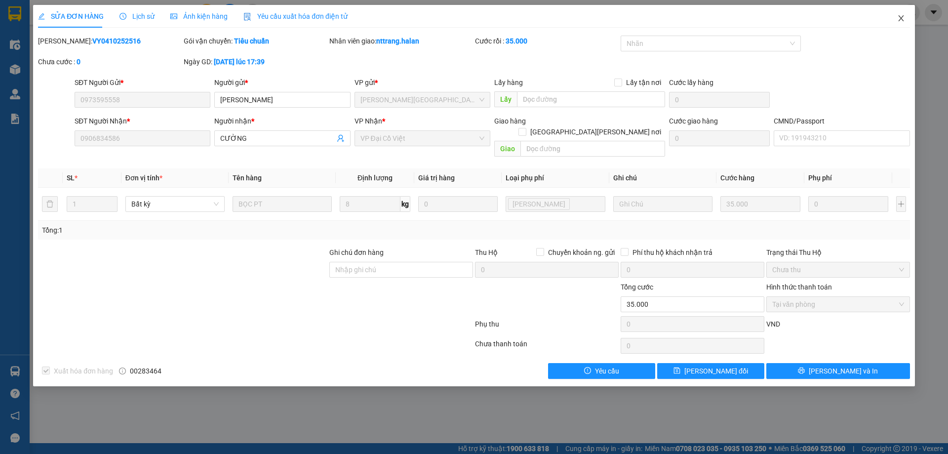
click at [901, 15] on icon "close" at bounding box center [902, 18] width 8 height 8
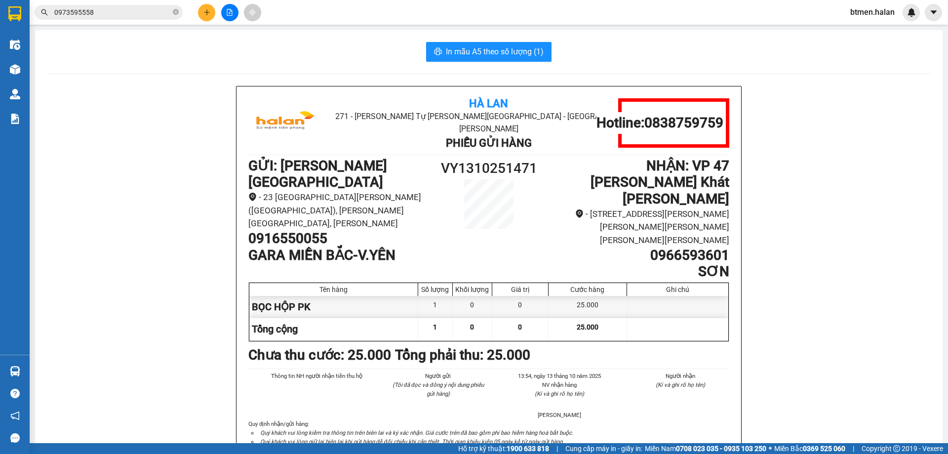
click at [154, 14] on input "0973595558" at bounding box center [112, 12] width 117 height 11
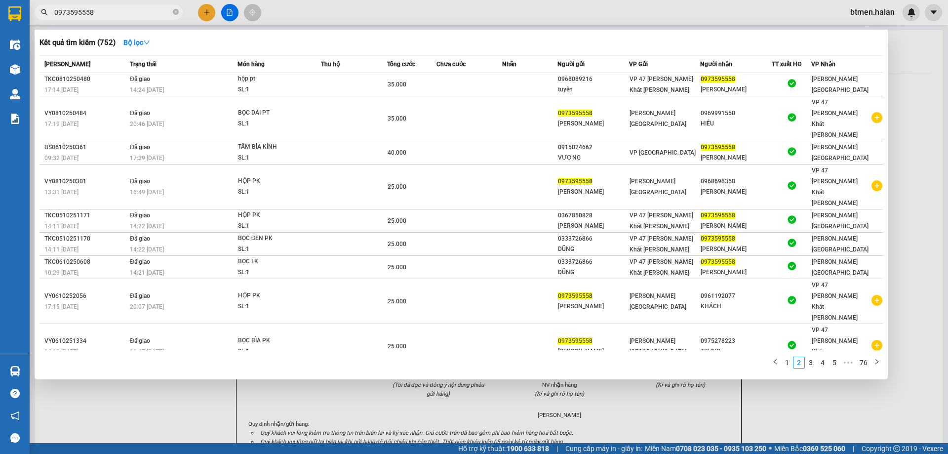
click at [154, 14] on input "0973595558" at bounding box center [112, 12] width 117 height 11
paste input "19611234"
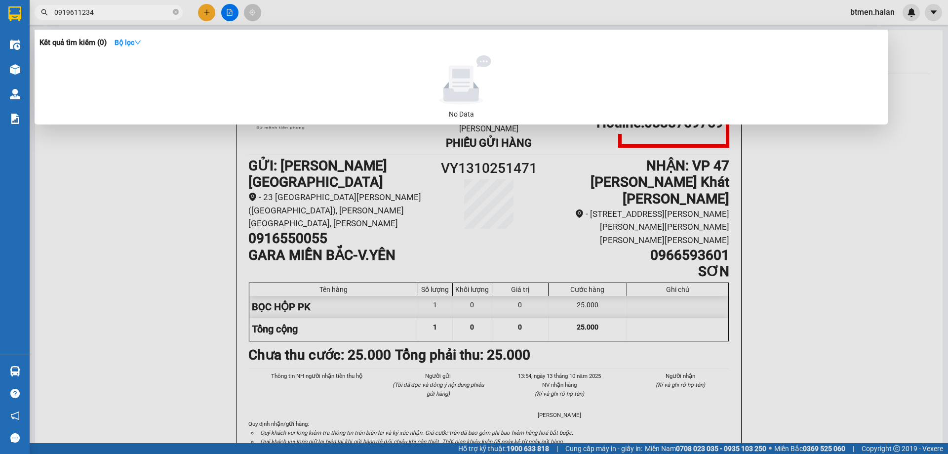
type input "0919611234"
click at [151, 290] on div at bounding box center [474, 227] width 948 height 454
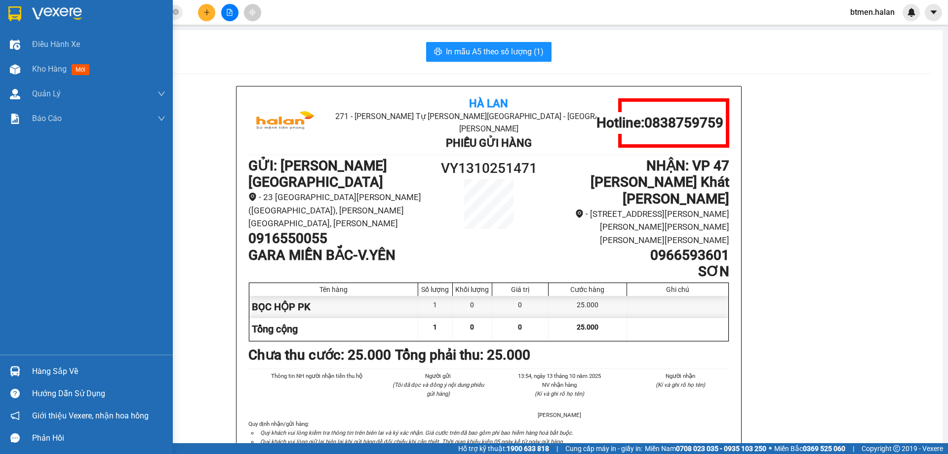
click at [54, 374] on div "Hàng sắp về" at bounding box center [98, 371] width 133 height 15
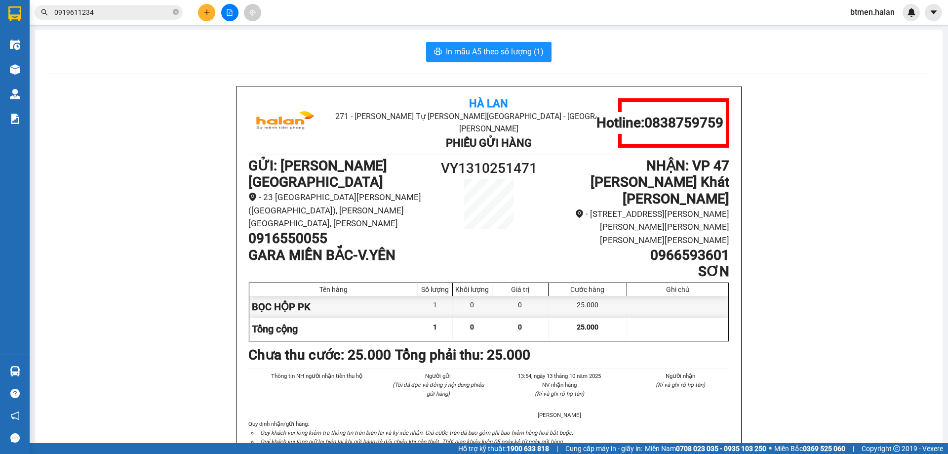
click at [197, 255] on section "Kết quả tìm kiếm ( 0 ) Bộ lọc No Data 0919611234 btmen.halan Điều hành xe Kho h…" at bounding box center [474, 227] width 948 height 454
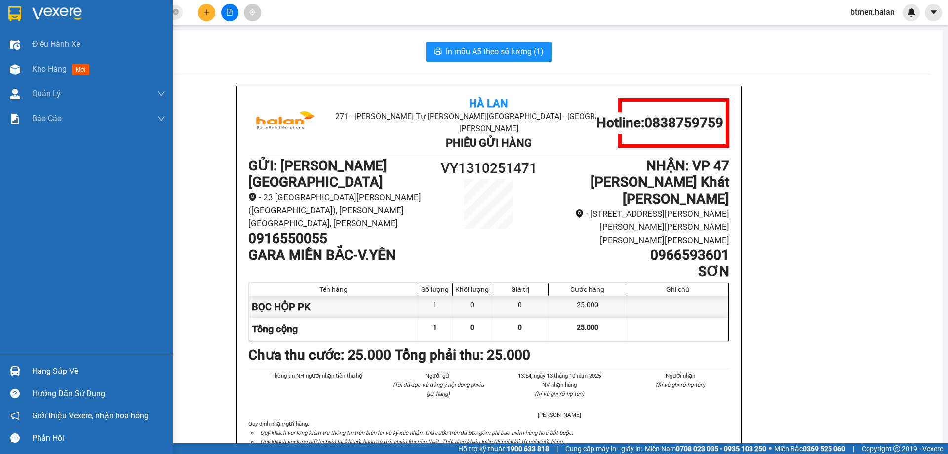
click at [22, 372] on div at bounding box center [14, 371] width 17 height 17
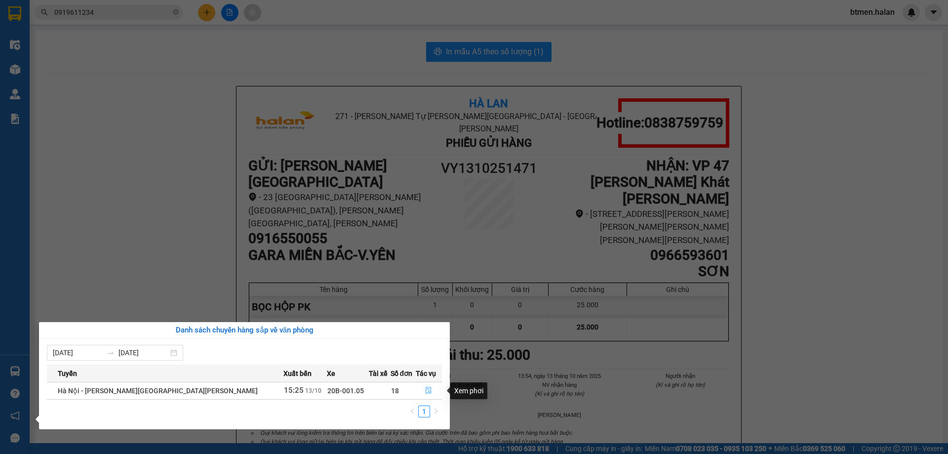
click at [425, 390] on icon "file-done" at bounding box center [428, 390] width 7 height 7
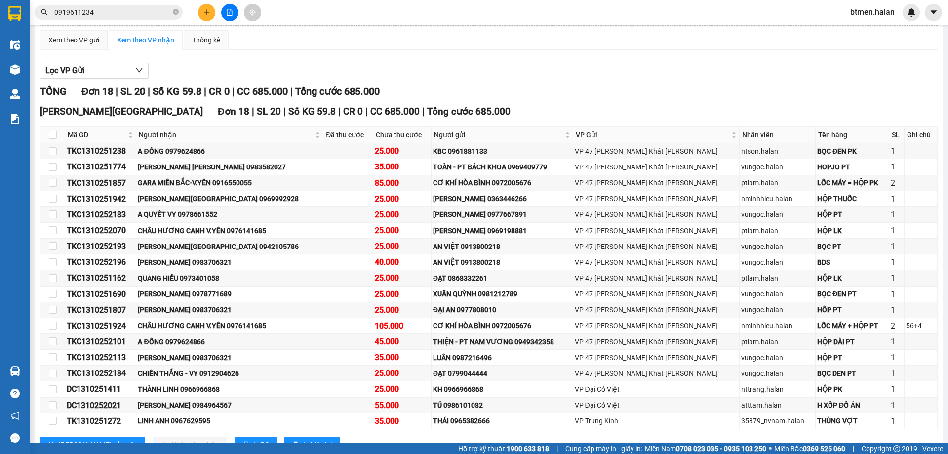
scroll to position [99, 0]
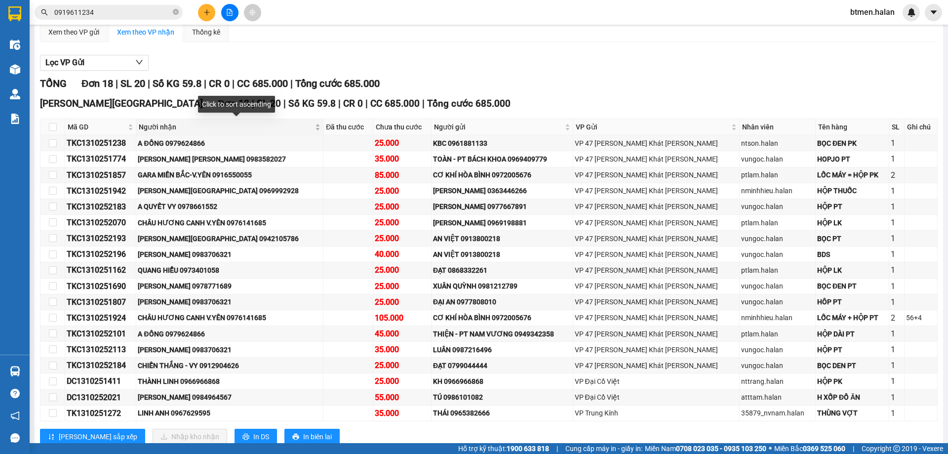
click at [164, 127] on span "Người nhận" at bounding box center [226, 127] width 174 height 11
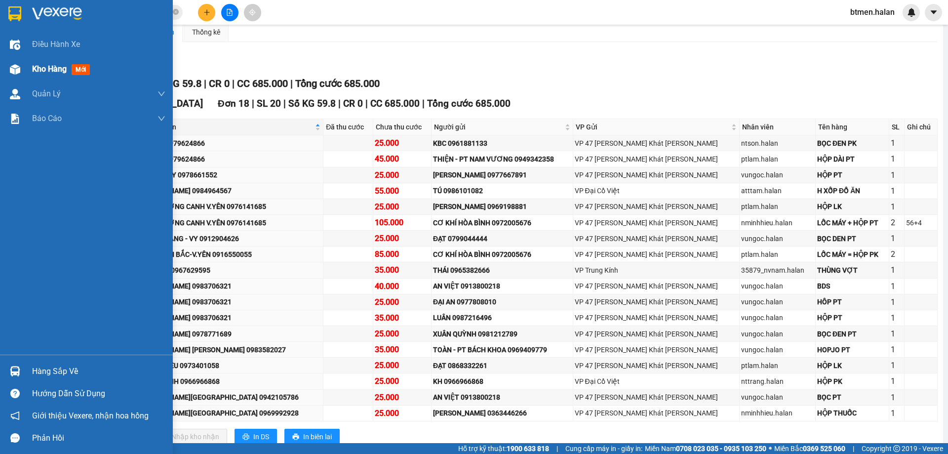
click at [33, 72] on span "Kho hàng" at bounding box center [49, 68] width 35 height 9
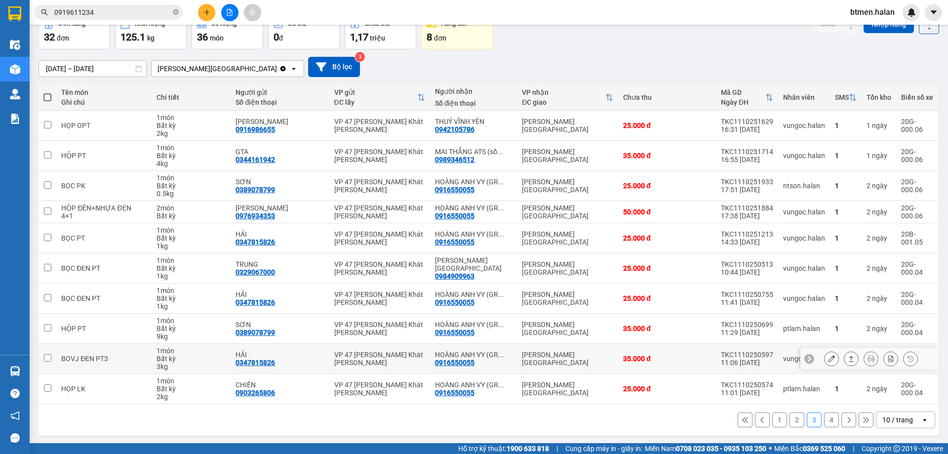
scroll to position [56, 0]
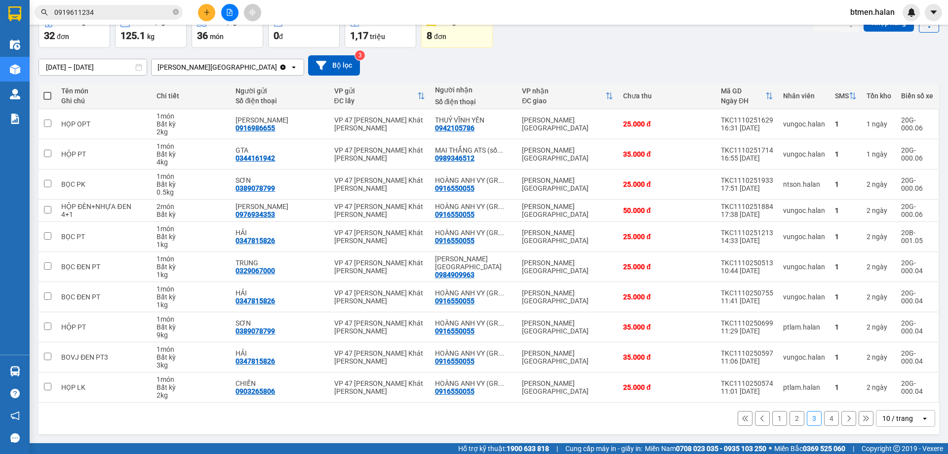
click at [826, 421] on button "4" at bounding box center [831, 418] width 15 height 15
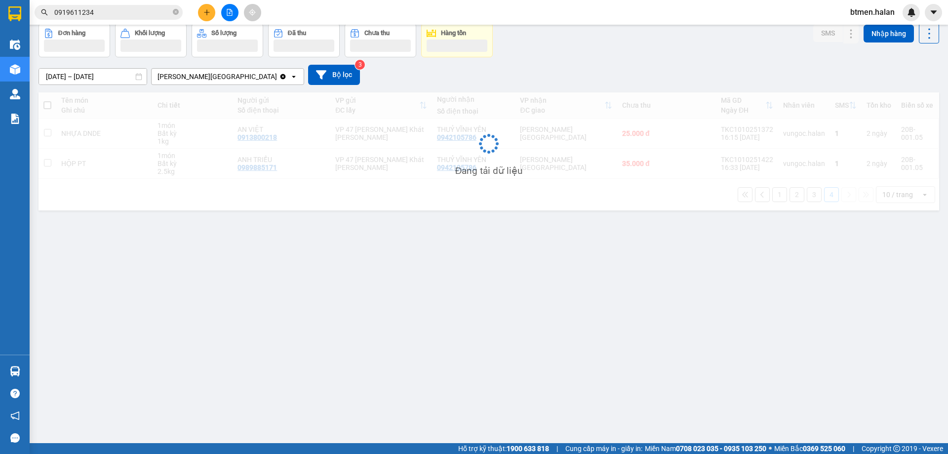
scroll to position [45, 0]
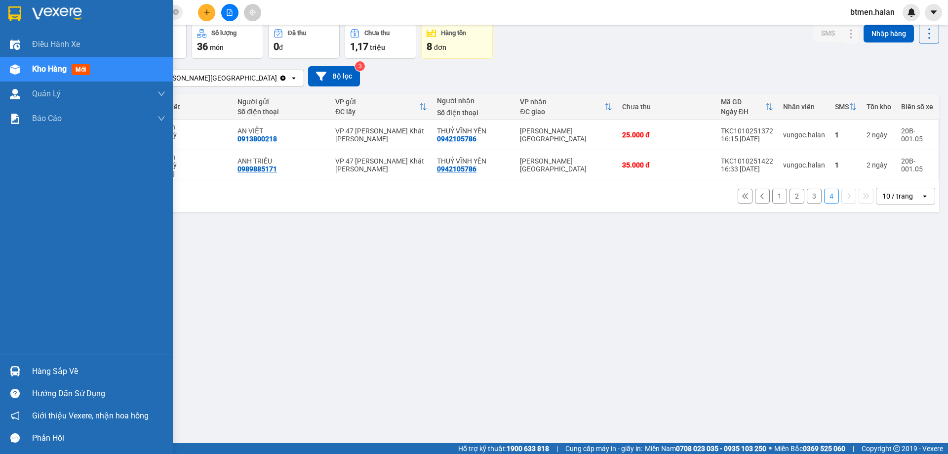
click at [40, 368] on div "Hàng sắp về" at bounding box center [98, 371] width 133 height 15
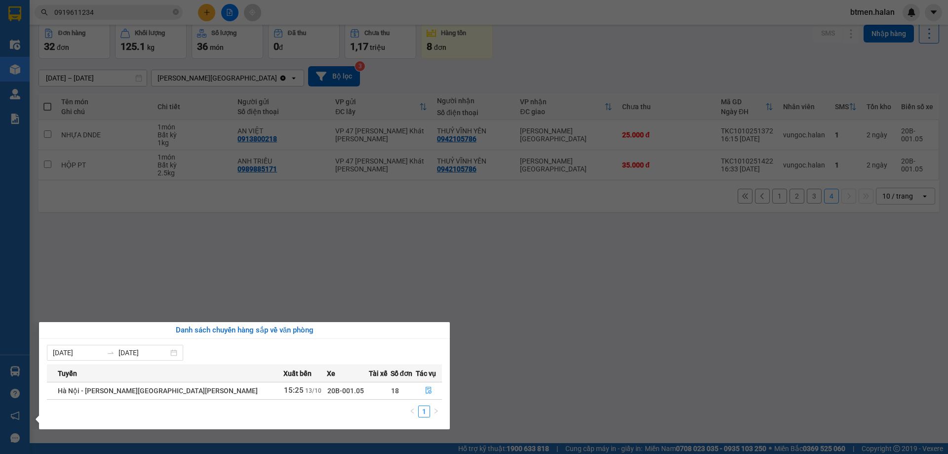
drag, startPoint x: 526, startPoint y: 350, endPoint x: 524, endPoint y: 344, distance: 6.2
click at [526, 349] on section "Kết quả tìm kiếm ( 0 ) Bộ lọc No Data 0919611234 btmen.halan Điều hành xe Kho h…" at bounding box center [474, 227] width 948 height 454
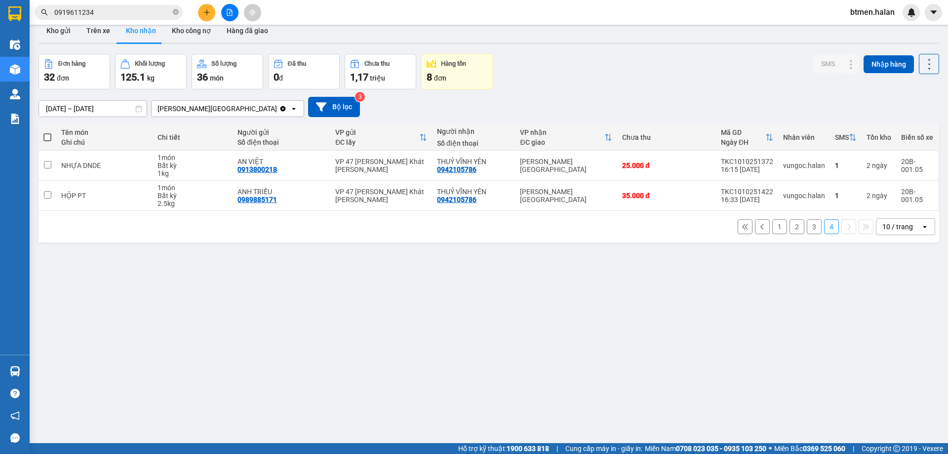
scroll to position [0, 0]
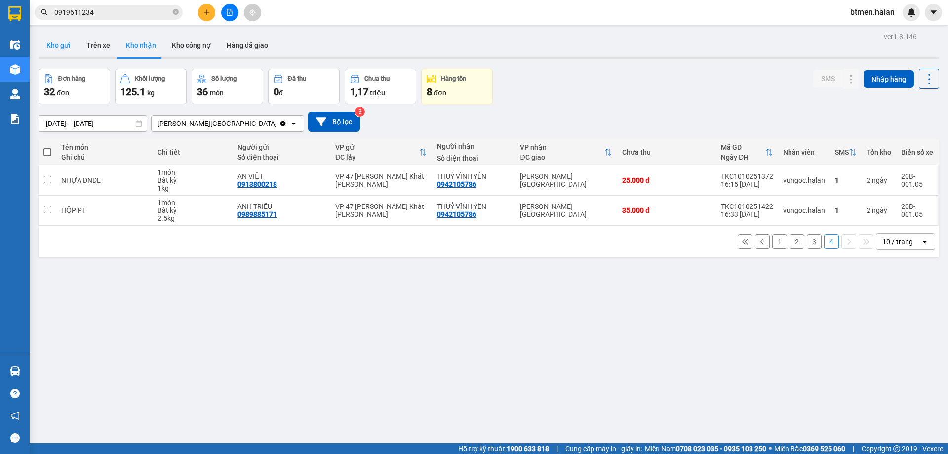
click at [61, 51] on button "Kho gửi" at bounding box center [59, 46] width 40 height 24
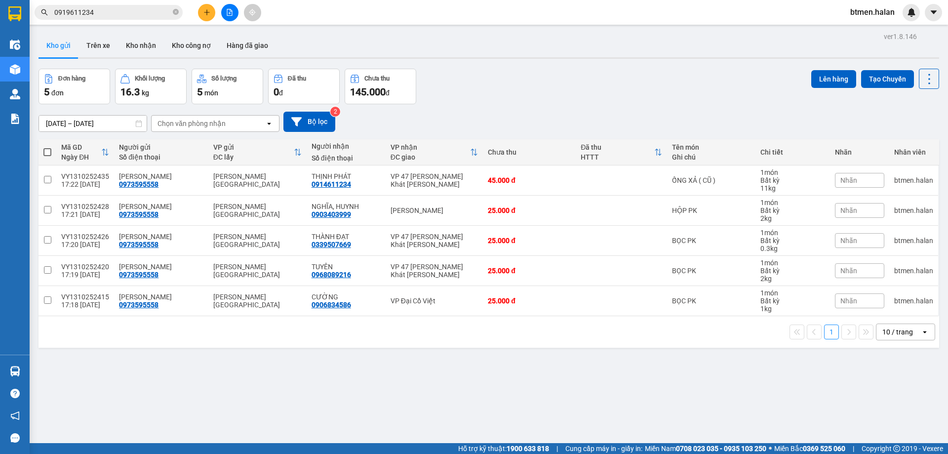
click at [199, 12] on button at bounding box center [206, 12] width 17 height 17
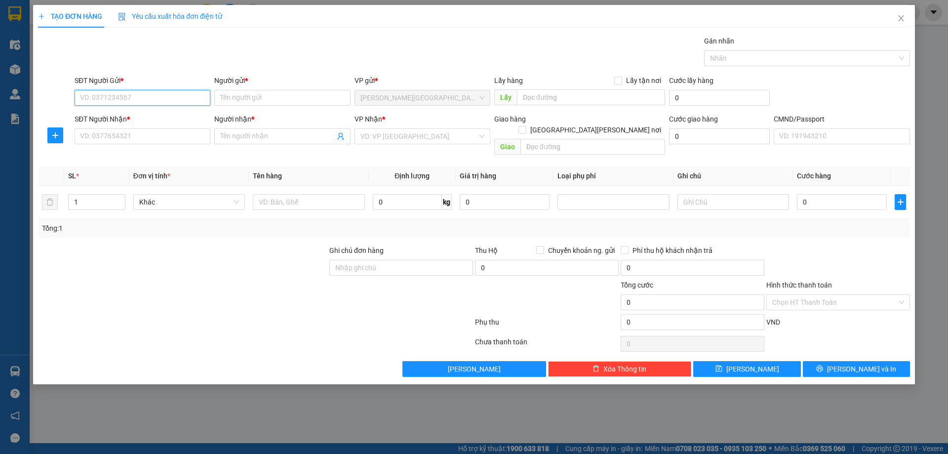
click at [177, 95] on input "SĐT Người Gửi *" at bounding box center [143, 98] width 136 height 16
click at [180, 123] on div "0968608881 - NHA KHOA TIẾN ĐỨC" at bounding box center [146, 117] width 130 height 11
type input "0968608881"
type input "NHA KHOA TIẾN ĐỨC"
type input "0968608881"
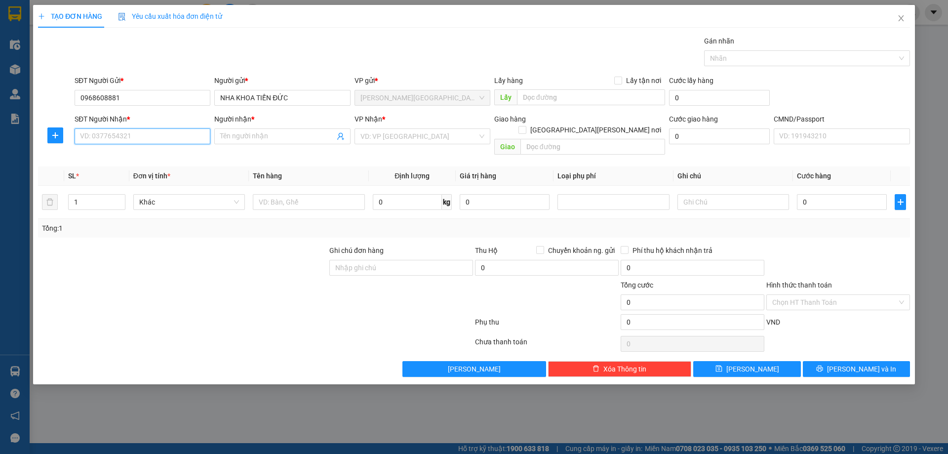
click at [174, 140] on input "SĐT Người Nhận *" at bounding box center [143, 136] width 136 height 16
click at [140, 169] on div "0968166300 - VŨ GIA" at bounding box center [146, 171] width 130 height 11
type input "0968166300"
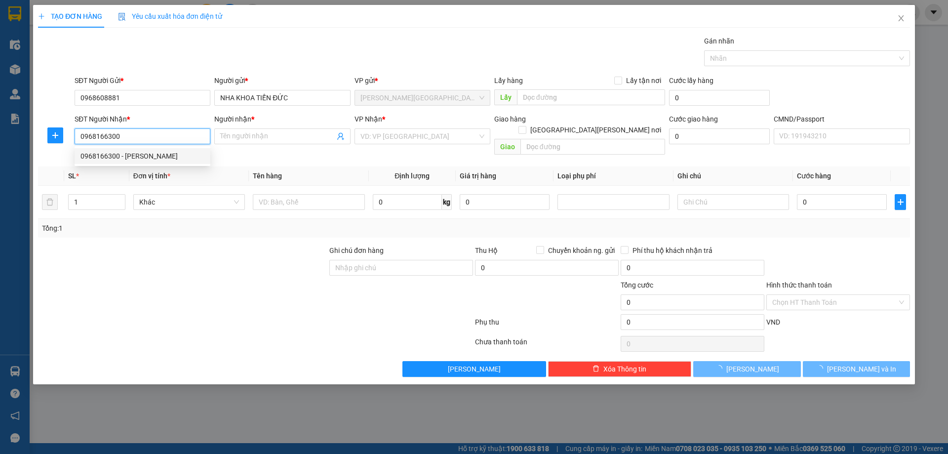
type input "[PERSON_NAME]"
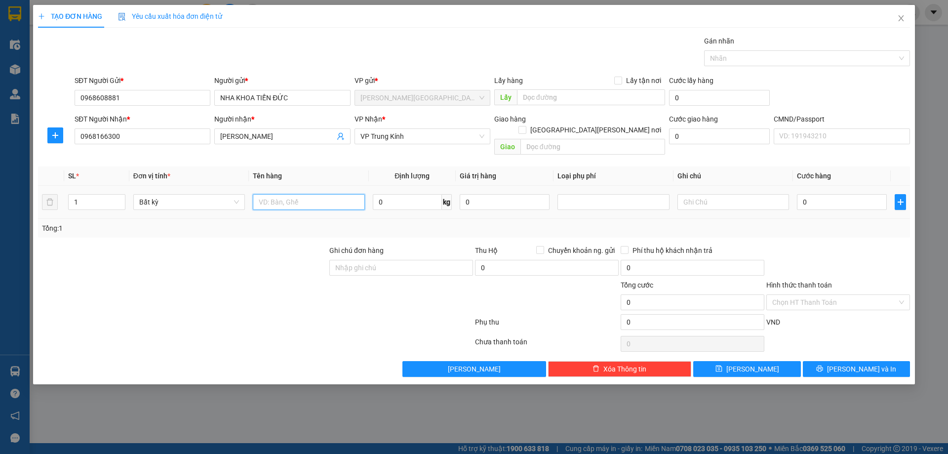
click at [354, 194] on input "text" at bounding box center [309, 202] width 112 height 16
drag, startPoint x: 283, startPoint y: 196, endPoint x: 276, endPoint y: 194, distance: 7.3
click at [276, 194] on input "HỘP GIĂNG" at bounding box center [309, 202] width 112 height 16
type input "HỘP RĂNG"
click at [410, 196] on input "0" at bounding box center [407, 202] width 69 height 16
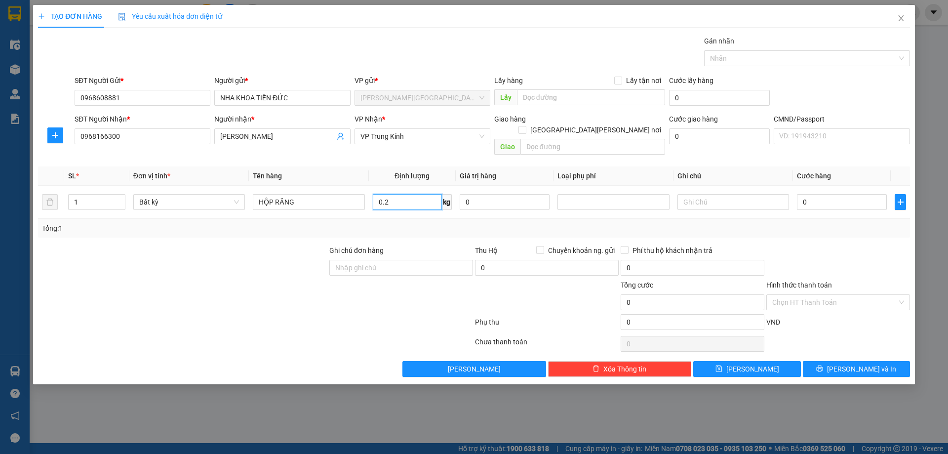
type input "0.2"
click at [892, 249] on div at bounding box center [839, 262] width 146 height 35
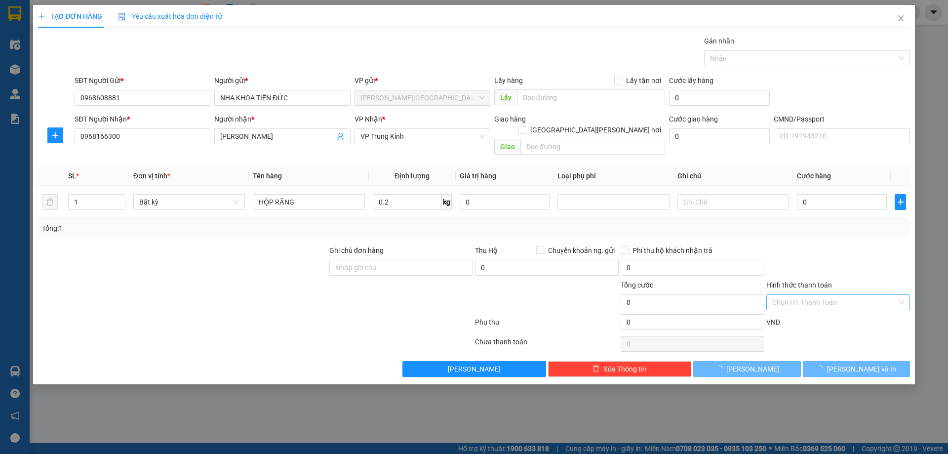
type input "25.000"
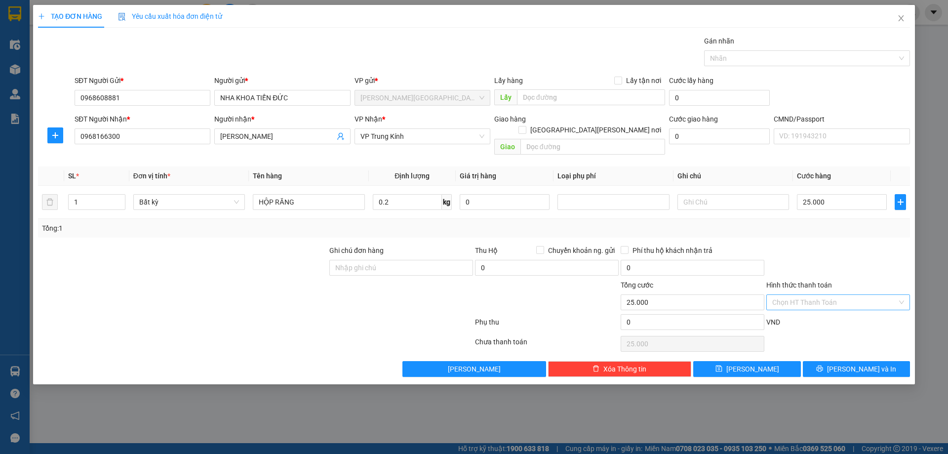
click at [838, 295] on input "Hình thức thanh toán" at bounding box center [835, 302] width 125 height 15
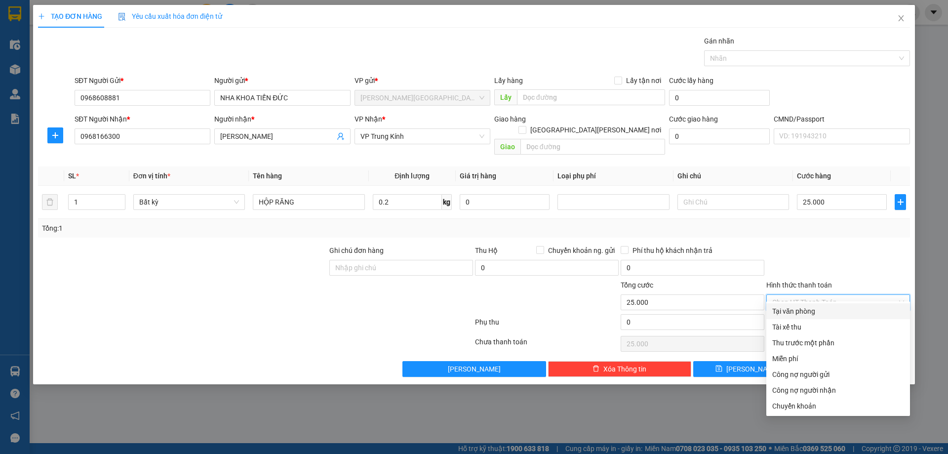
click at [818, 312] on div "Tại văn phòng" at bounding box center [839, 311] width 132 height 11
type input "0"
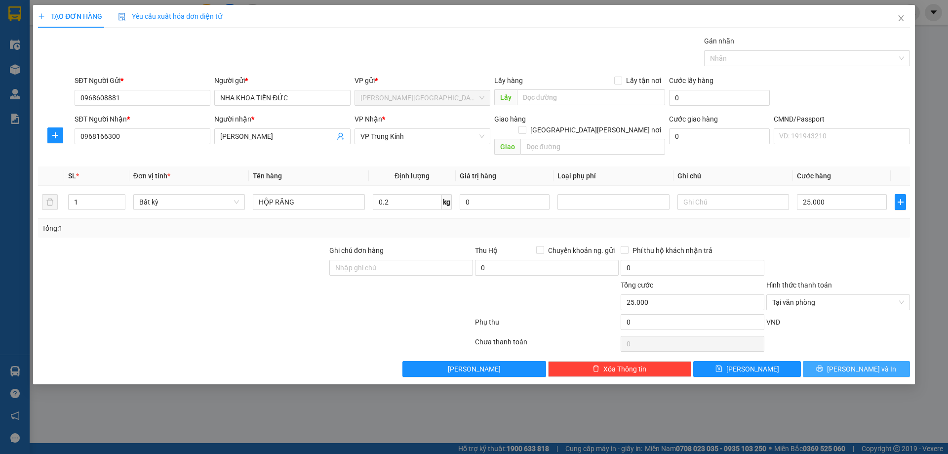
click at [834, 361] on button "[PERSON_NAME] và In" at bounding box center [856, 369] width 107 height 16
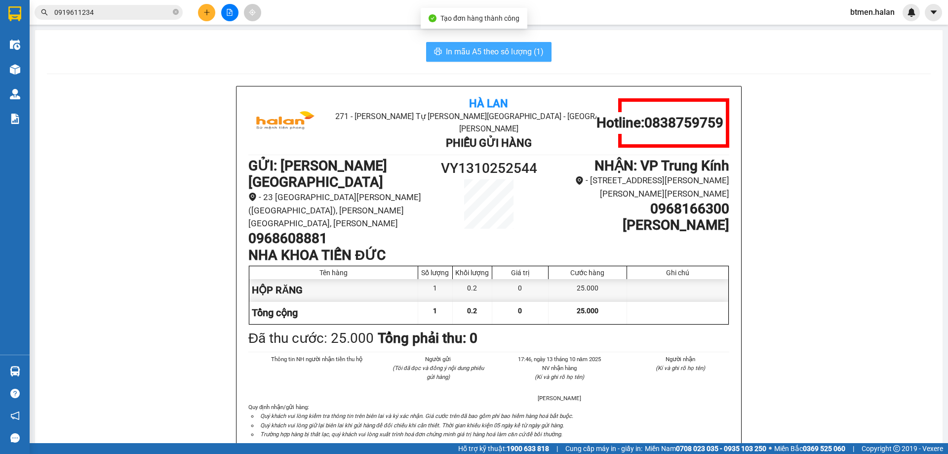
drag, startPoint x: 472, startPoint y: 40, endPoint x: 471, endPoint y: 45, distance: 6.0
click at [472, 40] on div "In mẫu A5 theo số lượng (1) Hà Lan 271 - Dương Tự Minh - Phường Tân Long - Thái…" at bounding box center [489, 458] width 908 height 857
click at [472, 58] on button "In mẫu A5 theo số lượng (1)" at bounding box center [488, 52] width 125 height 20
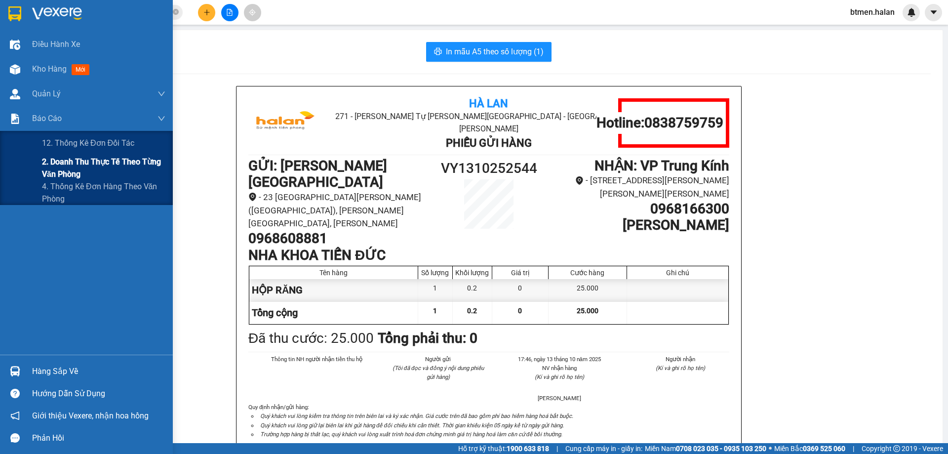
click at [56, 171] on span "2. Doanh thu thực tế theo từng văn phòng" at bounding box center [103, 168] width 123 height 25
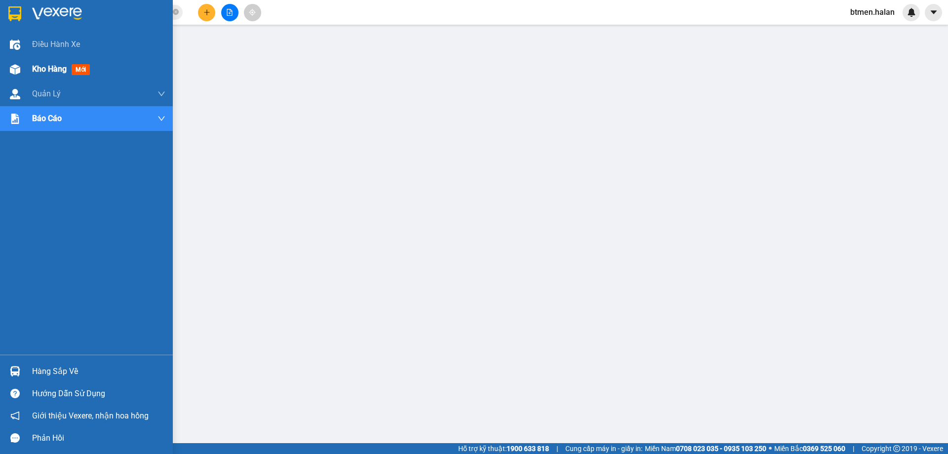
click at [30, 62] on div "Kho hàng mới" at bounding box center [86, 69] width 173 height 25
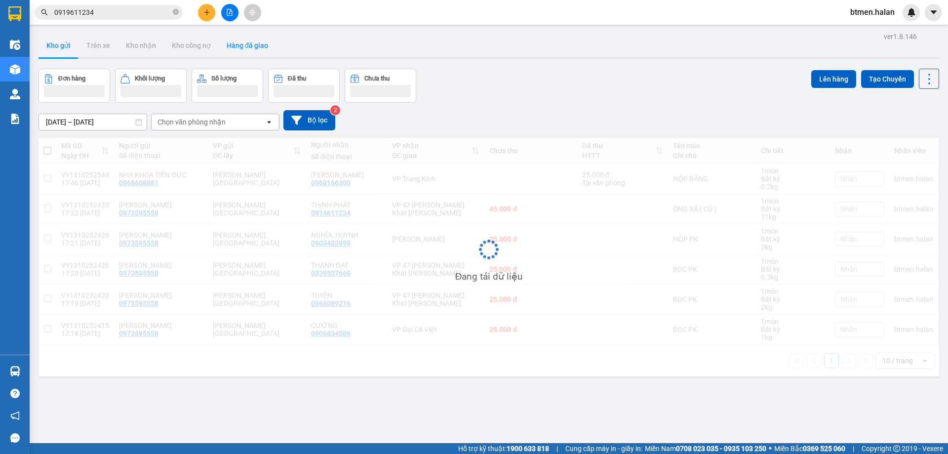
click at [252, 50] on button "Hàng đã giao" at bounding box center [247, 46] width 57 height 24
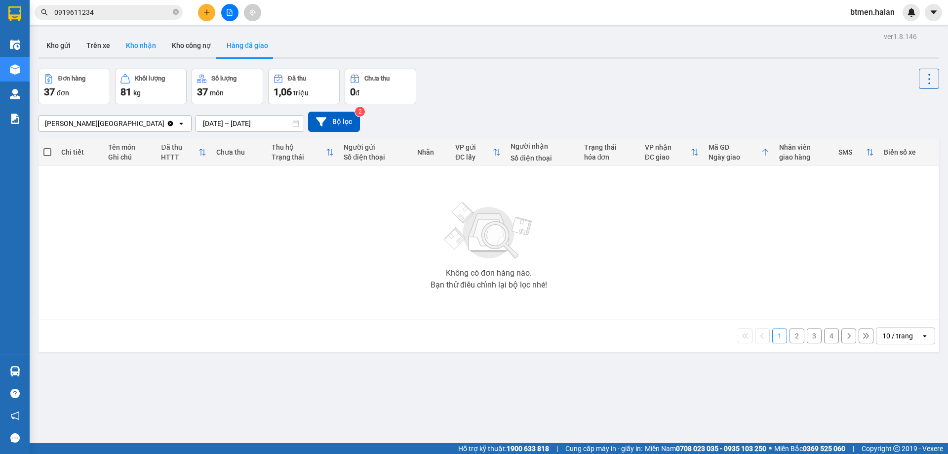
drag, startPoint x: 147, startPoint y: 45, endPoint x: 183, endPoint y: 60, distance: 38.8
click at [148, 45] on button "Kho nhận" at bounding box center [141, 46] width 46 height 24
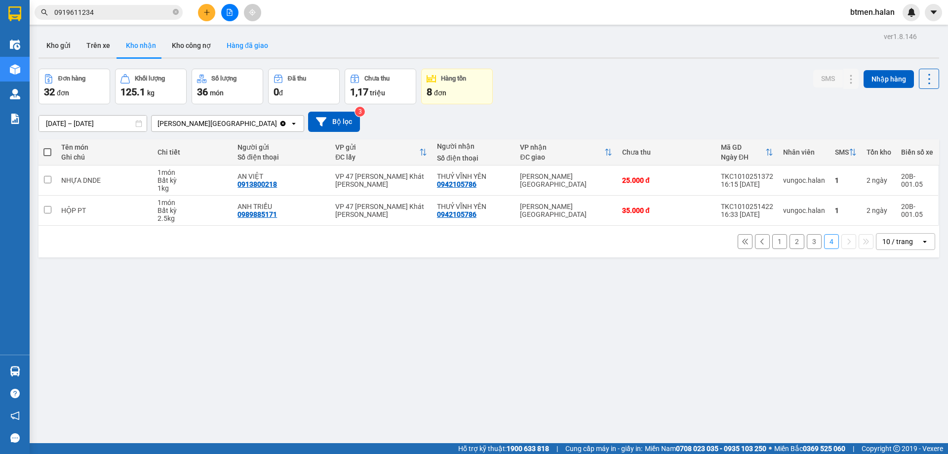
click at [239, 41] on button "Hàng đã giao" at bounding box center [247, 46] width 57 height 24
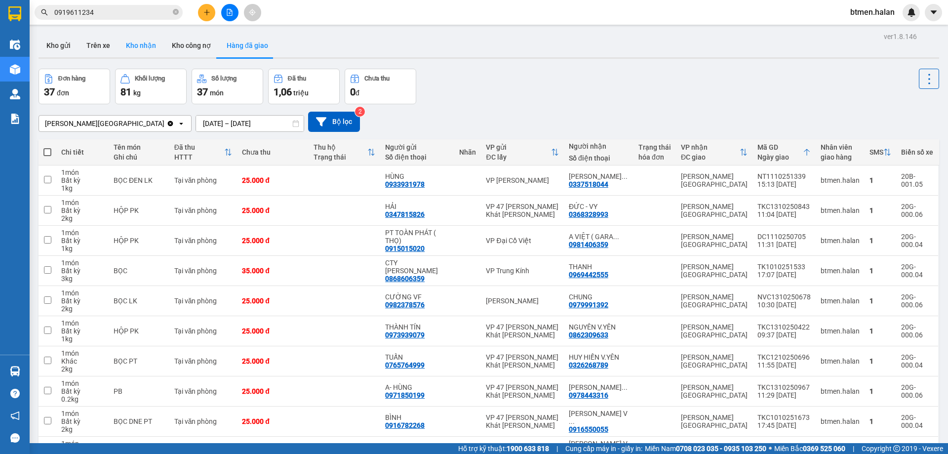
click at [138, 50] on button "Kho nhận" at bounding box center [141, 46] width 46 height 24
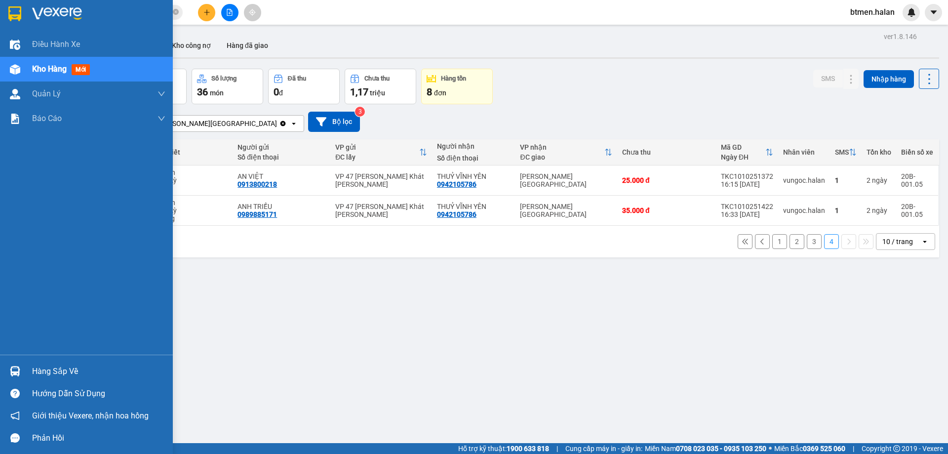
click at [32, 368] on div "Hàng sắp về" at bounding box center [86, 371] width 173 height 22
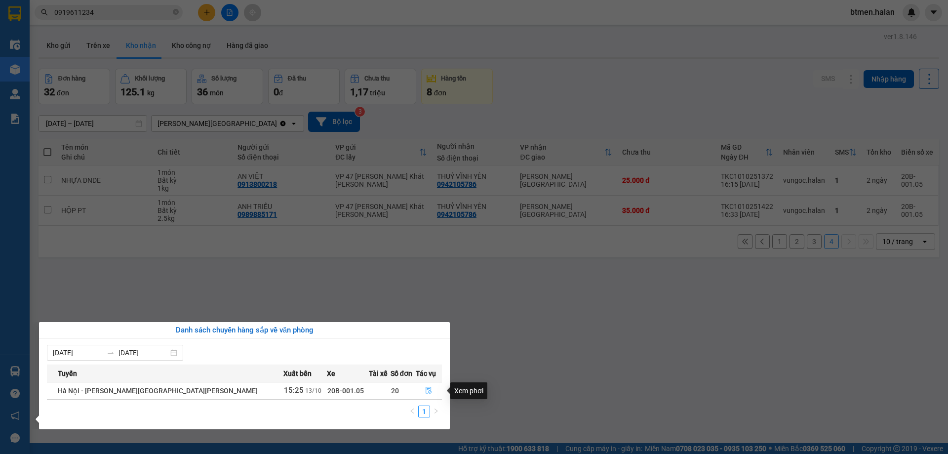
click at [425, 389] on icon "file-done" at bounding box center [428, 390] width 7 height 7
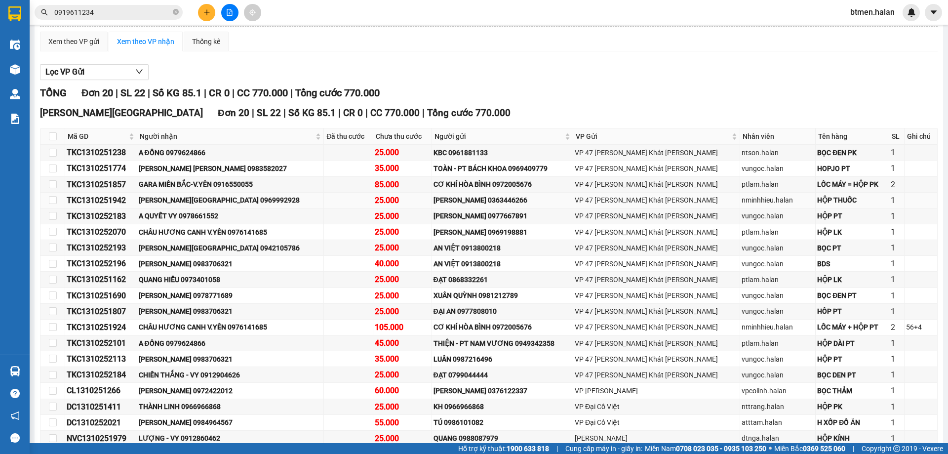
scroll to position [99, 0]
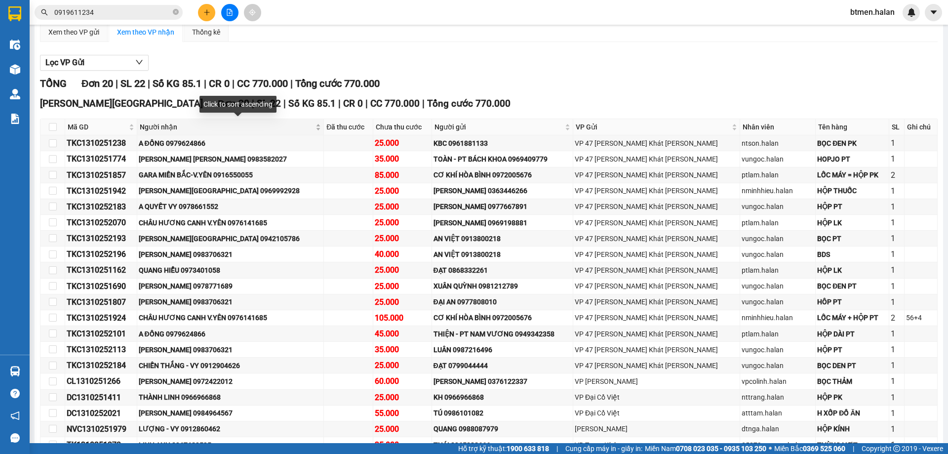
click at [172, 127] on span "Người nhận" at bounding box center [227, 127] width 174 height 11
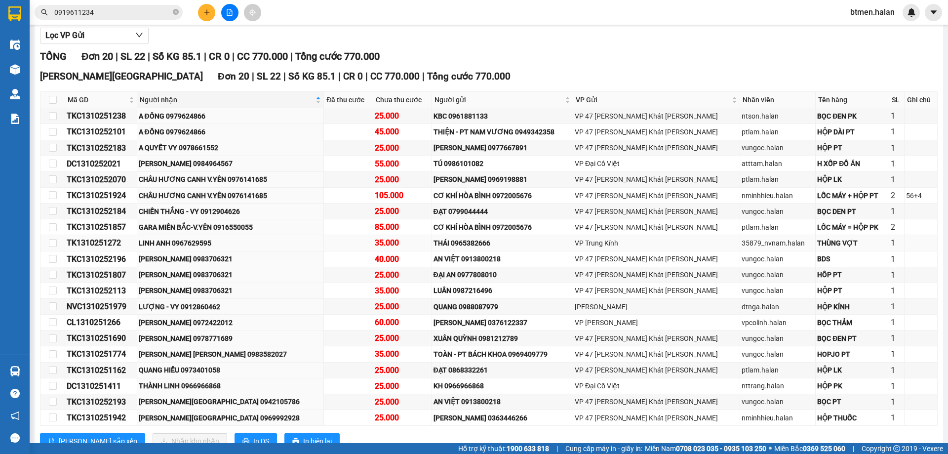
scroll to position [148, 0]
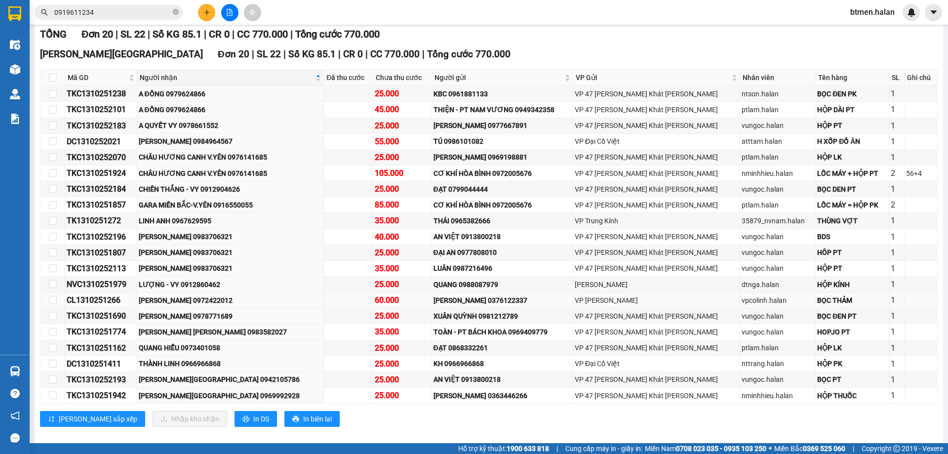
click at [109, 304] on div "CL1310251266" at bounding box center [101, 300] width 69 height 12
copy div "CL1310251266"
click at [124, 16] on input "0919611234" at bounding box center [112, 12] width 117 height 11
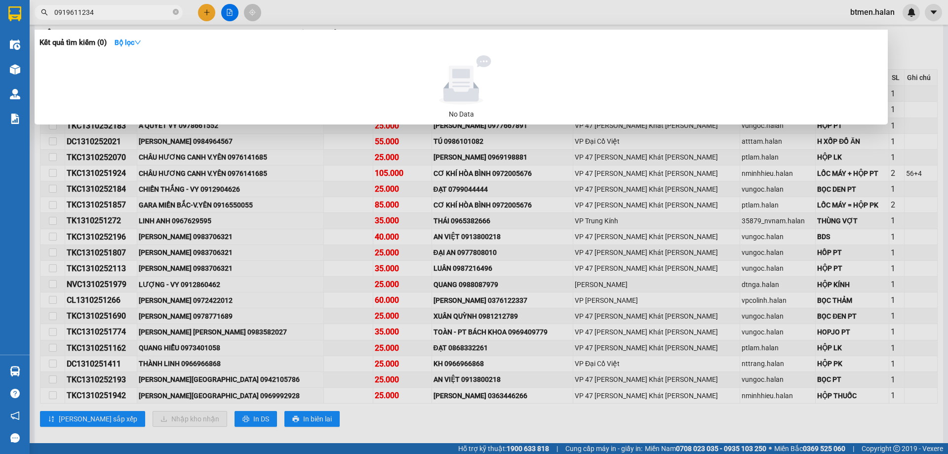
click at [124, 16] on input "0919611234" at bounding box center [112, 12] width 117 height 11
paste input "CL1310251266"
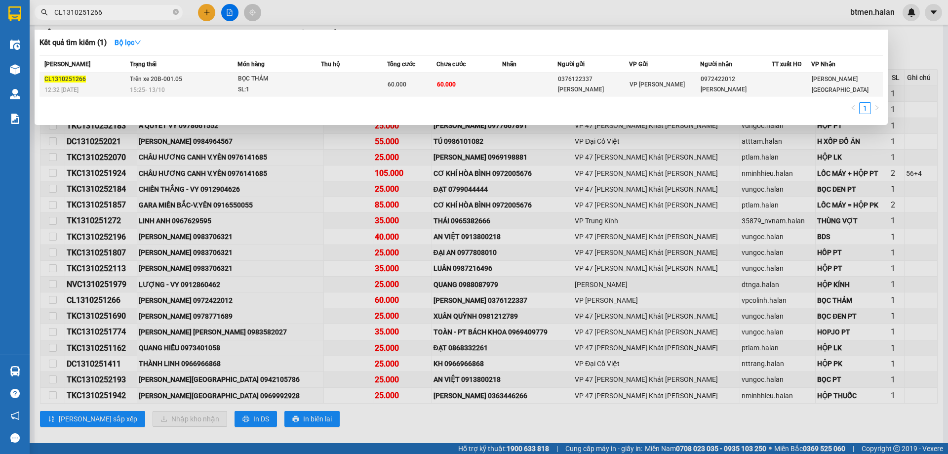
type input "CL1310251266"
click at [273, 86] on div "SL: 1" at bounding box center [275, 89] width 74 height 11
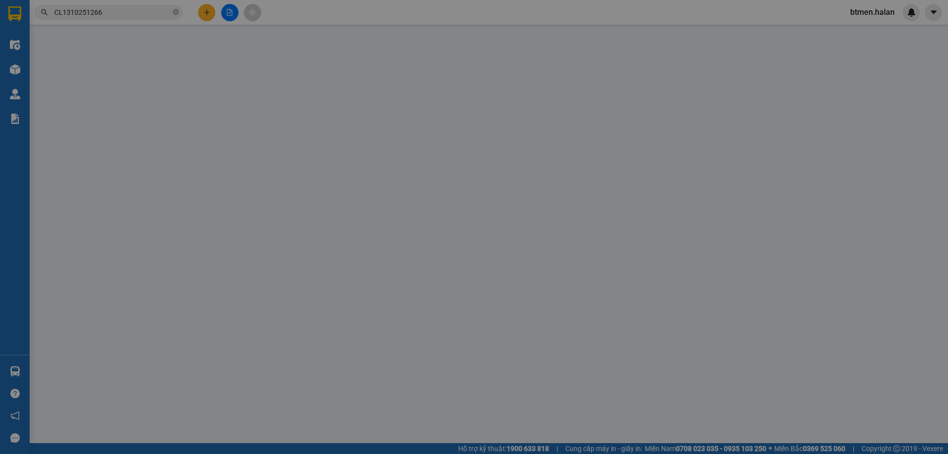
type input "0376122337"
type input "[PERSON_NAME]"
type input "0972422012"
type input "[PERSON_NAME] - [PERSON_NAME]"
type input "0"
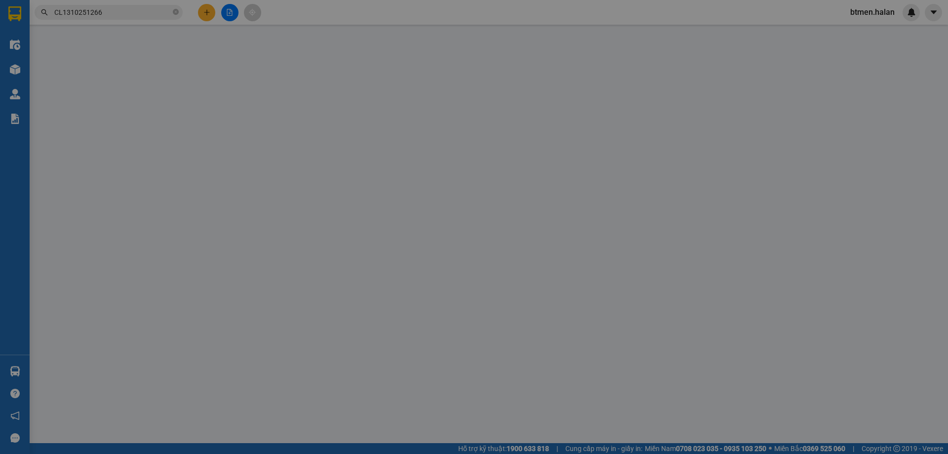
type input "60.000"
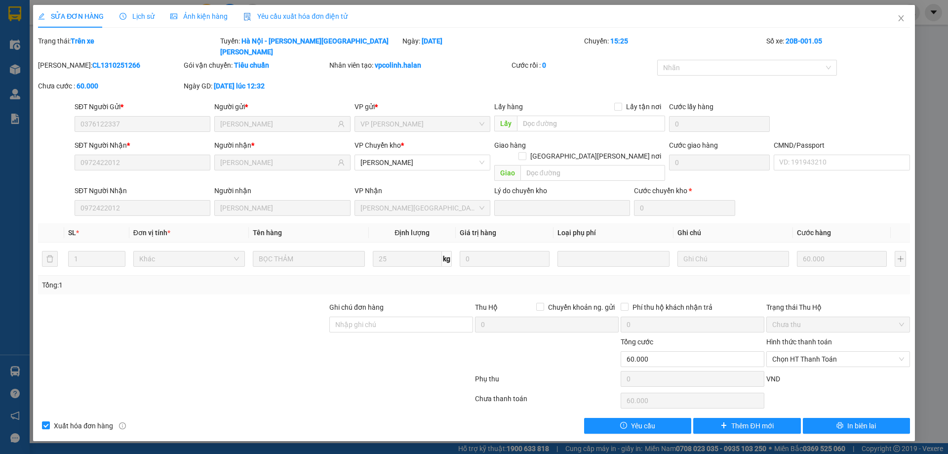
click at [141, 19] on span "Lịch sử" at bounding box center [137, 16] width 35 height 8
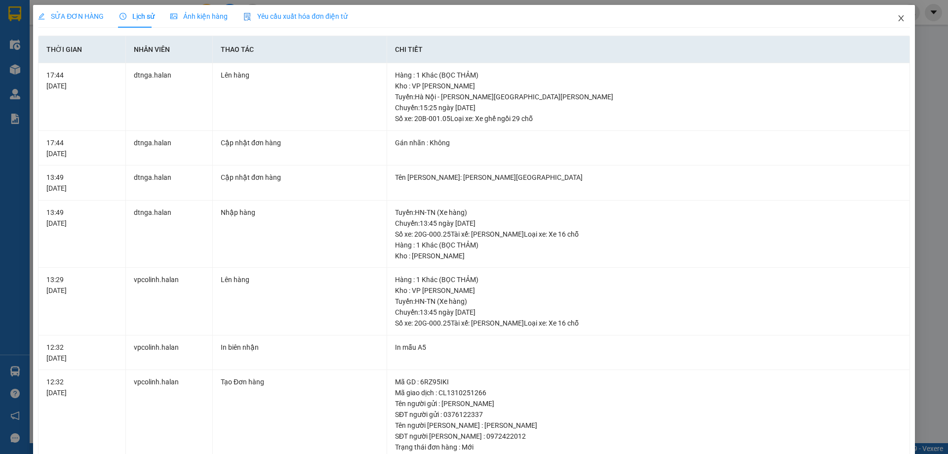
click at [899, 21] on icon "close" at bounding box center [901, 18] width 5 height 6
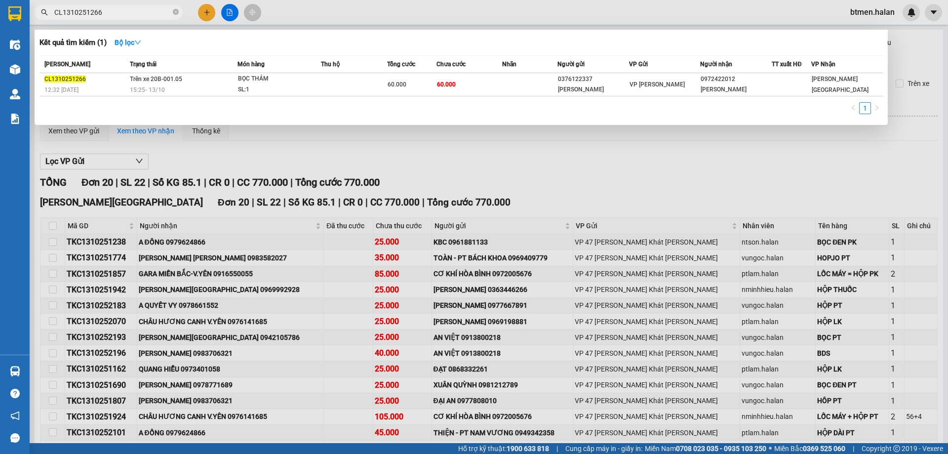
click at [114, 12] on input "CL1310251266" at bounding box center [112, 12] width 117 height 11
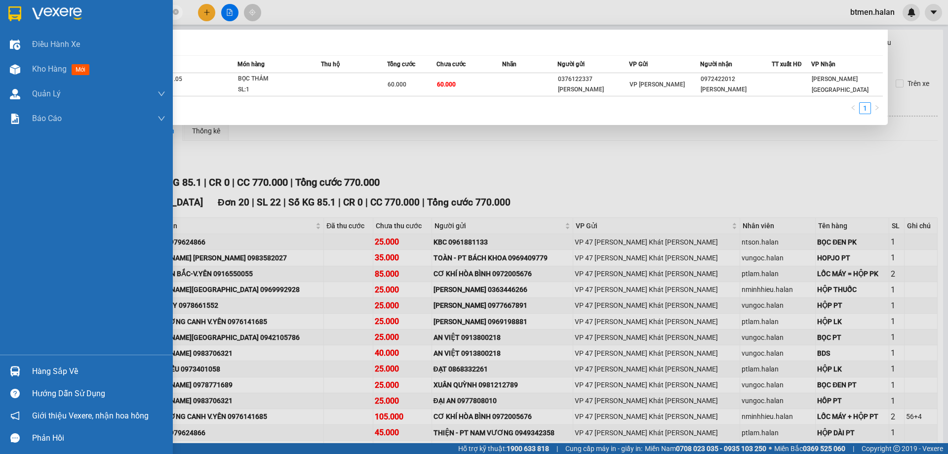
click at [37, 362] on div "Hàng sắp về" at bounding box center [86, 371] width 173 height 22
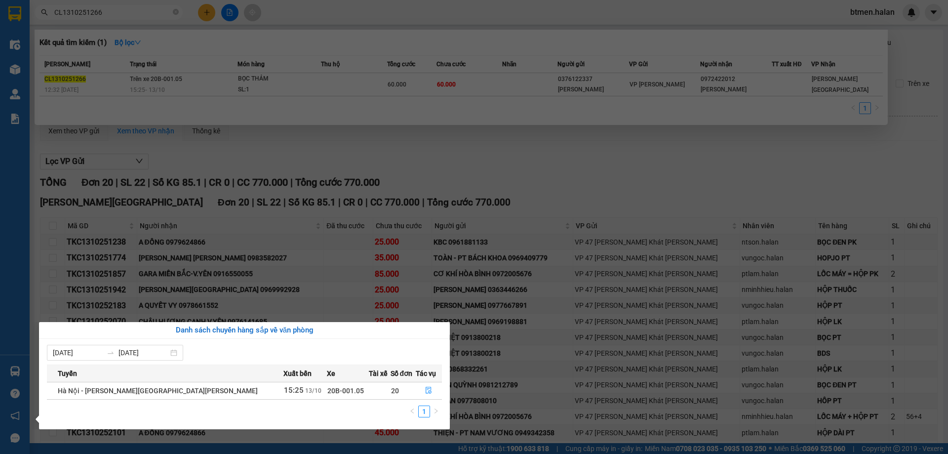
click at [501, 153] on section "Kết quả tìm kiếm ( 1 ) Bộ lọc Mã ĐH Trạng thái Món hàng Thu hộ Tổng cước Chưa c…" at bounding box center [474, 227] width 948 height 454
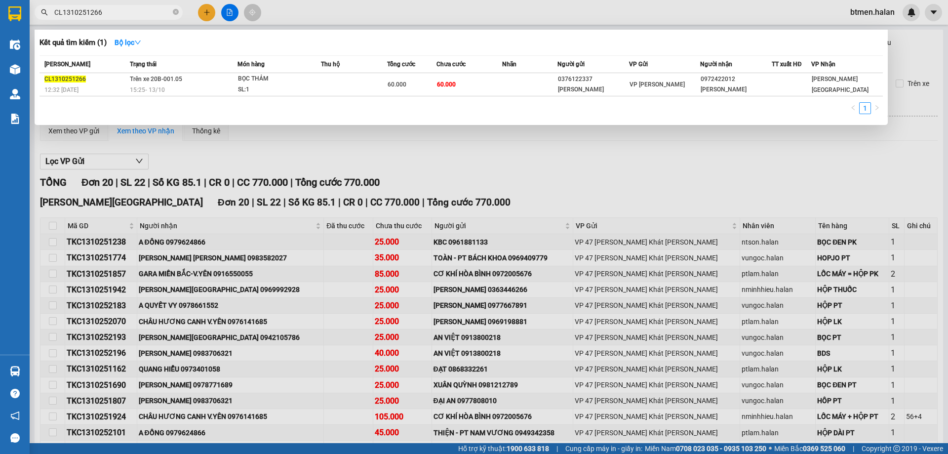
click at [355, 190] on div at bounding box center [474, 227] width 948 height 454
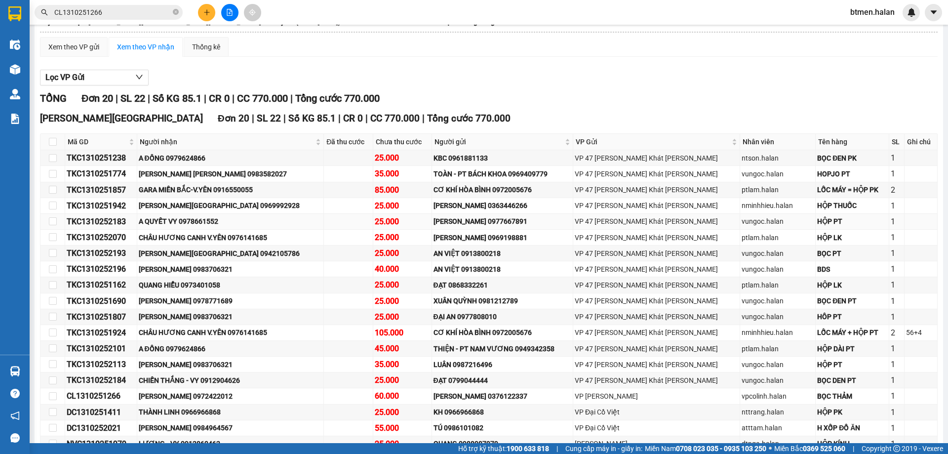
scroll to position [99, 0]
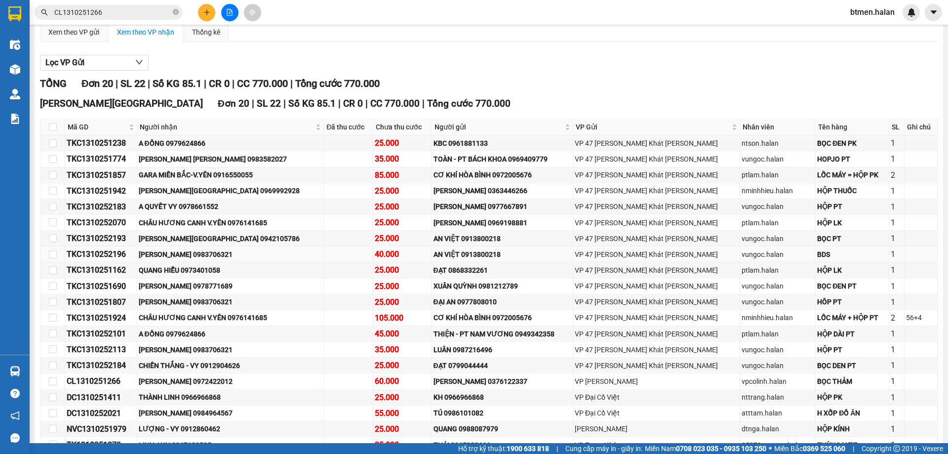
click at [218, 258] on div "[PERSON_NAME]YÊN 0983706321" at bounding box center [231, 254] width 184 height 11
copy div "0983706321"
click at [144, 15] on input "CL1310251266" at bounding box center [112, 12] width 117 height 11
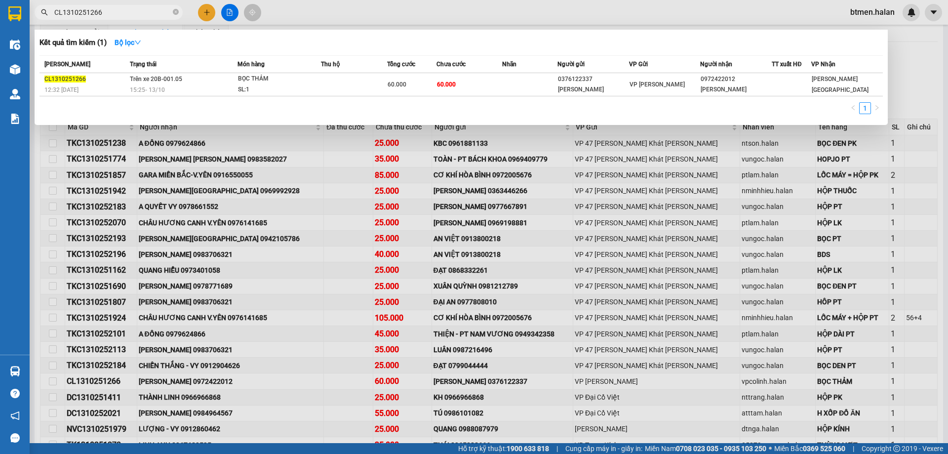
click at [144, 15] on input "CL1310251266" at bounding box center [112, 12] width 117 height 11
paste input "0983706321"
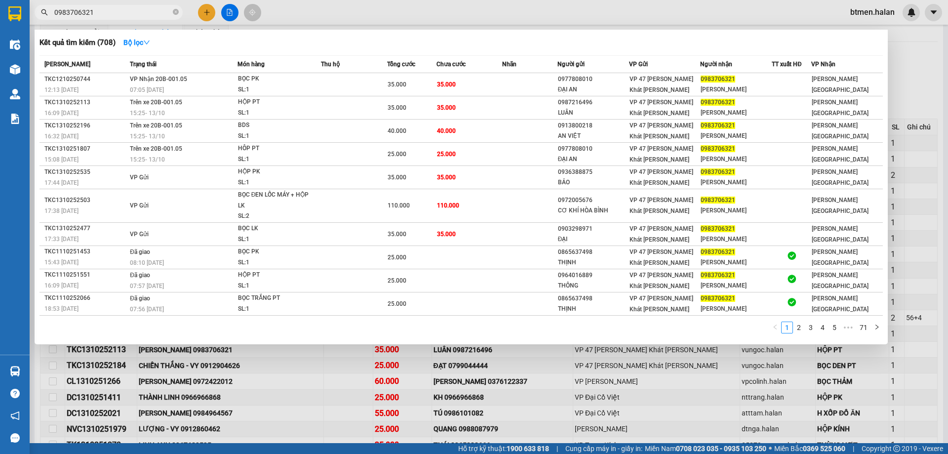
type input "0983706321"
click at [184, 381] on div at bounding box center [474, 227] width 948 height 454
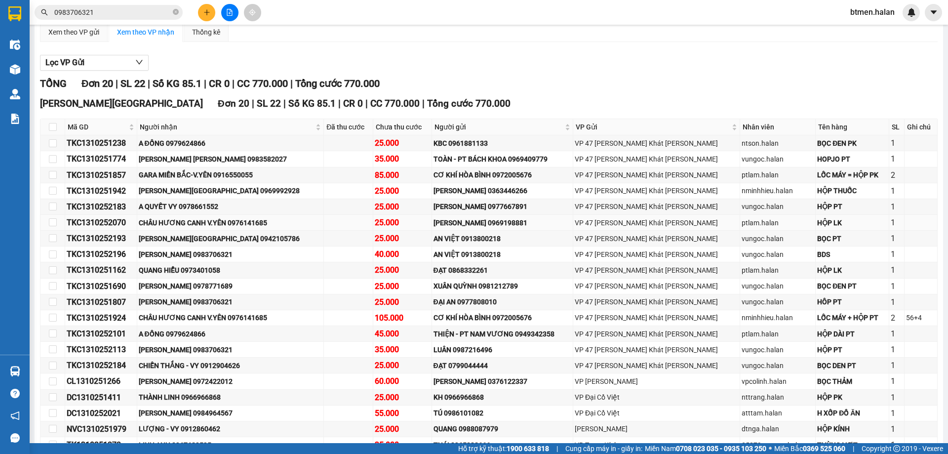
click at [250, 223] on div "CHÂU HƯƠNG CANH V.YÊN 0976141685" at bounding box center [231, 222] width 184 height 11
copy div "0976141685"
click at [177, 132] on div "Người nhận" at bounding box center [231, 127] width 182 height 11
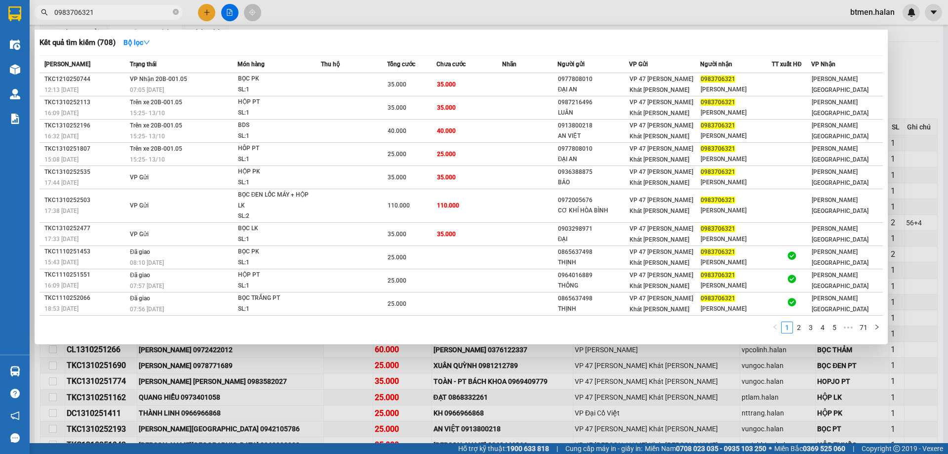
click at [109, 8] on input "0983706321" at bounding box center [112, 12] width 117 height 11
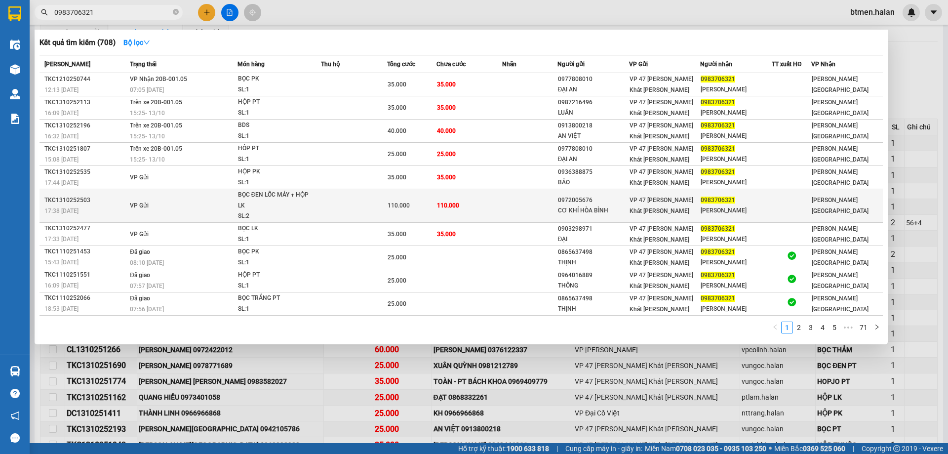
click at [786, 191] on td at bounding box center [792, 206] width 40 height 34
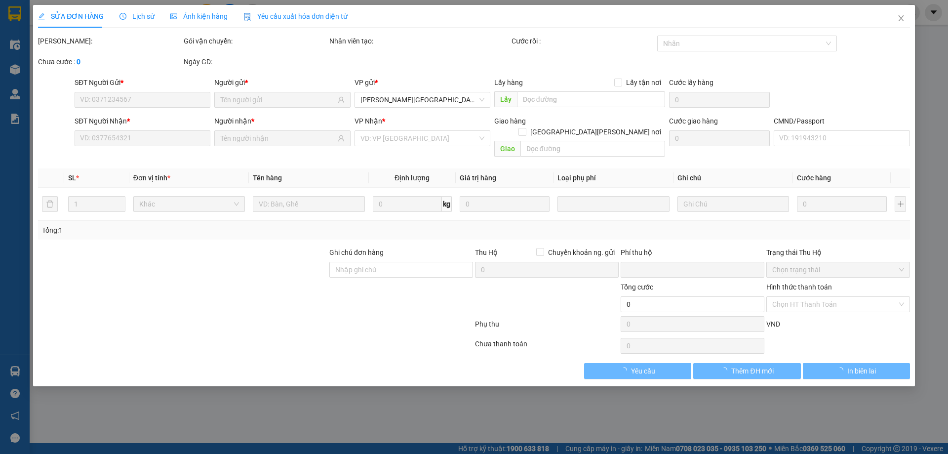
type input "0972005676"
type input "CƠ KHÍ HÒA BÌNH"
type input "0983706321"
type input "LONG VŨ V.YÊN"
type input "0"
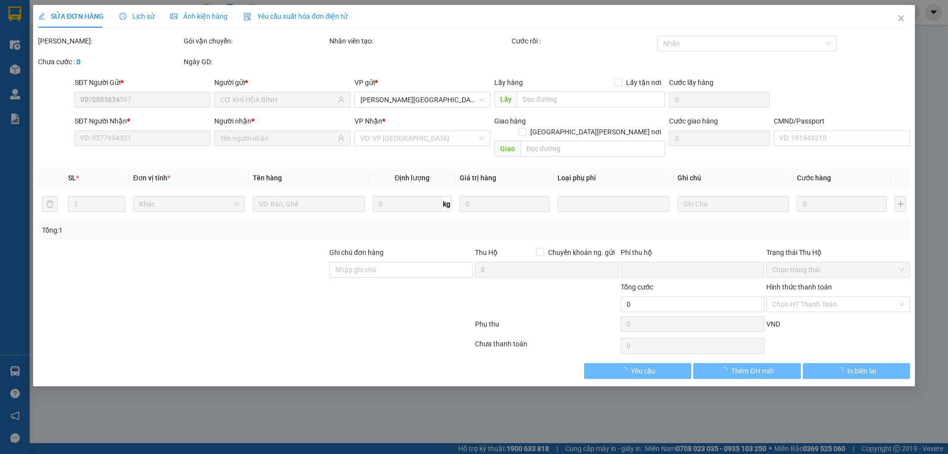
type input "110.000"
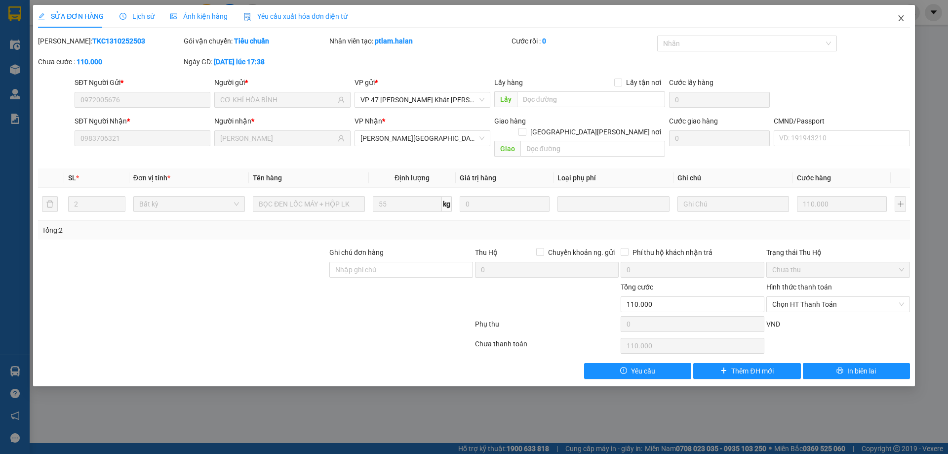
click at [901, 17] on icon "close" at bounding box center [902, 18] width 8 height 8
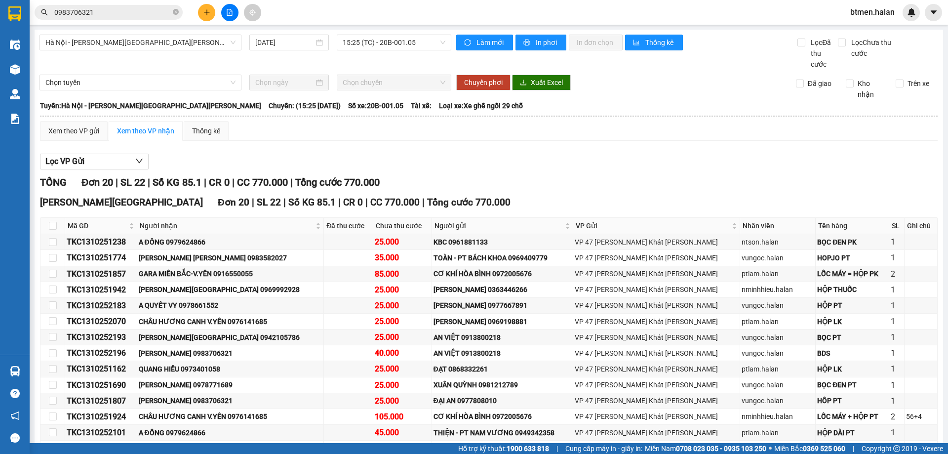
click at [137, 10] on input "0983706321" at bounding box center [112, 12] width 117 height 11
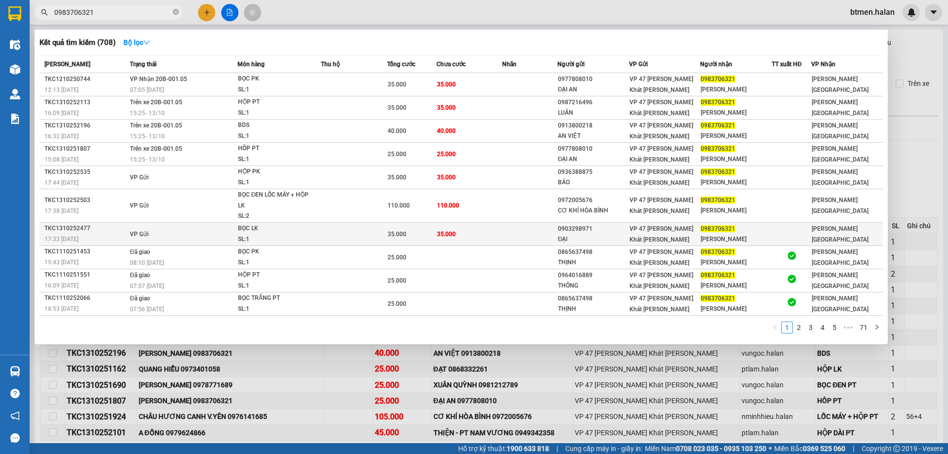
click at [580, 227] on div "0903298971" at bounding box center [593, 229] width 71 height 10
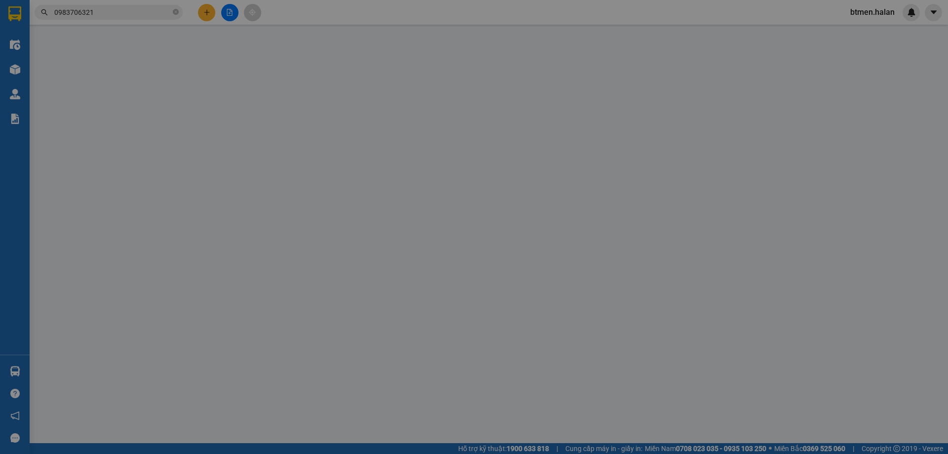
click at [580, 227] on div "Tổng: 1" at bounding box center [474, 230] width 872 height 19
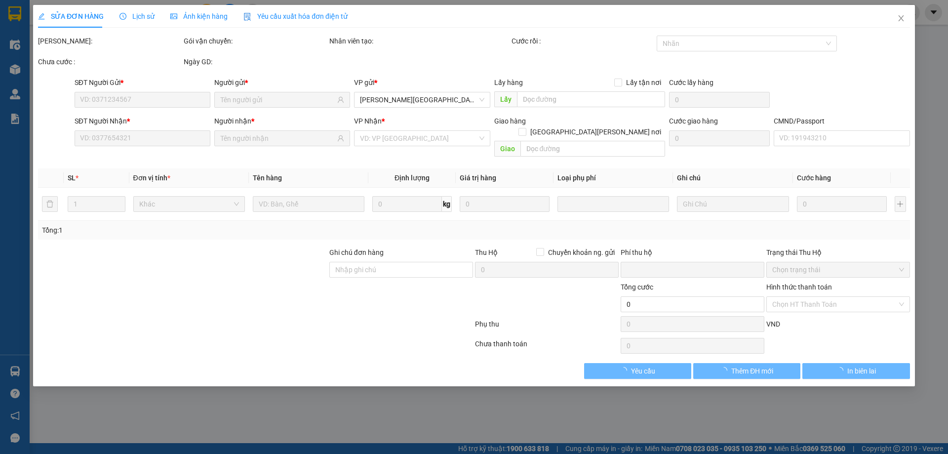
type input "0903298971"
type input "ĐẠI"
type input "0983706321"
type input "LONG VŨ V.YÊN"
type input "0"
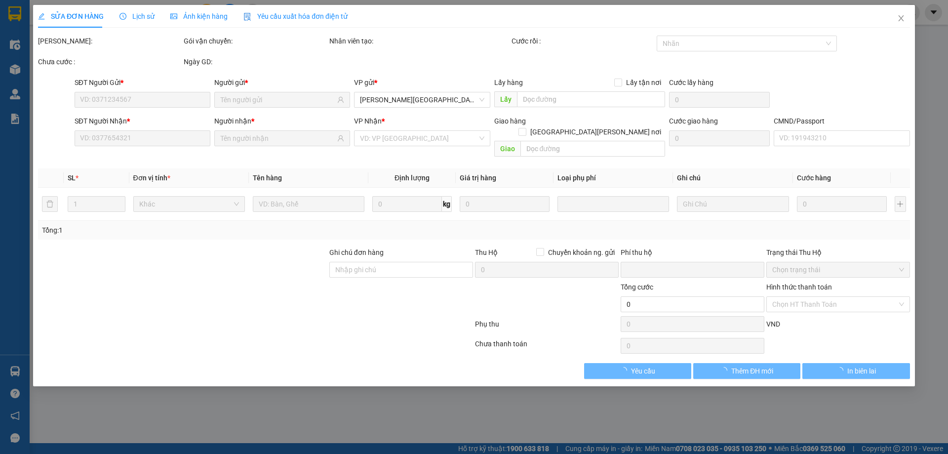
type input "35.000"
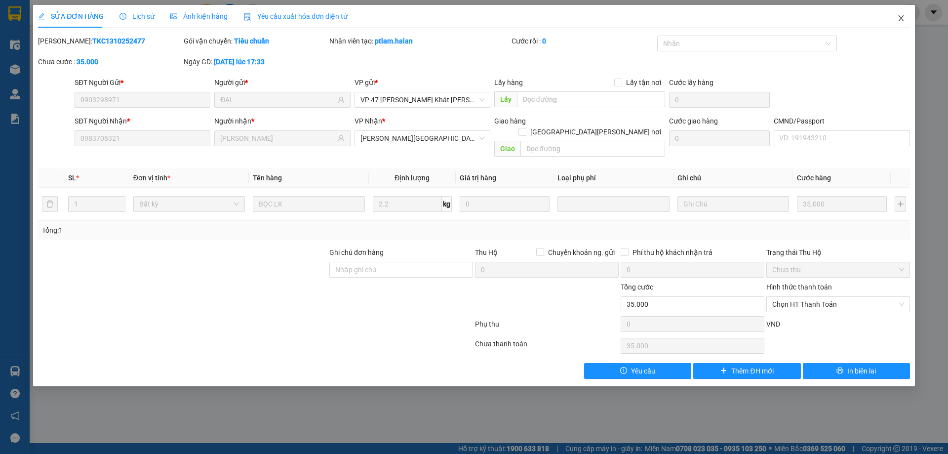
click at [905, 17] on span "Close" at bounding box center [902, 19] width 28 height 28
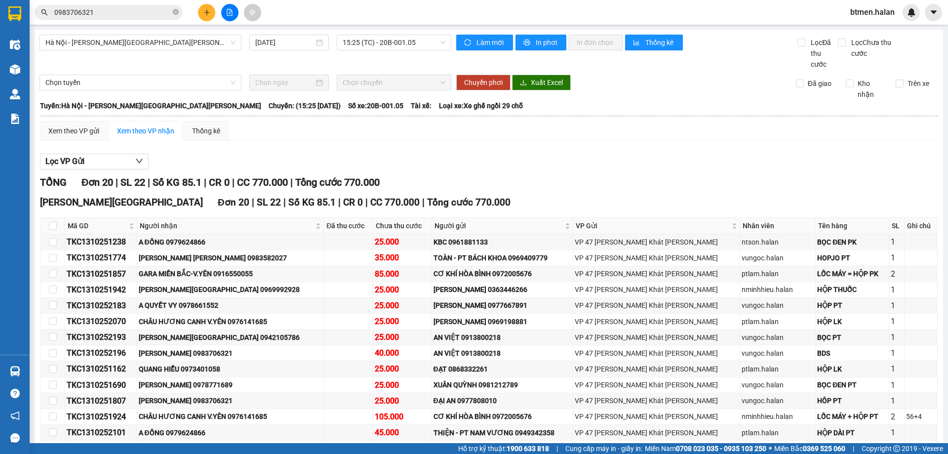
click at [132, 12] on input "0983706321" at bounding box center [112, 12] width 117 height 11
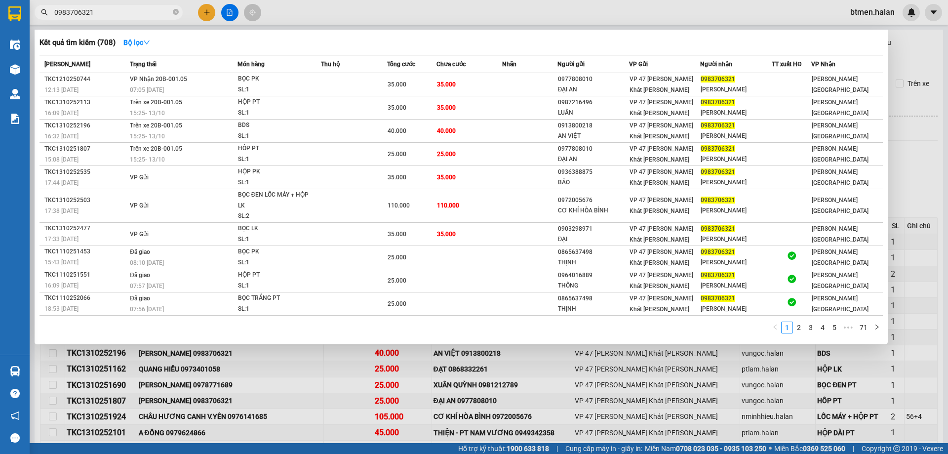
click at [910, 57] on div at bounding box center [474, 227] width 948 height 454
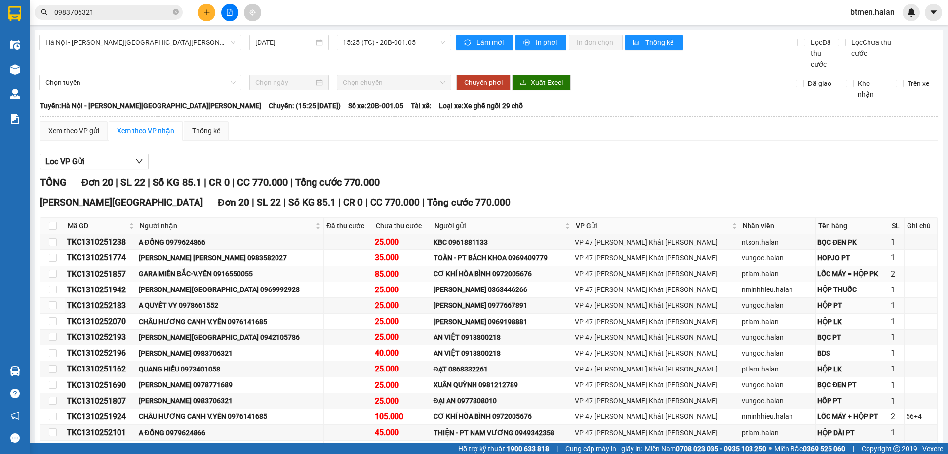
scroll to position [49, 0]
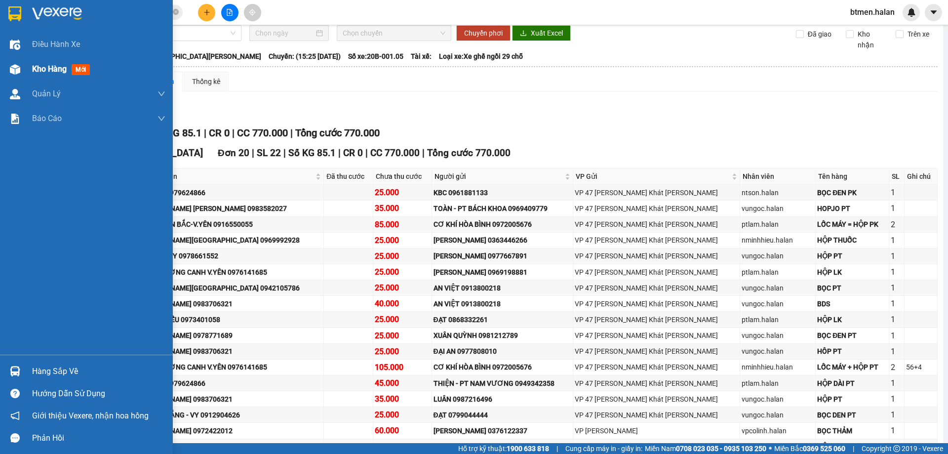
click at [36, 65] on span "Kho hàng" at bounding box center [49, 68] width 35 height 9
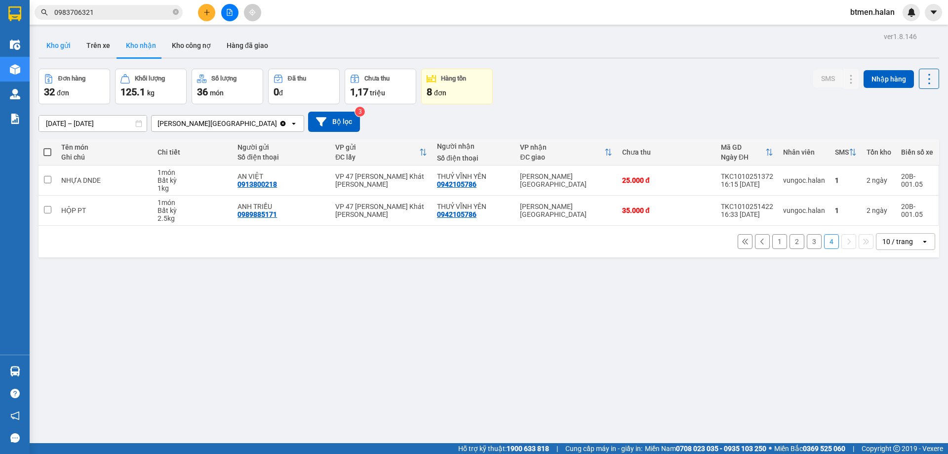
click at [59, 45] on button "Kho gửi" at bounding box center [59, 46] width 40 height 24
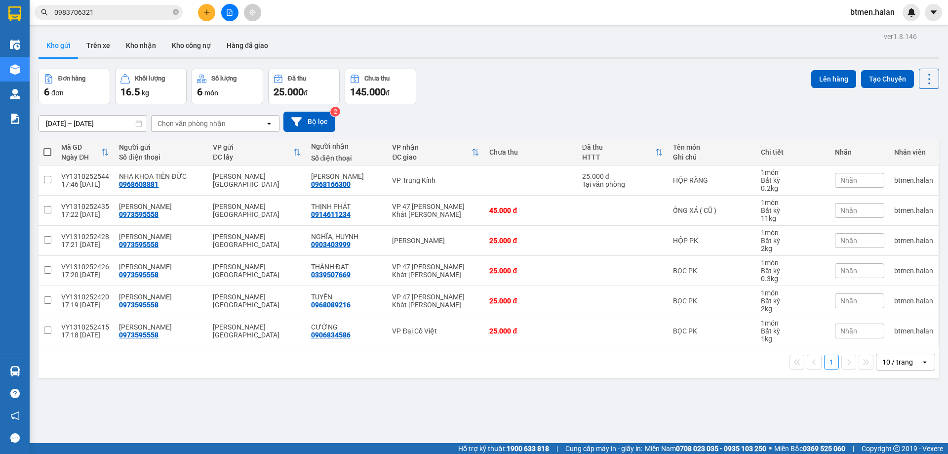
click at [45, 155] on span at bounding box center [47, 152] width 8 height 8
click at [47, 147] on input "checkbox" at bounding box center [47, 147] width 0 height 0
checkbox input "true"
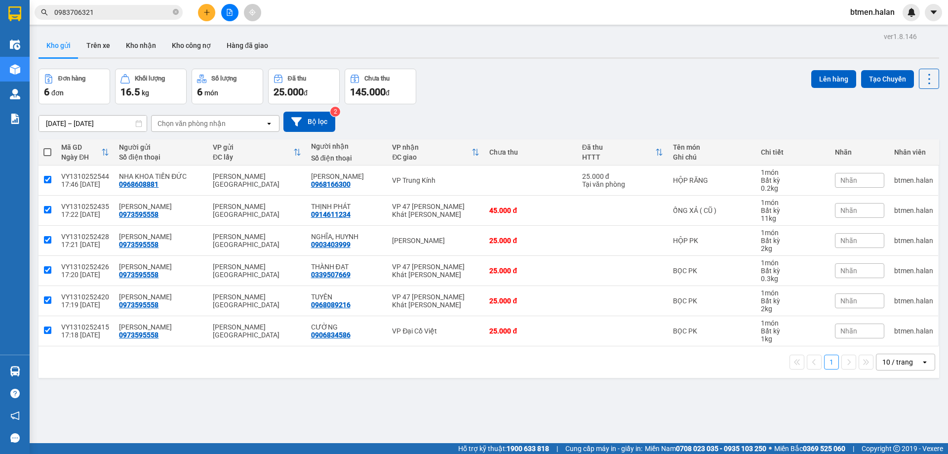
checkbox input "true"
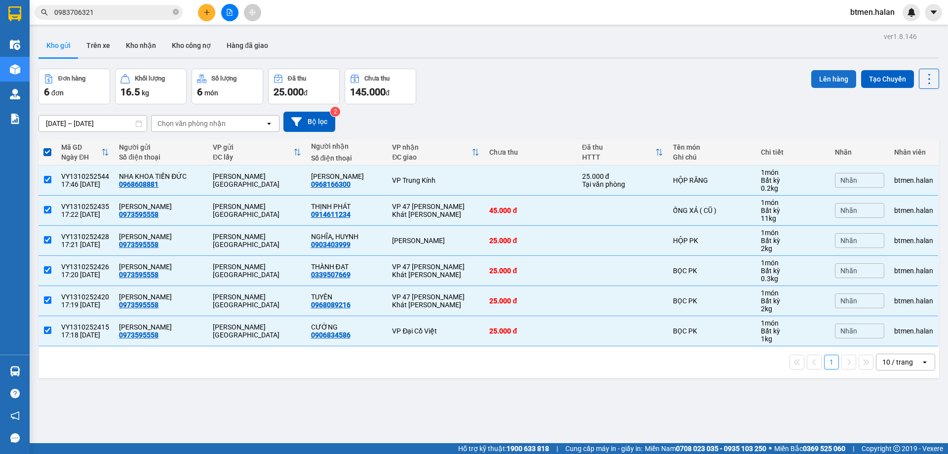
click at [832, 79] on button "Lên hàng" at bounding box center [834, 79] width 45 height 18
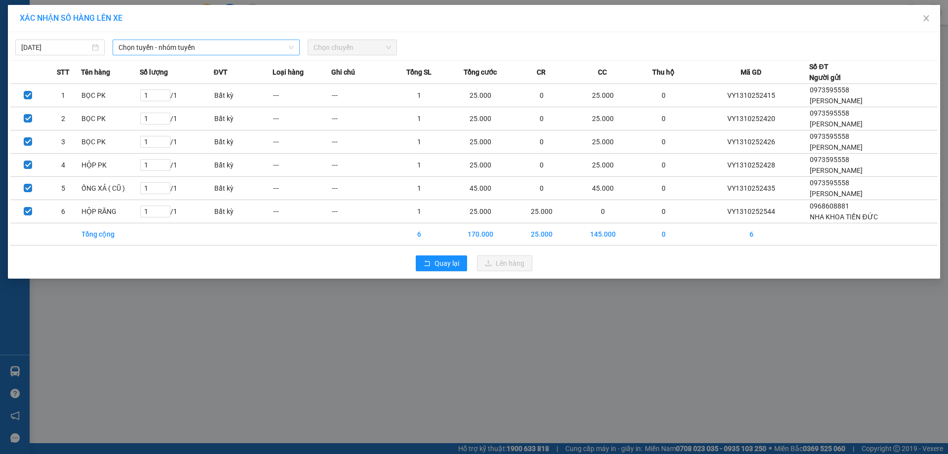
click at [245, 46] on span "Chọn tuyến - nhóm tuyến" at bounding box center [206, 47] width 175 height 15
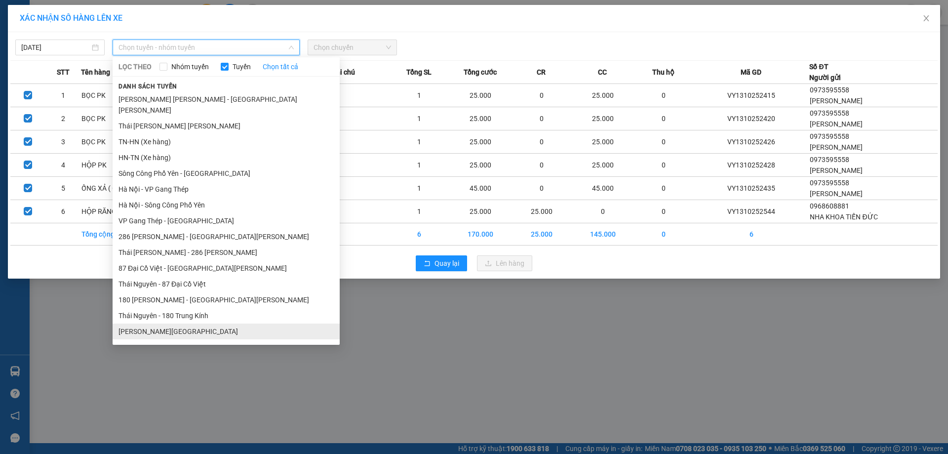
click at [153, 324] on li "Tuyên Quang - Hà Nội" at bounding box center [226, 332] width 227 height 16
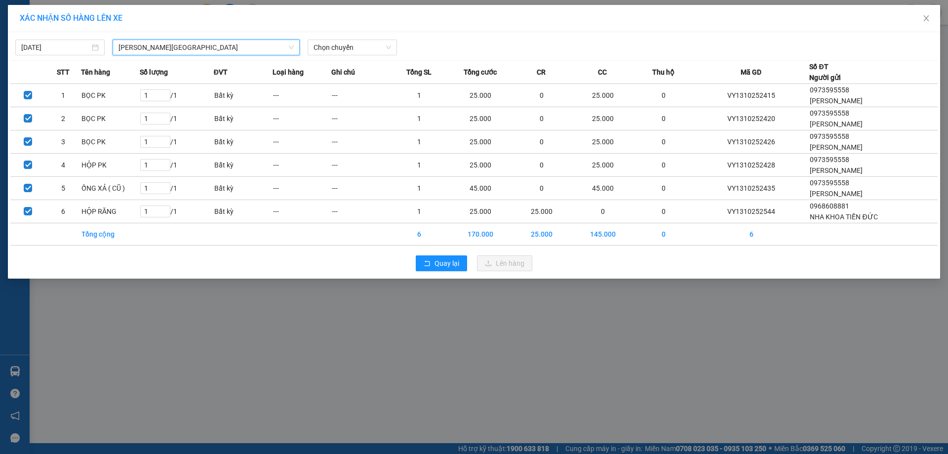
click at [346, 57] on div "13/10/2025 Tuyên Quang - Hà Nội Tuyên Quang - Hà Nội LỌC THEO Nhóm tuyến Tuyến …" at bounding box center [474, 155] width 933 height 246
click at [363, 48] on span "Chọn chuyến" at bounding box center [353, 47] width 78 height 15
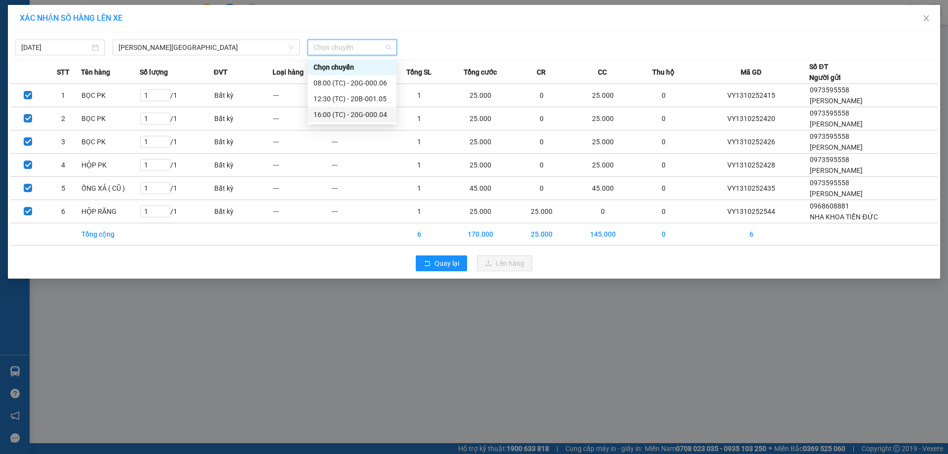
click at [372, 108] on div "16:00 (TC) - 20G-000.04" at bounding box center [352, 115] width 89 height 16
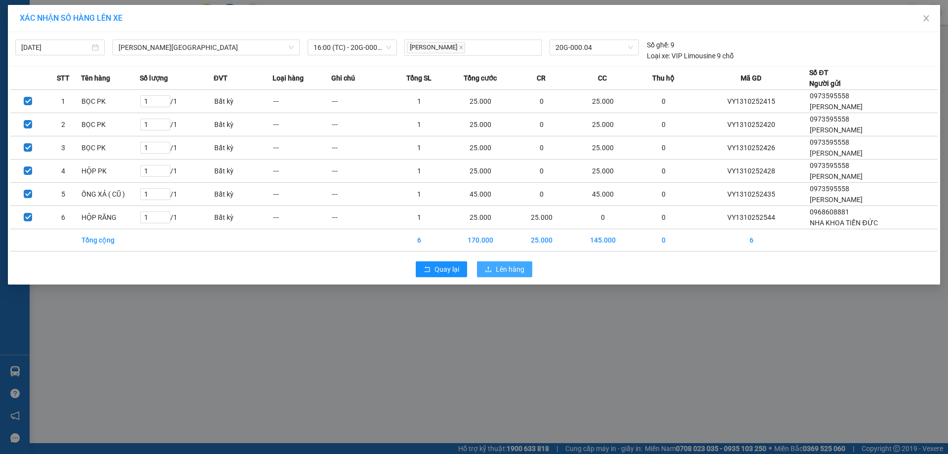
click at [491, 267] on icon "upload" at bounding box center [488, 269] width 7 height 7
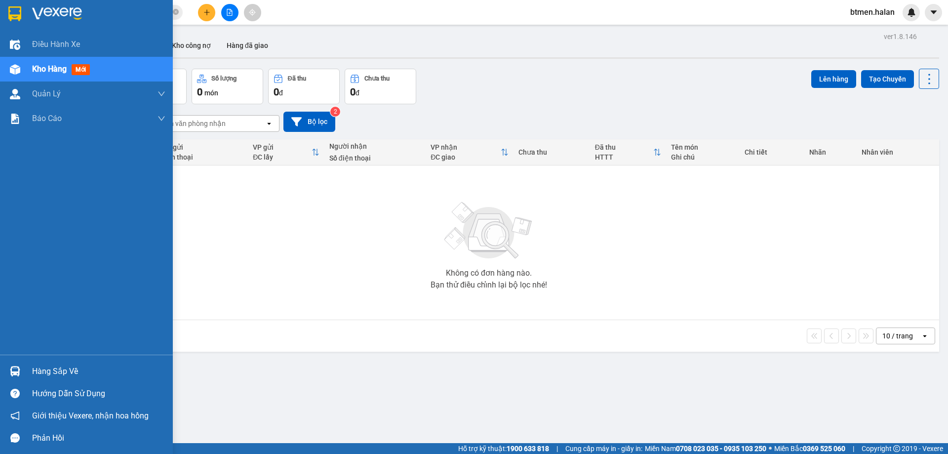
click at [74, 375] on div "Hàng sắp về" at bounding box center [98, 371] width 133 height 15
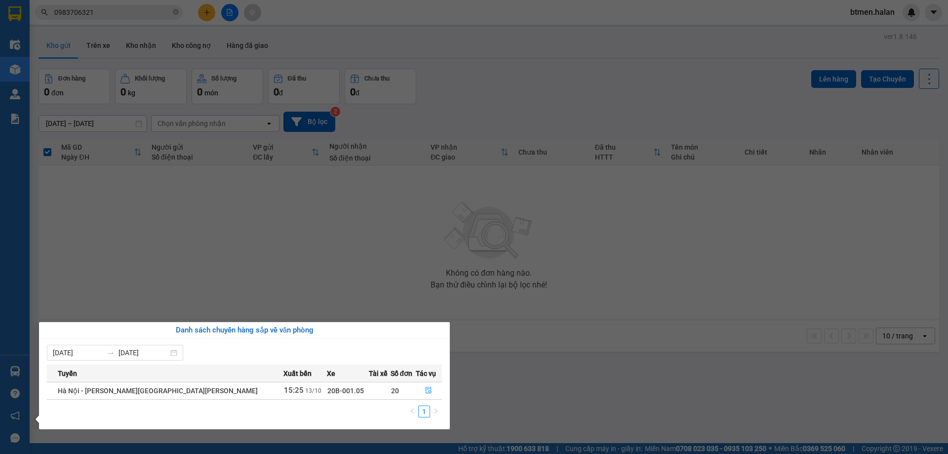
click at [118, 92] on section "Kết quả tìm kiếm ( 708 ) Bộ lọc Mã ĐH Trạng thái Món hàng Thu hộ Tổng cước Chưa…" at bounding box center [474, 227] width 948 height 454
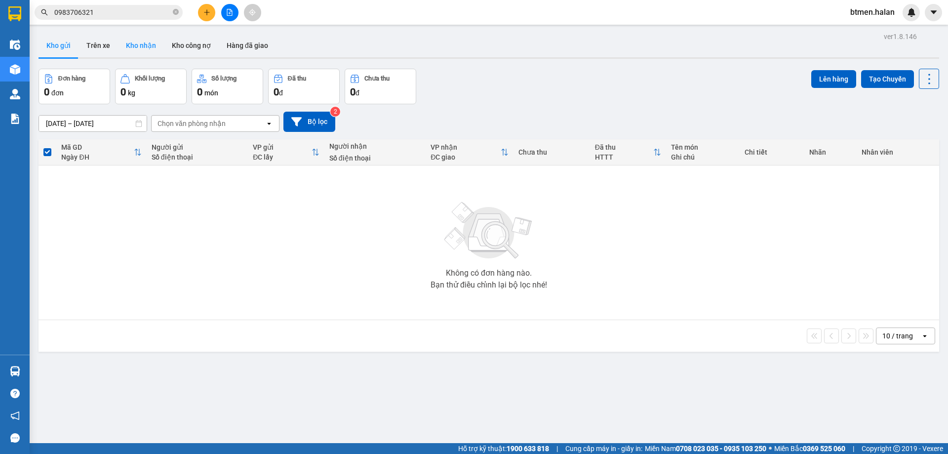
click at [143, 36] on button "Kho nhận" at bounding box center [141, 46] width 46 height 24
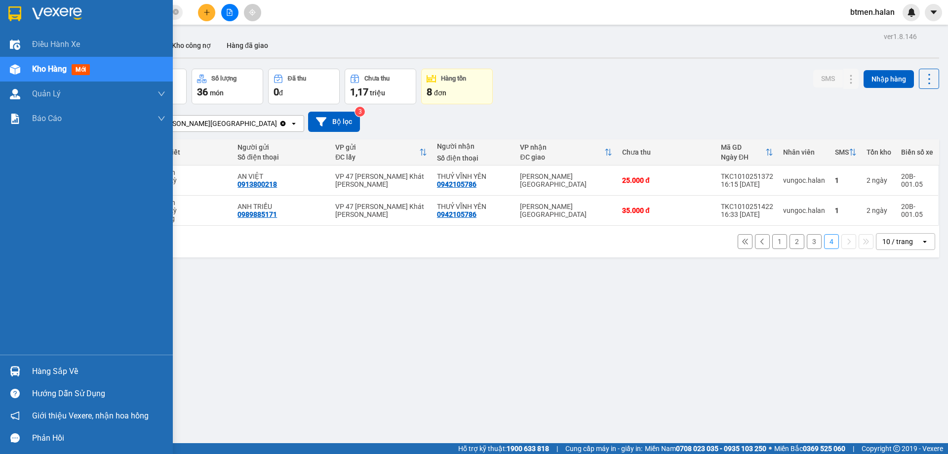
drag, startPoint x: 32, startPoint y: 366, endPoint x: 50, endPoint y: 369, distance: 19.2
click at [32, 366] on div "Hàng sắp về" at bounding box center [86, 371] width 173 height 22
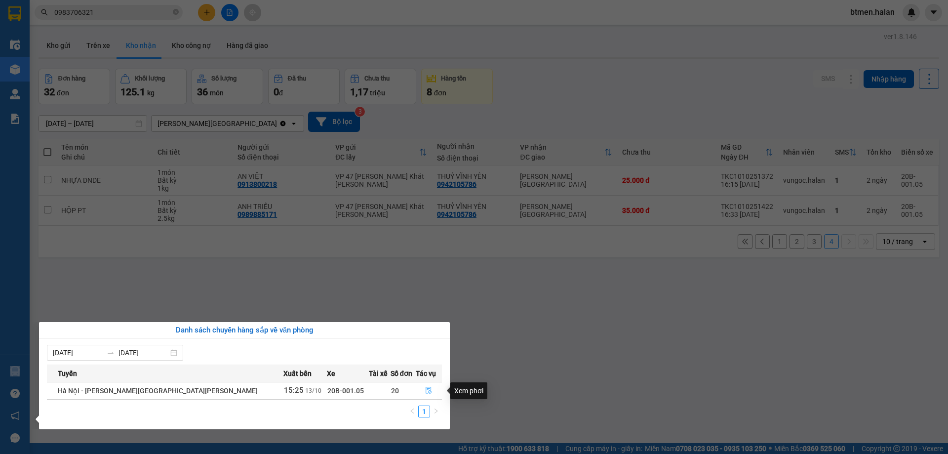
click at [425, 388] on icon "file-done" at bounding box center [428, 390] width 7 height 7
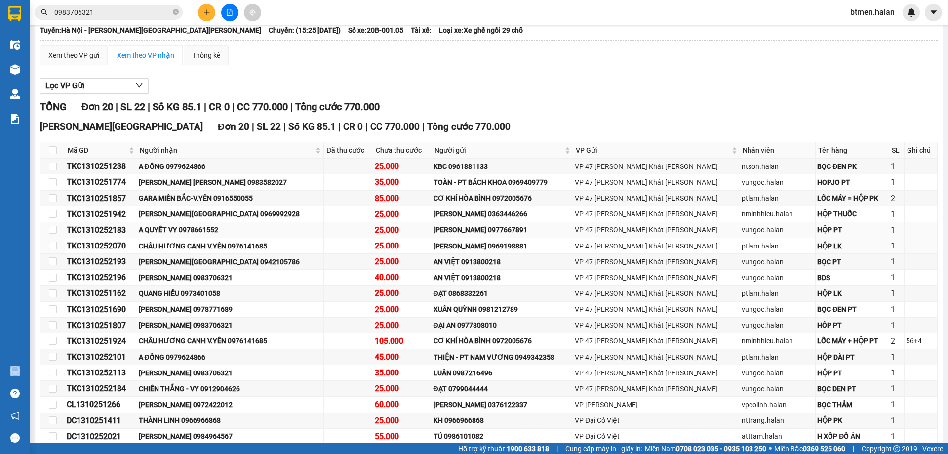
scroll to position [99, 0]
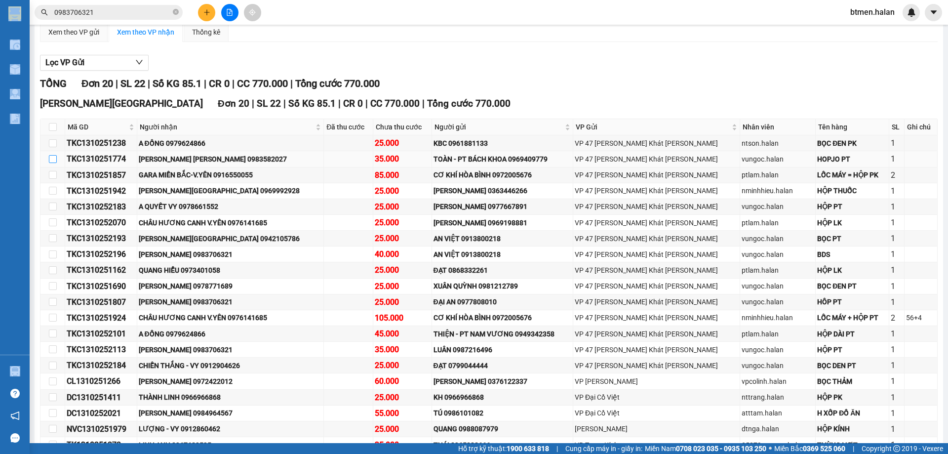
click at [53, 156] on input "checkbox" at bounding box center [53, 159] width 8 height 8
checkbox input "true"
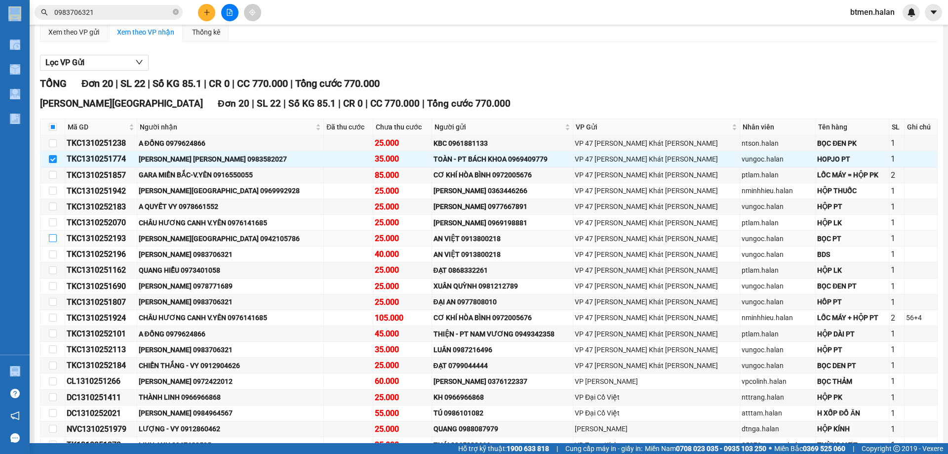
click at [51, 239] on input "checkbox" at bounding box center [53, 238] width 8 height 8
checkbox input "true"
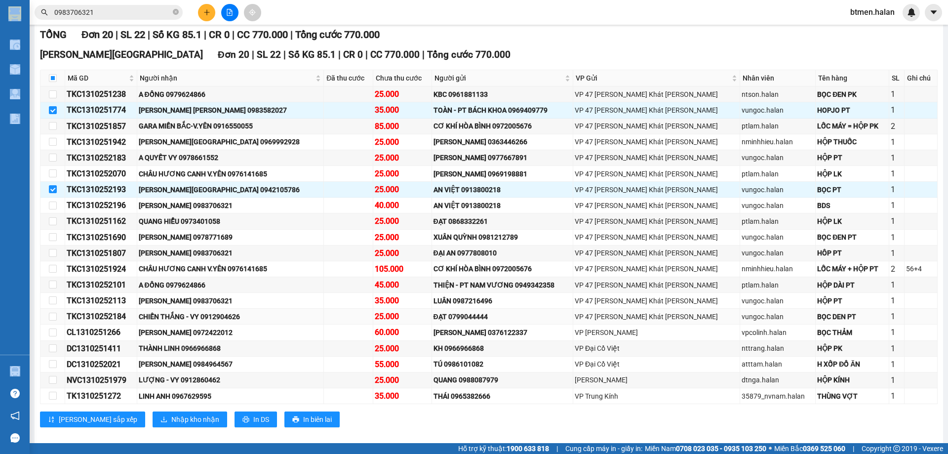
scroll to position [148, 0]
click at [171, 420] on span "Nhập kho nhận" at bounding box center [195, 418] width 48 height 11
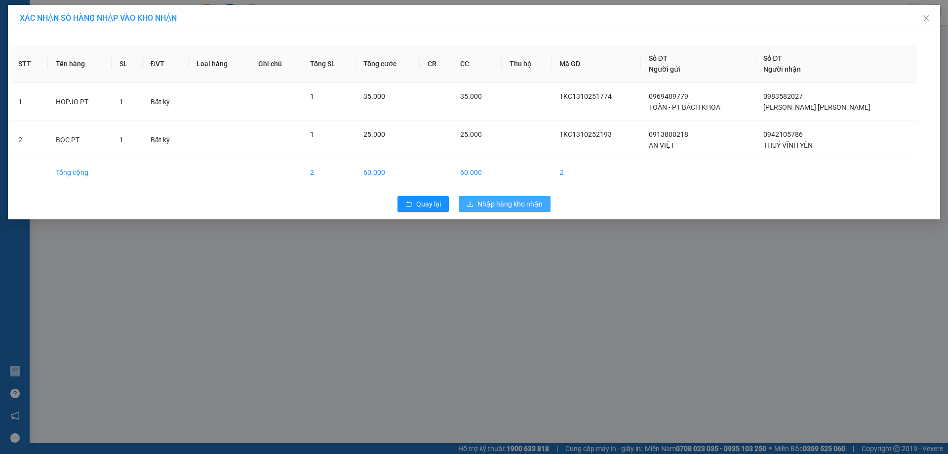
click at [515, 207] on span "Nhập hàng kho nhận" at bounding box center [510, 204] width 65 height 11
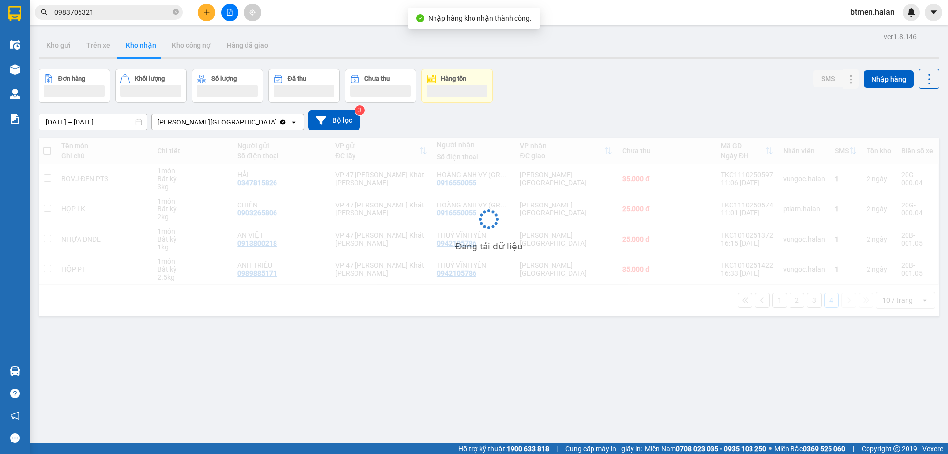
click at [634, 330] on div "ver 1.8.146 Kho gửi Trên xe Kho nhận Kho công nợ Hàng đã giao Đơn hàng Khối lượ…" at bounding box center [489, 257] width 909 height 454
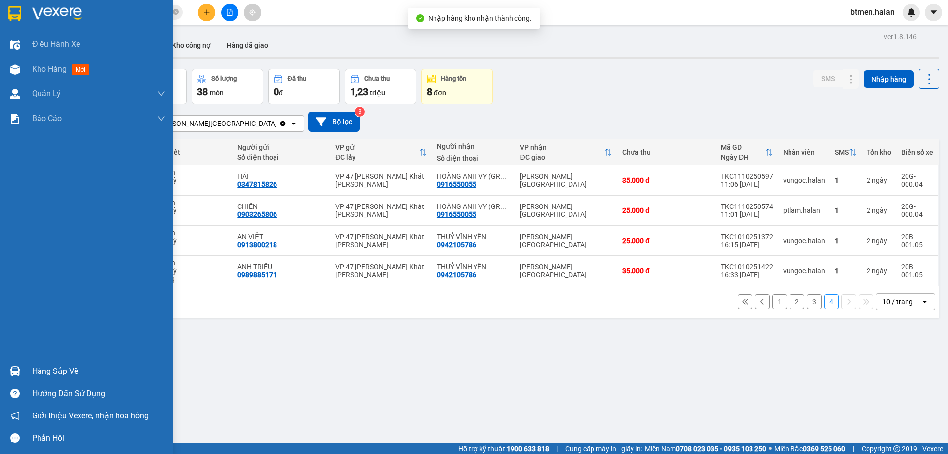
click at [45, 375] on div "Hàng sắp về" at bounding box center [98, 371] width 133 height 15
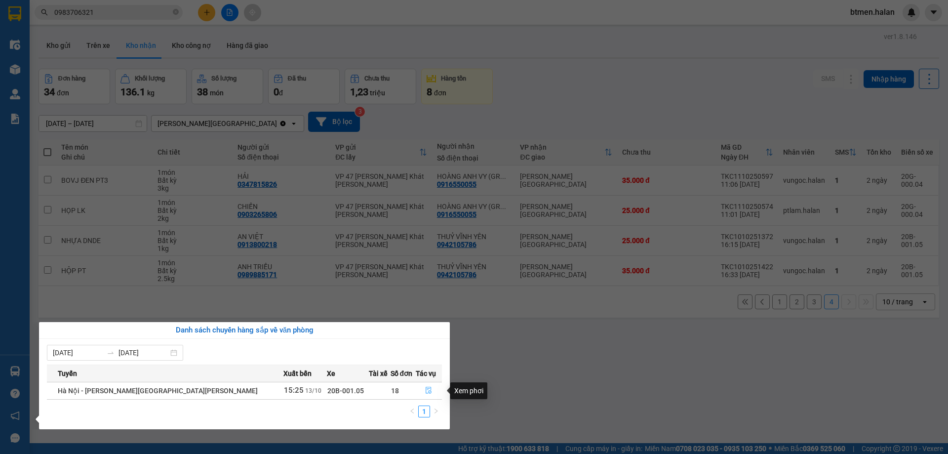
click at [426, 389] on icon "file-done" at bounding box center [429, 390] width 6 height 7
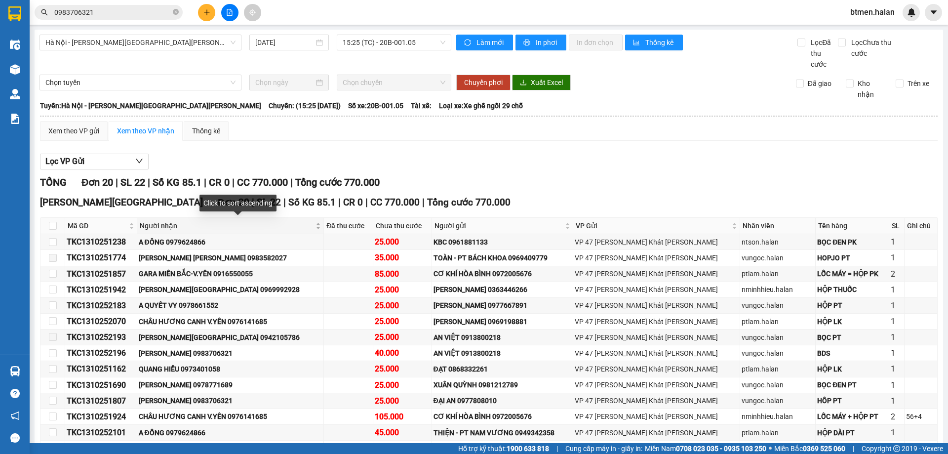
click at [173, 226] on span "Người nhận" at bounding box center [227, 225] width 174 height 11
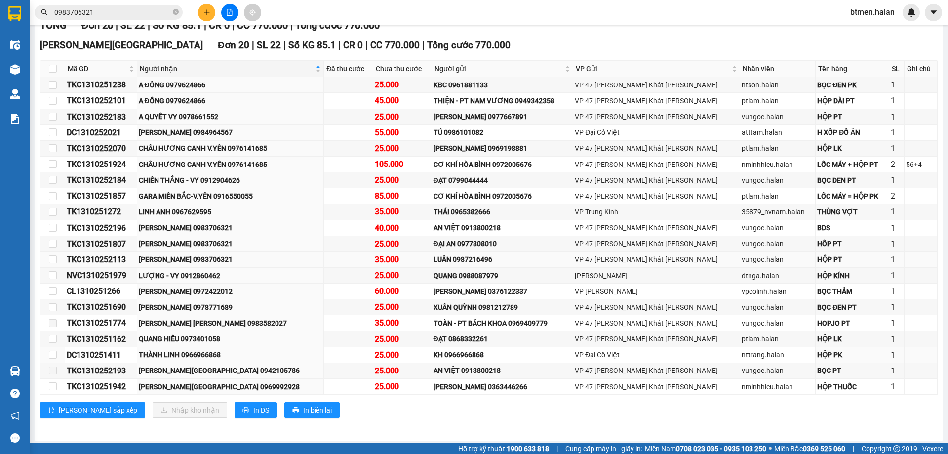
scroll to position [160, 0]
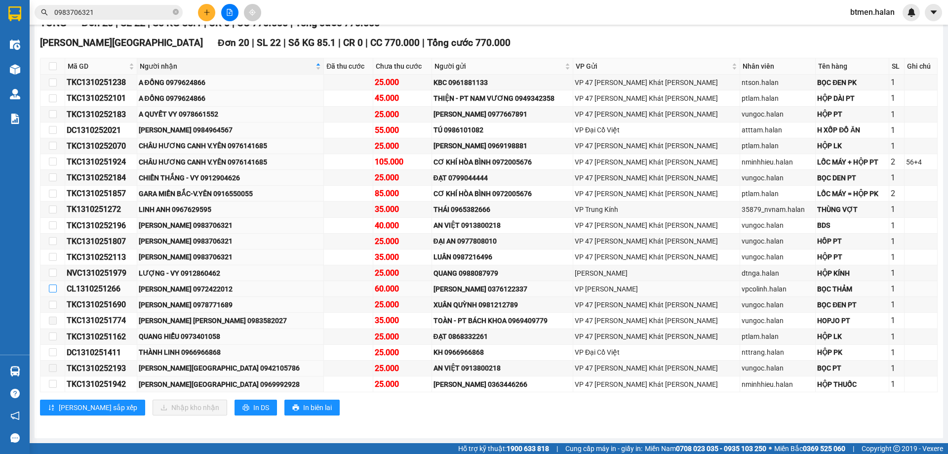
click at [55, 286] on input "checkbox" at bounding box center [53, 289] width 8 height 8
checkbox input "true"
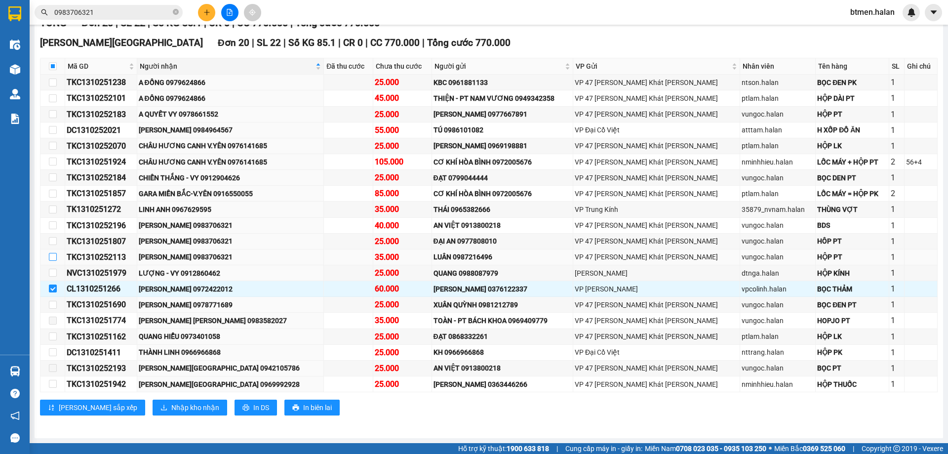
click at [54, 257] on input "checkbox" at bounding box center [53, 257] width 8 height 8
checkbox input "true"
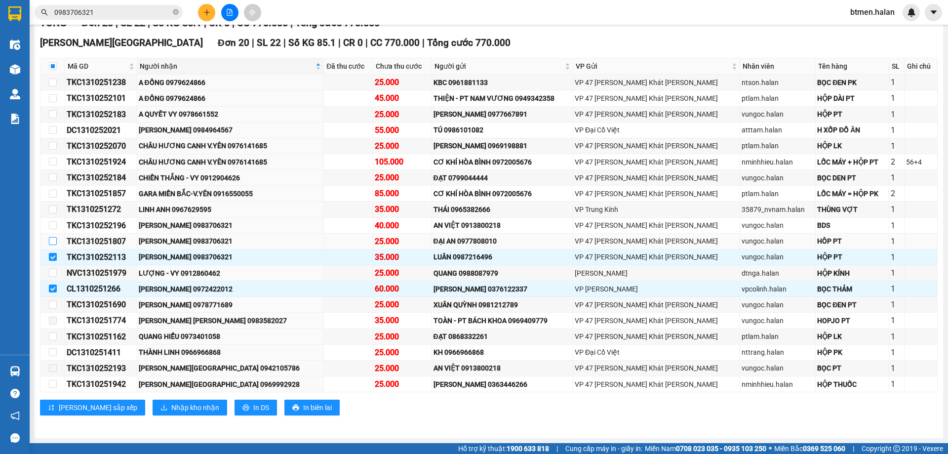
click at [55, 242] on input "checkbox" at bounding box center [53, 241] width 8 height 8
checkbox input "true"
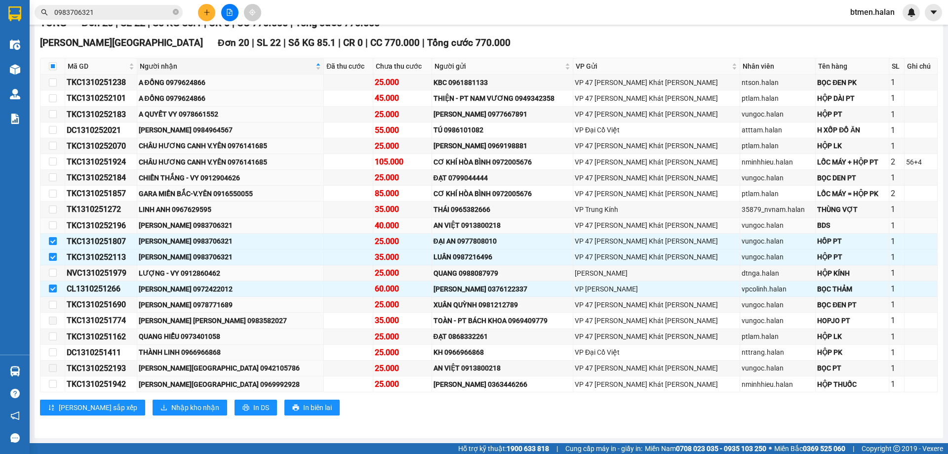
click at [48, 225] on td at bounding box center [53, 226] width 25 height 16
click at [53, 225] on input "checkbox" at bounding box center [53, 225] width 8 height 8
checkbox input "true"
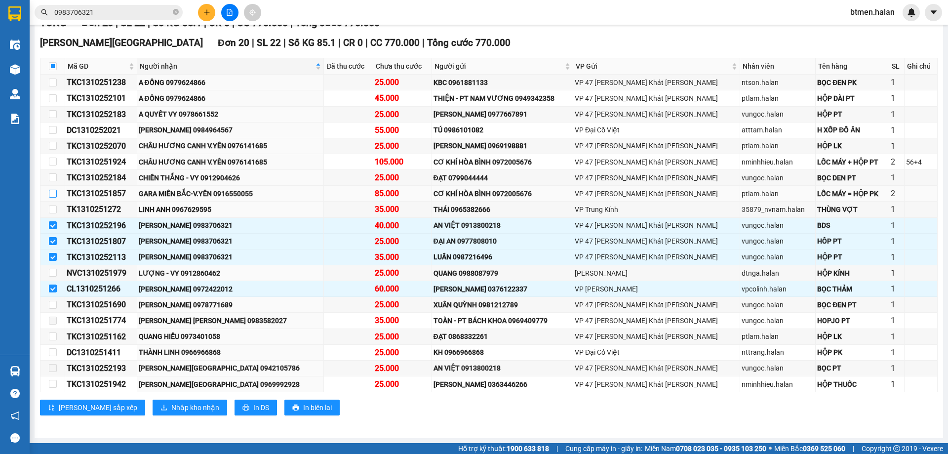
click at [50, 193] on input "checkbox" at bounding box center [53, 194] width 8 height 8
checkbox input "true"
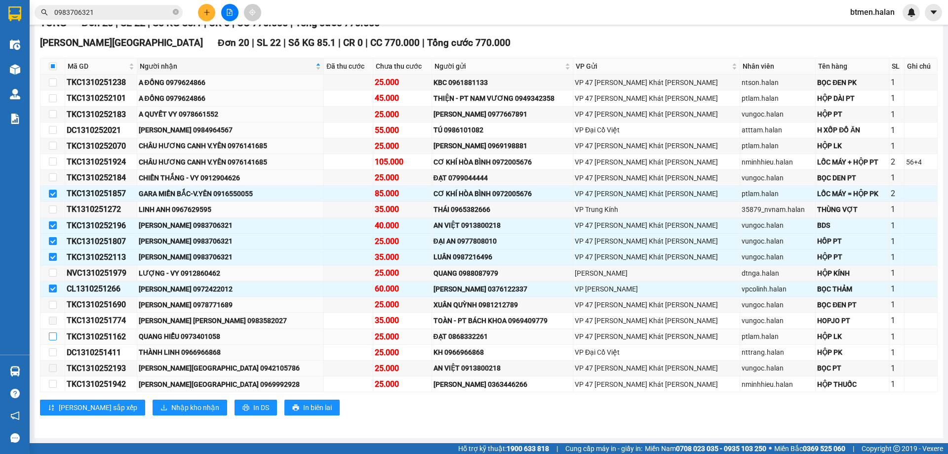
click at [50, 335] on input "checkbox" at bounding box center [53, 336] width 8 height 8
checkbox input "true"
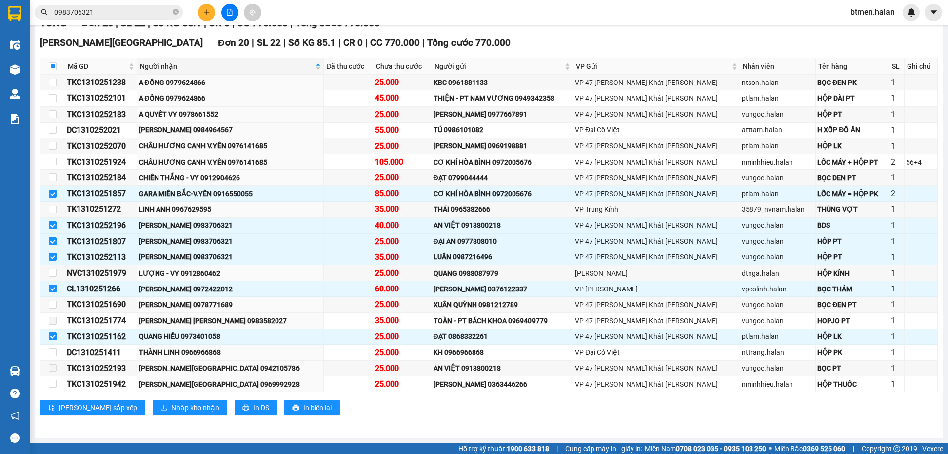
click at [489, 43] on div "VP Vĩnh Yên Đơn 20 | SL 22 | Số KG 85.1 | CR 0 | CC 770.000 | Tổng cước 770.000" at bounding box center [489, 43] width 898 height 15
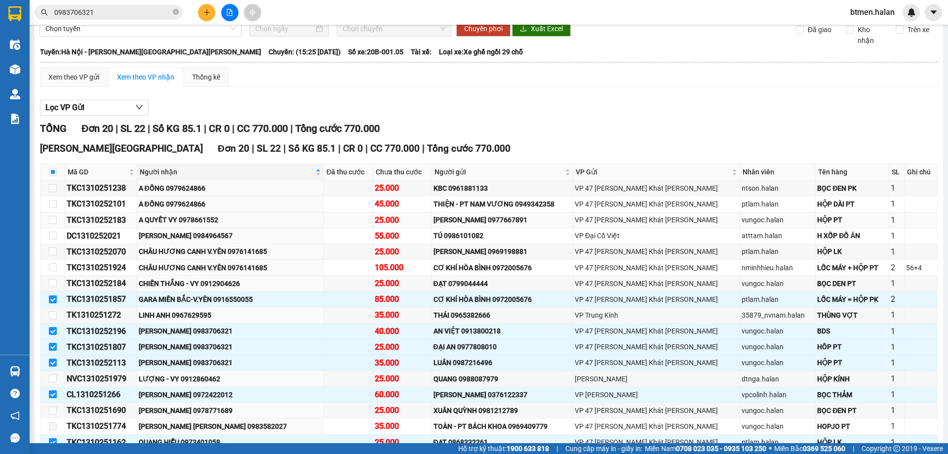
scroll to position [0, 0]
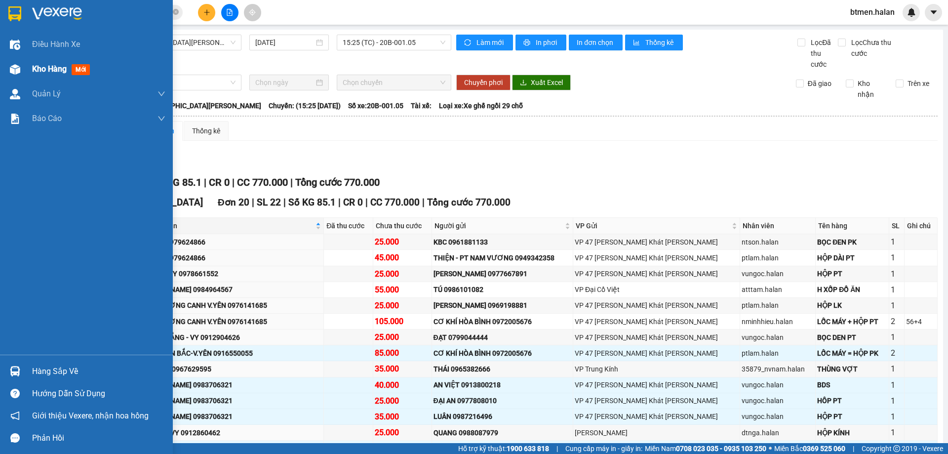
click at [51, 61] on div "Kho hàng mới" at bounding box center [98, 69] width 133 height 25
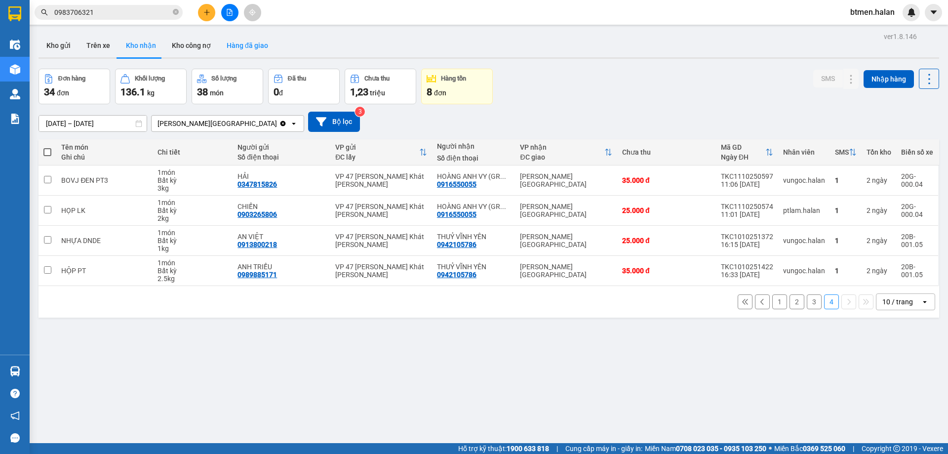
click at [243, 55] on button "Hàng đã giao" at bounding box center [247, 46] width 57 height 24
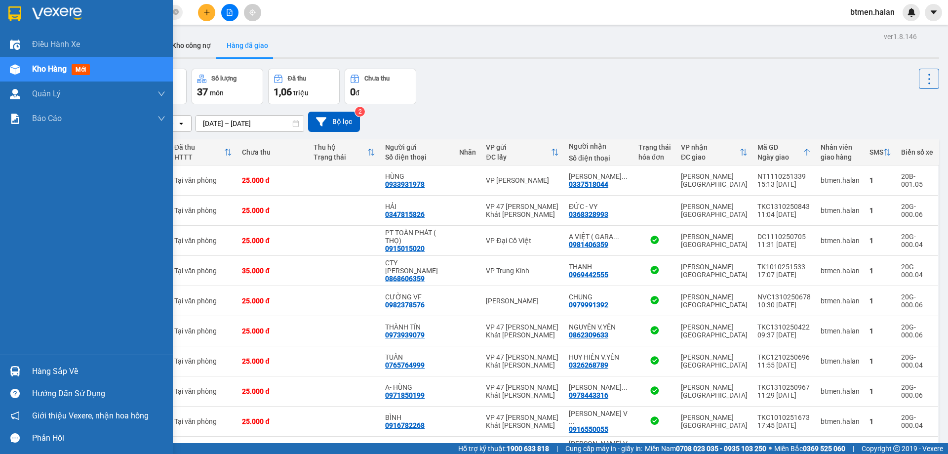
click at [33, 371] on div "Hàng sắp về" at bounding box center [98, 371] width 133 height 15
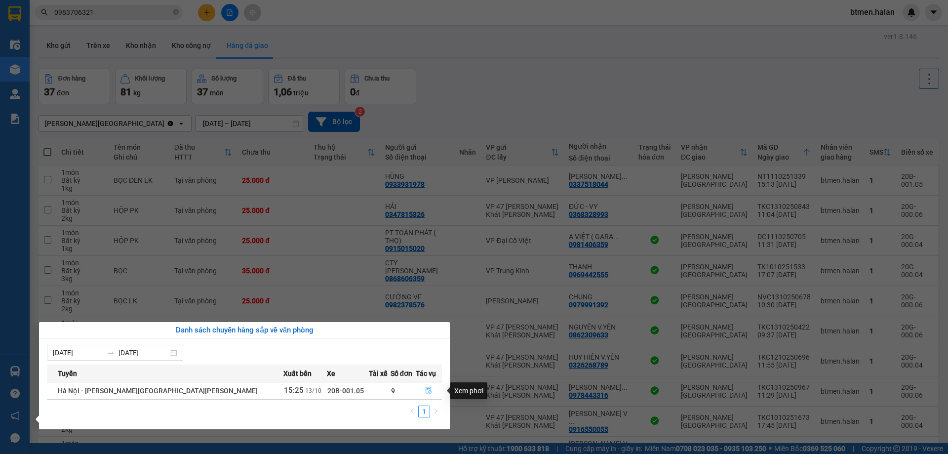
click at [425, 385] on button "button" at bounding box center [429, 391] width 26 height 16
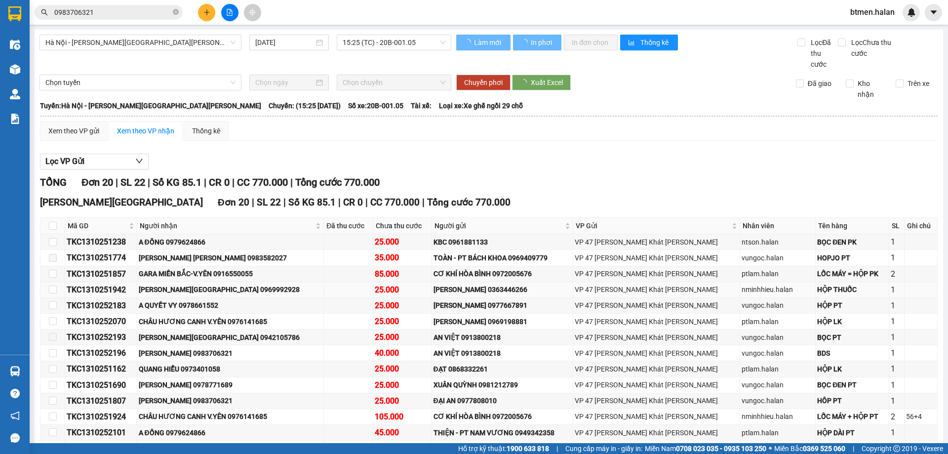
scroll to position [148, 0]
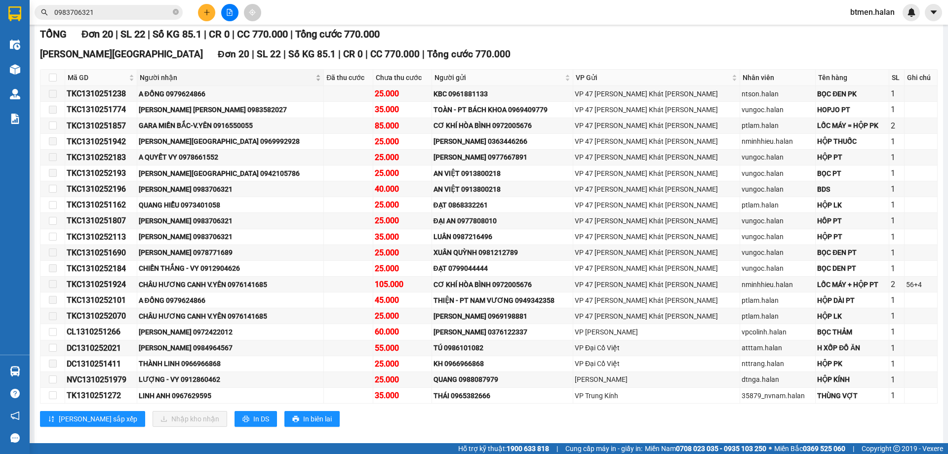
click at [171, 73] on span "Người nhận" at bounding box center [227, 77] width 174 height 11
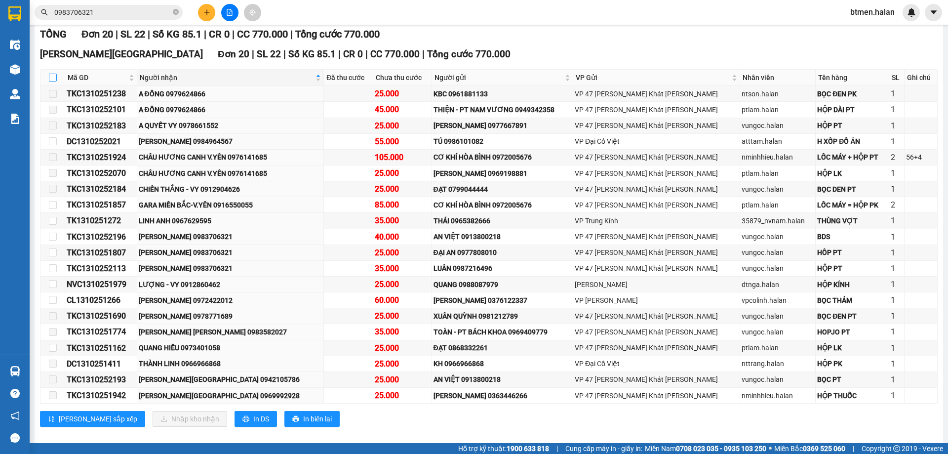
click at [53, 82] on input "checkbox" at bounding box center [53, 78] width 8 height 8
checkbox input "true"
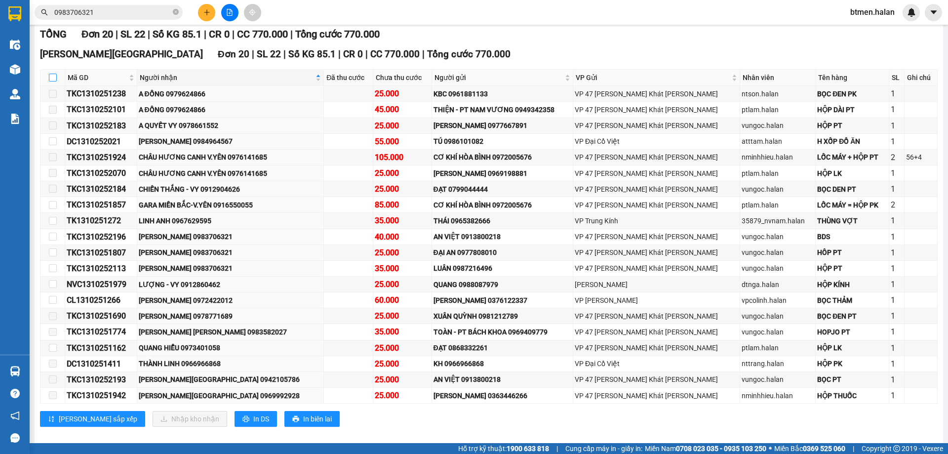
checkbox input "true"
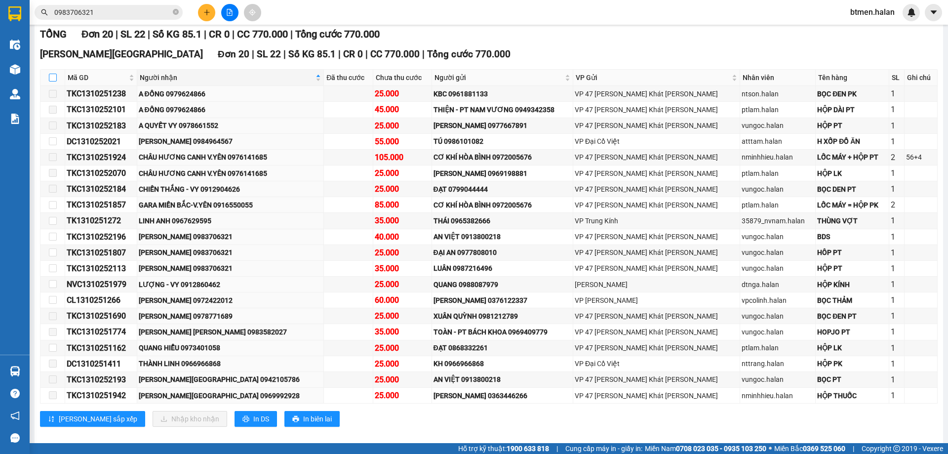
checkbox input "true"
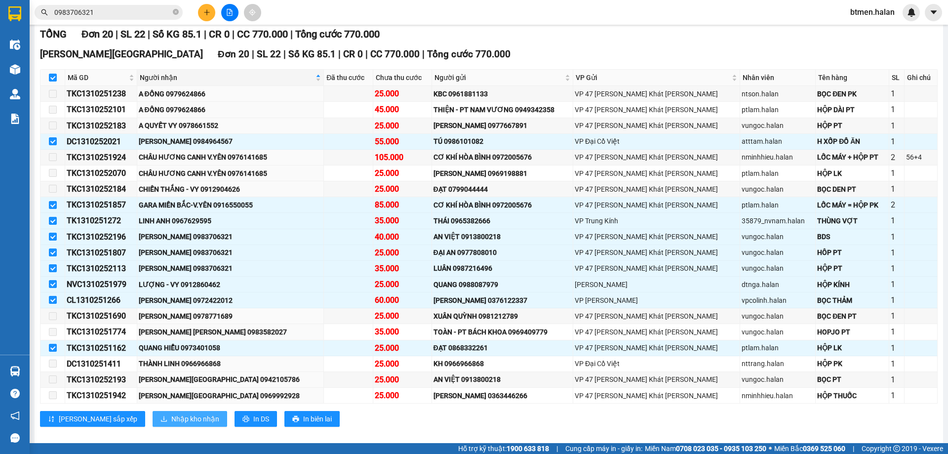
click at [171, 416] on span "Nhập kho nhận" at bounding box center [195, 418] width 48 height 11
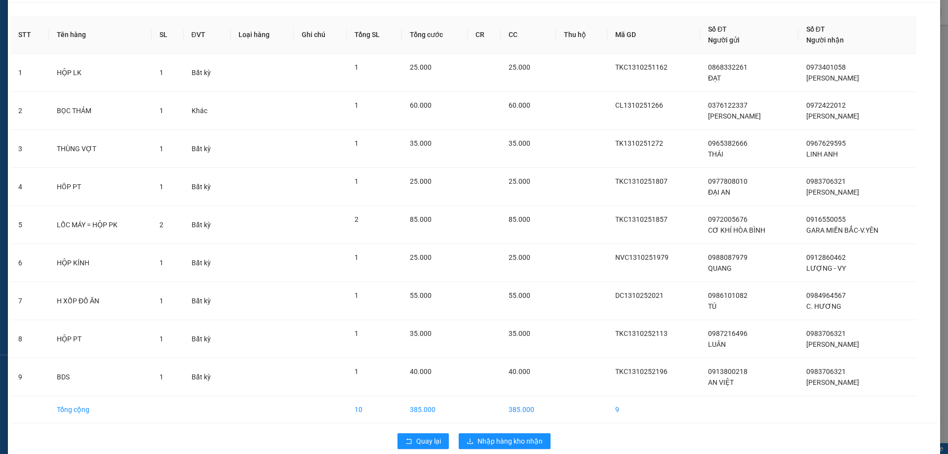
scroll to position [43, 0]
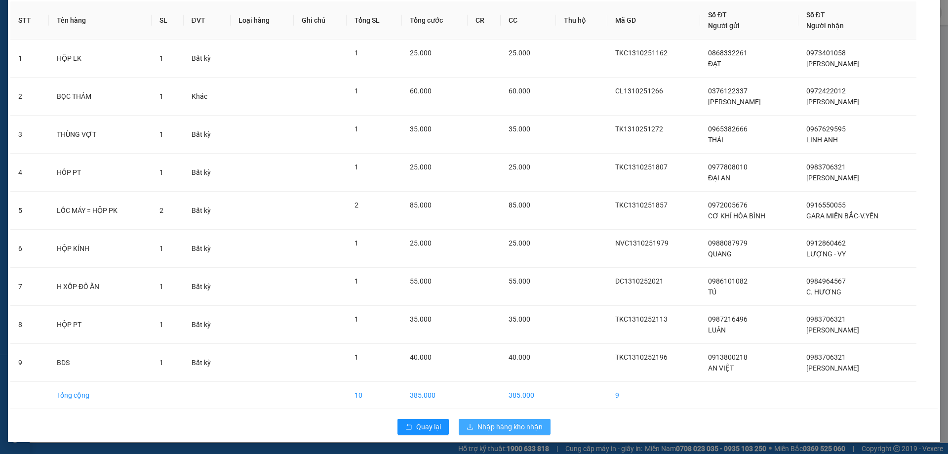
click at [511, 427] on span "Nhập hàng kho nhận" at bounding box center [510, 426] width 65 height 11
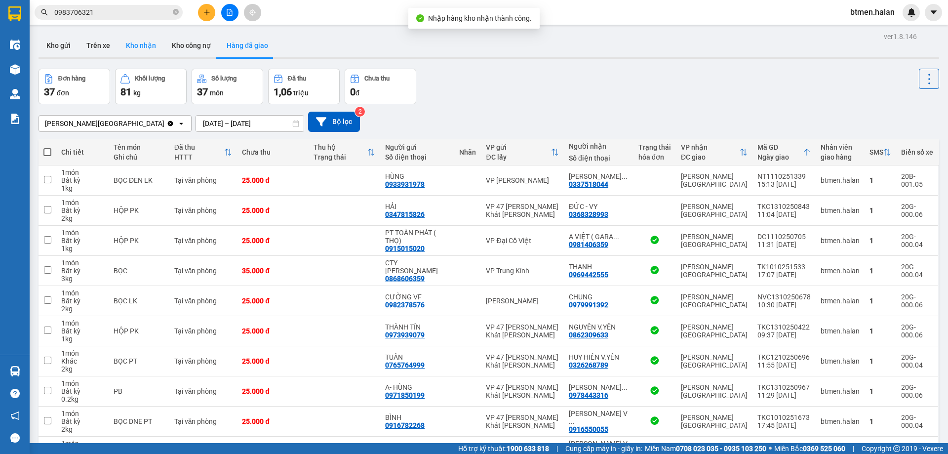
click at [147, 44] on button "Kho nhận" at bounding box center [141, 46] width 46 height 24
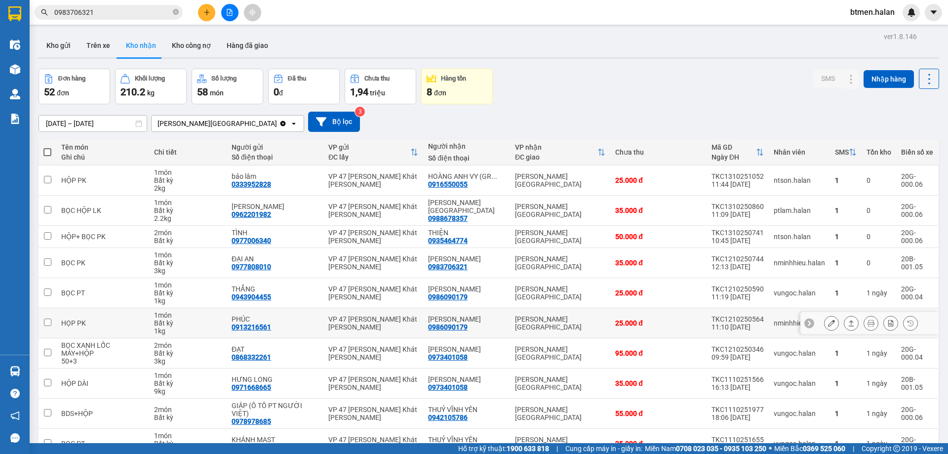
scroll to position [48, 0]
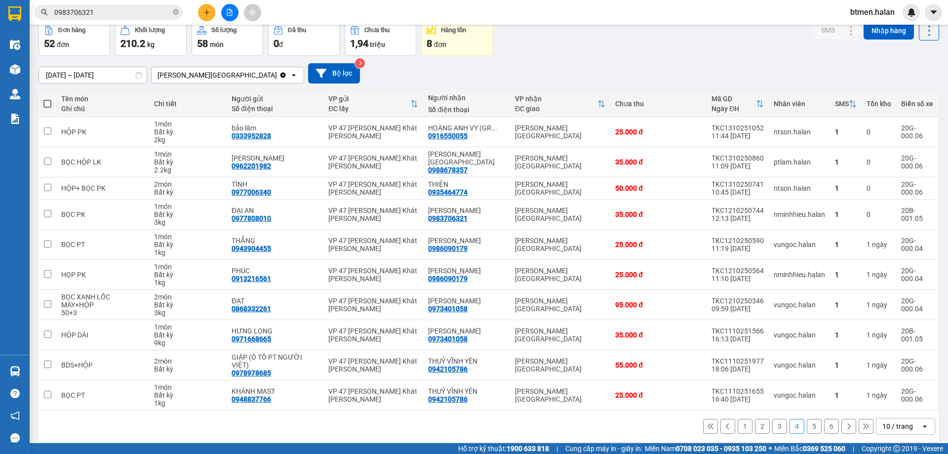
click at [741, 419] on button "1" at bounding box center [745, 426] width 15 height 15
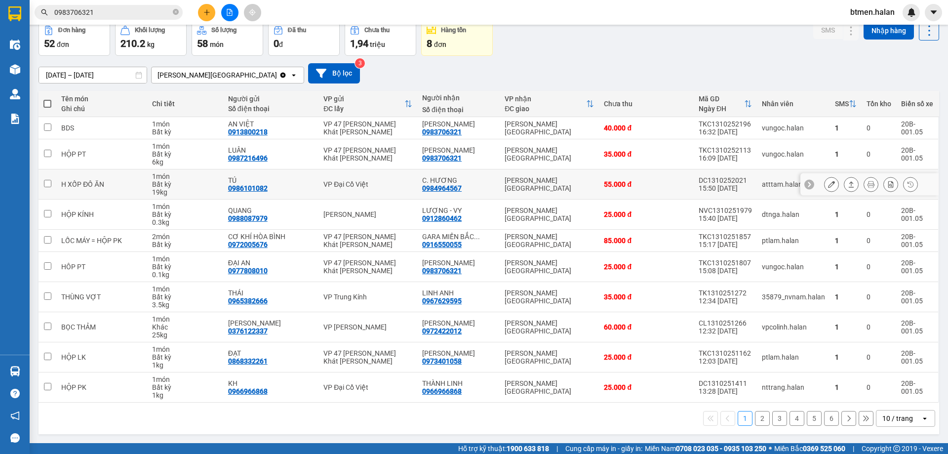
click at [828, 184] on icon at bounding box center [831, 184] width 7 height 7
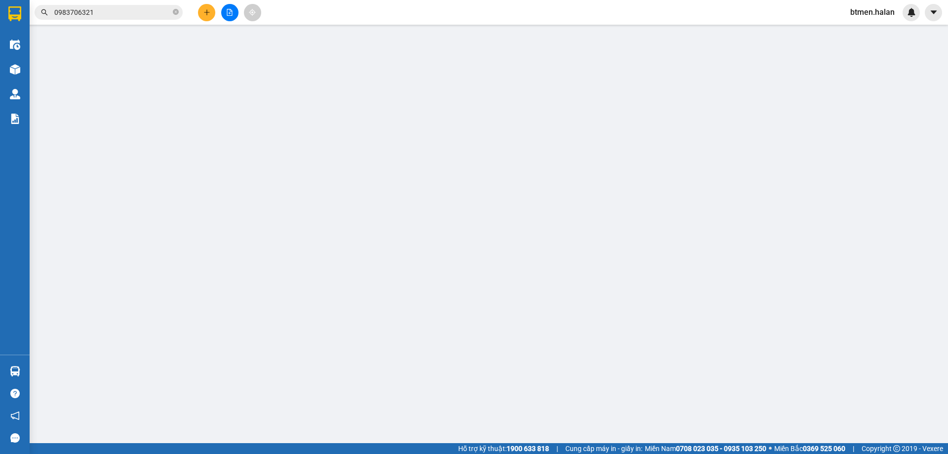
type input "0986101082"
type input "TÚ"
type input "0984964567"
type input "C. HƯƠNG"
type input "0"
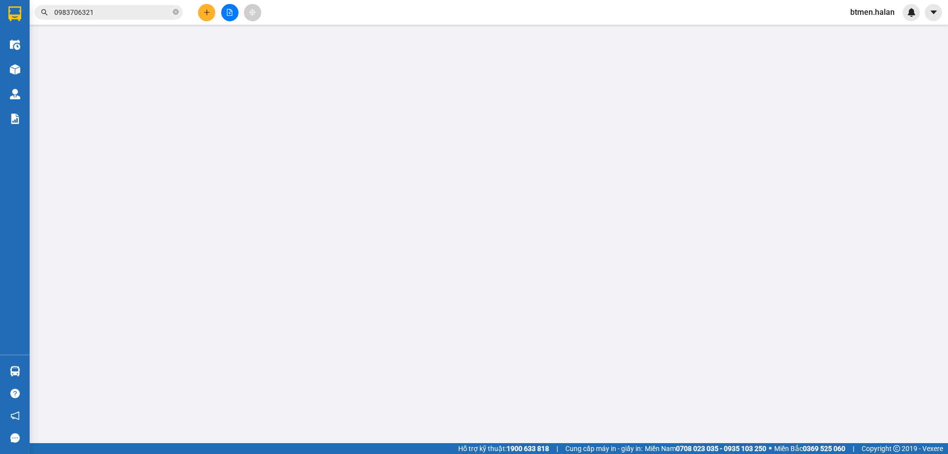
type input "55.000"
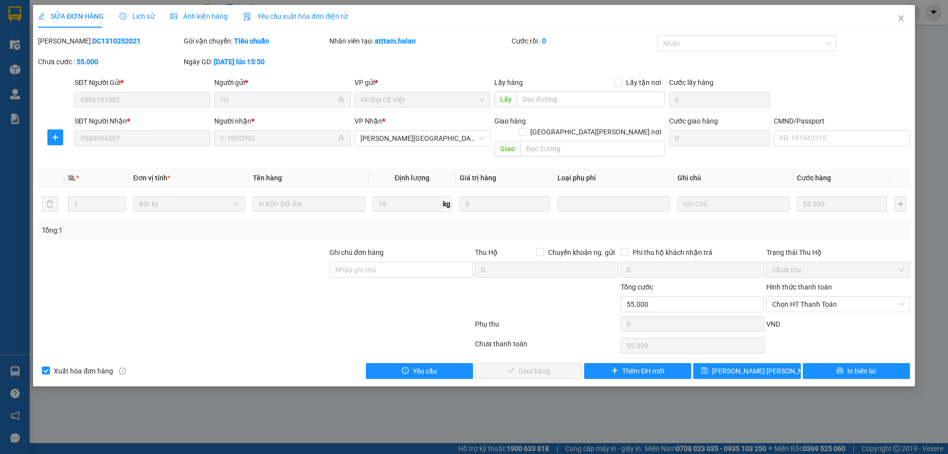
drag, startPoint x: 824, startPoint y: 290, endPoint x: 814, endPoint y: 318, distance: 30.0
click at [823, 297] on span "Chọn HT Thanh Toán" at bounding box center [839, 304] width 132 height 15
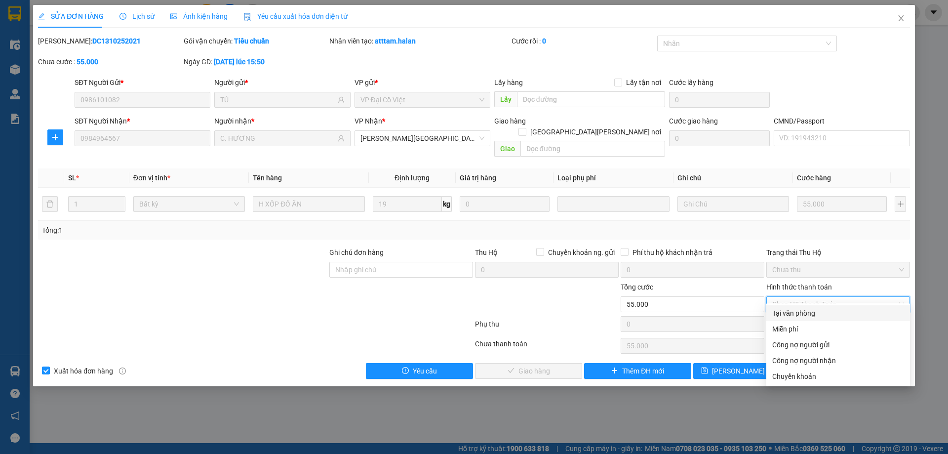
click at [810, 316] on div "Tại văn phòng" at bounding box center [839, 313] width 132 height 11
type input "0"
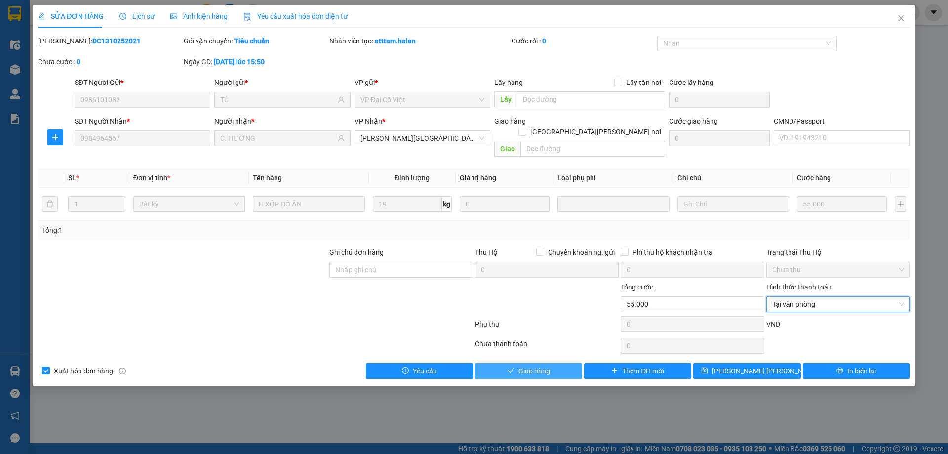
click at [554, 366] on button "Giao hàng" at bounding box center [528, 371] width 107 height 16
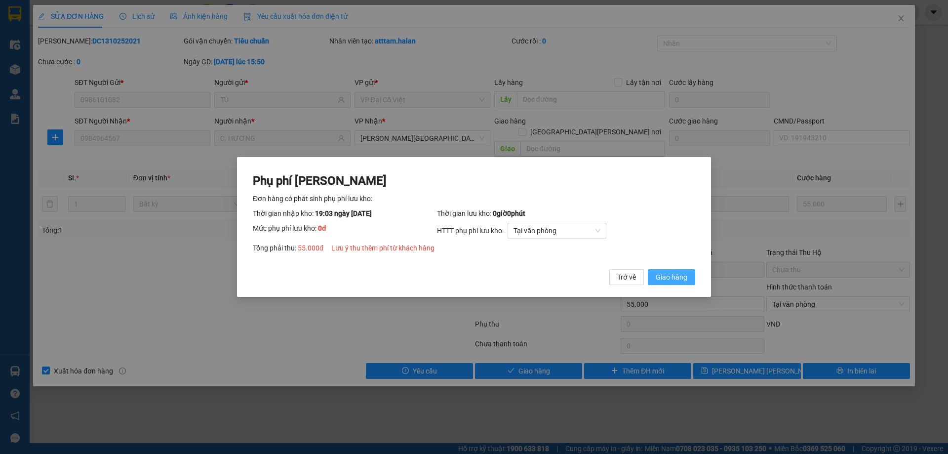
drag, startPoint x: 659, startPoint y: 284, endPoint x: 866, endPoint y: 99, distance: 277.4
click at [660, 284] on button "Giao hàng" at bounding box center [671, 277] width 47 height 16
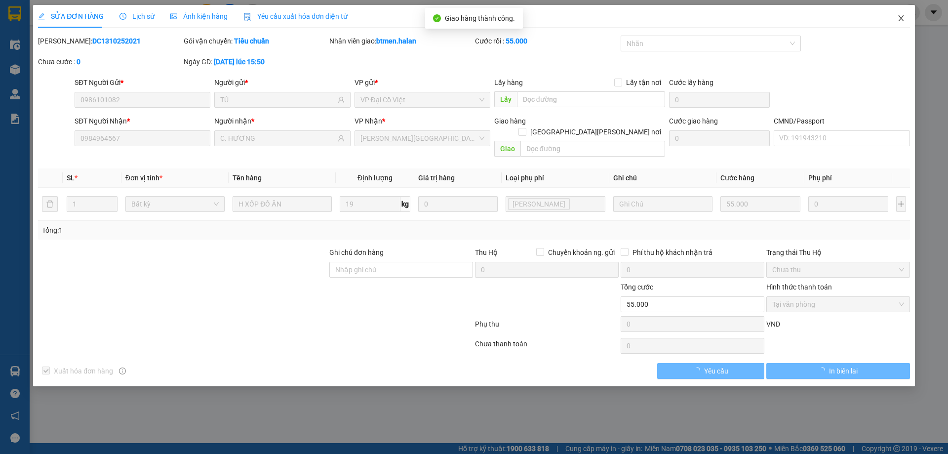
click at [903, 22] on icon "close" at bounding box center [902, 18] width 8 height 8
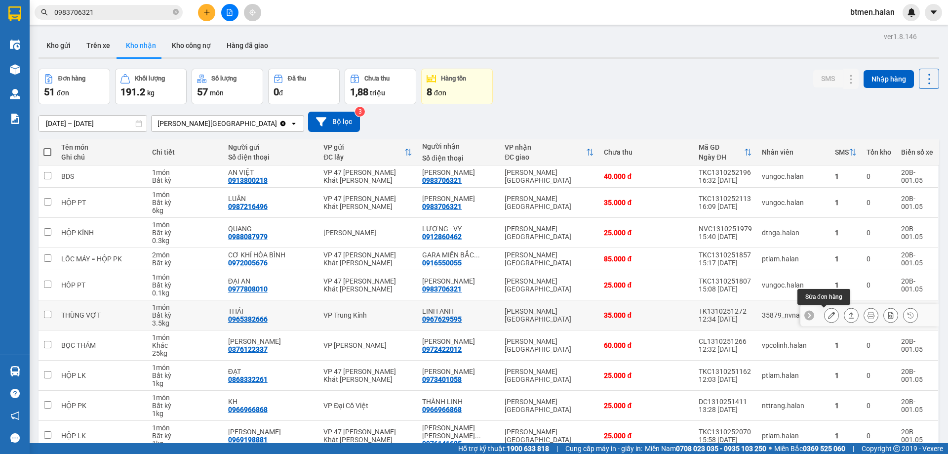
click at [825, 311] on button at bounding box center [832, 315] width 14 height 17
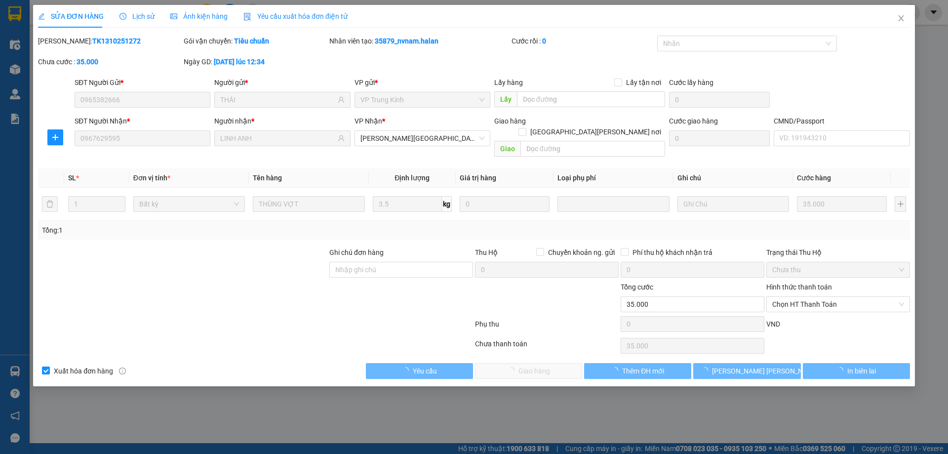
type input "0965382666"
type input "THÁI"
type input "0967629595"
type input "LINH ANH"
type input "0"
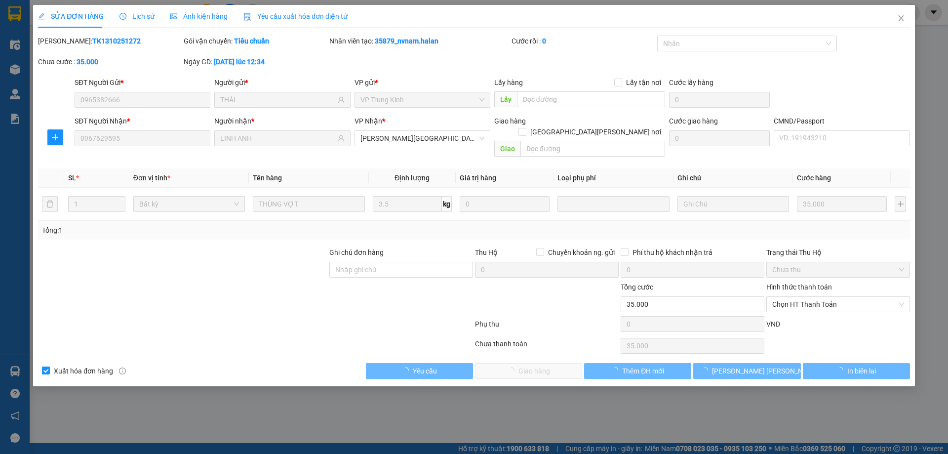
type input "35.000"
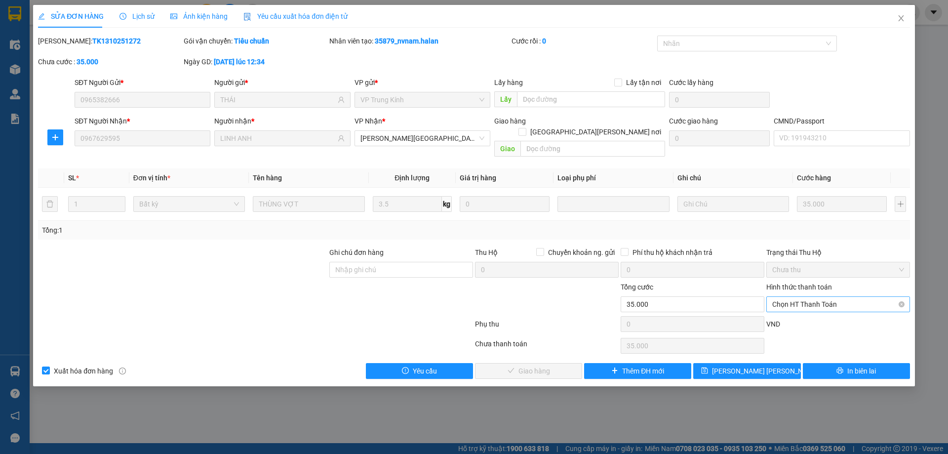
click at [811, 297] on span "Chọn HT Thanh Toán" at bounding box center [839, 304] width 132 height 15
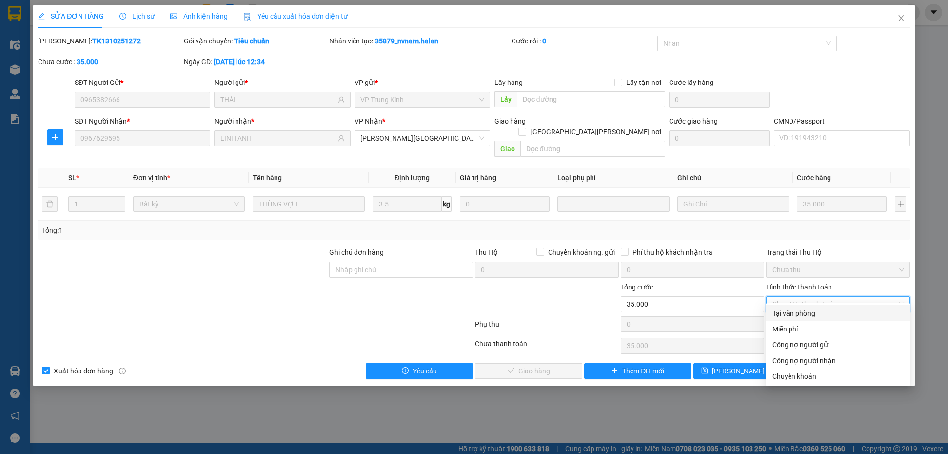
drag, startPoint x: 790, startPoint y: 314, endPoint x: 776, endPoint y: 317, distance: 14.5
click at [790, 315] on div "Tại văn phòng" at bounding box center [839, 313] width 132 height 11
type input "0"
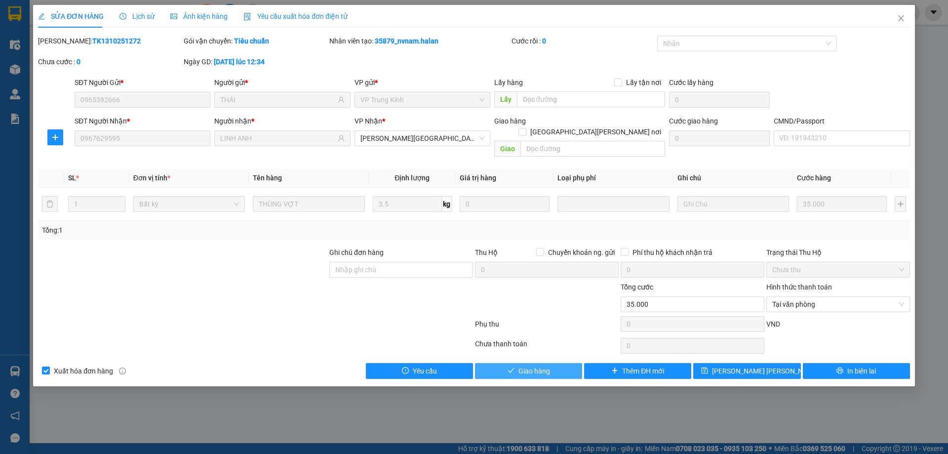
click at [561, 364] on button "Giao hàng" at bounding box center [528, 371] width 107 height 16
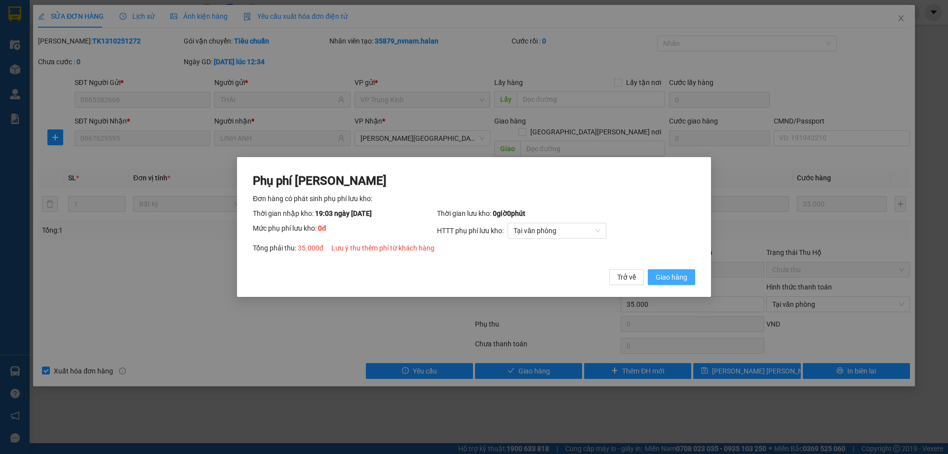
click at [660, 279] on span "Giao hàng" at bounding box center [672, 277] width 32 height 11
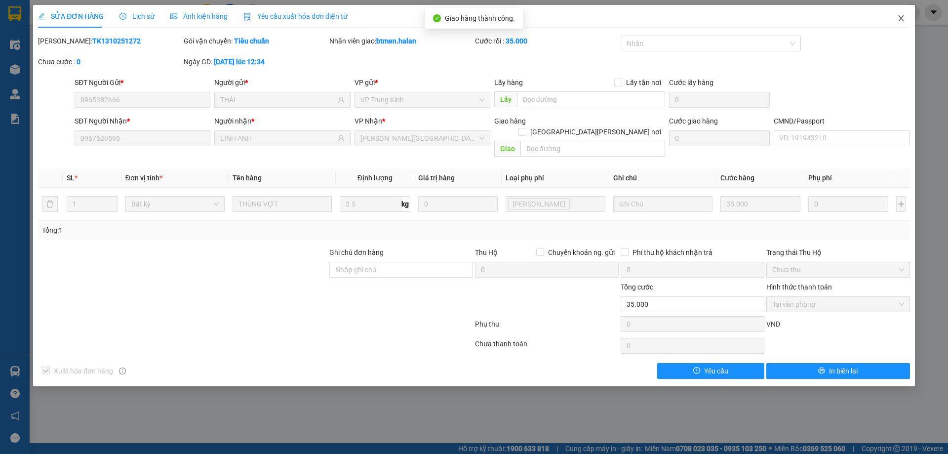
click at [900, 16] on icon "close" at bounding box center [902, 18] width 8 height 8
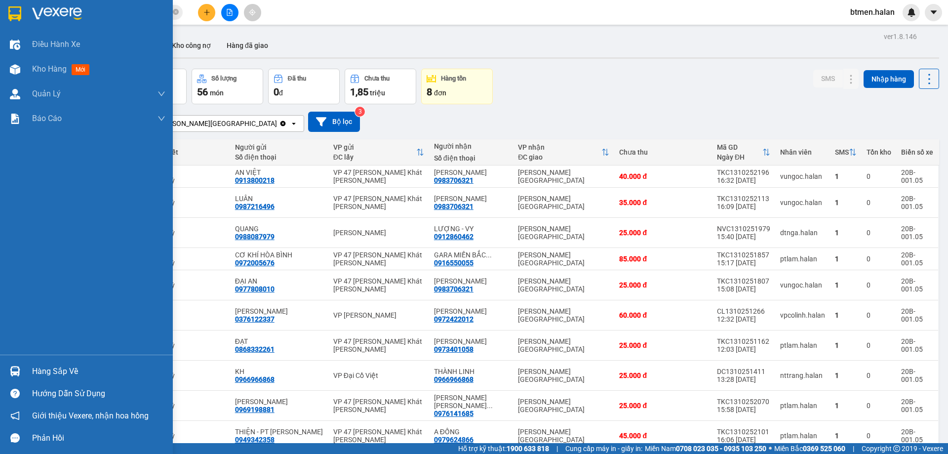
click at [34, 371] on div "Hàng sắp về" at bounding box center [98, 371] width 133 height 15
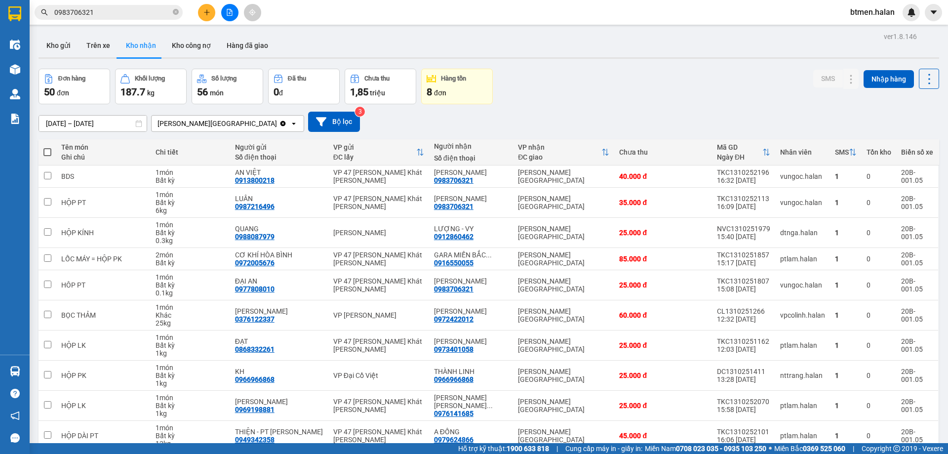
click at [588, 43] on section "Kết quả tìm kiếm ( 708 ) Bộ lọc Mã ĐH Trạng thái Món hàng Thu hộ Tổng cước Chưa…" at bounding box center [474, 227] width 948 height 454
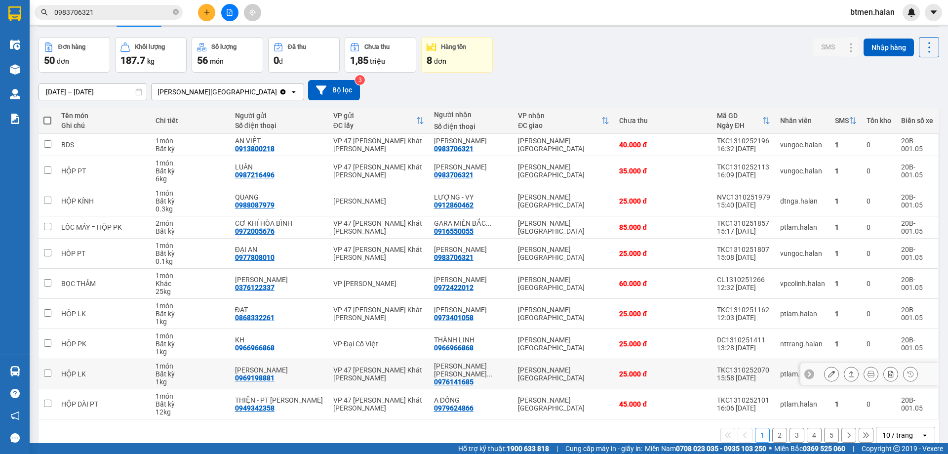
scroll to position [48, 0]
